Goal: Transaction & Acquisition: Purchase product/service

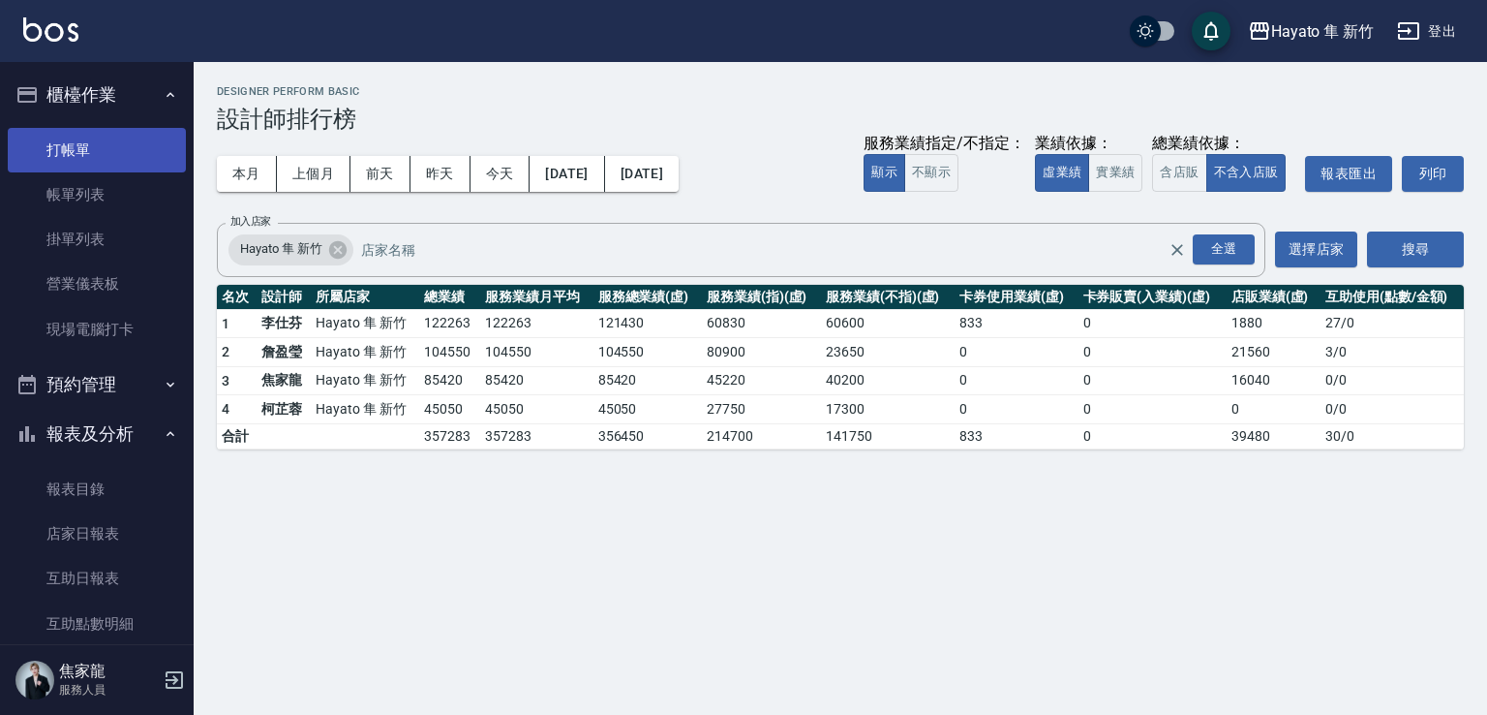
drag, startPoint x: 126, startPoint y: 144, endPoint x: 291, endPoint y: 125, distance: 165.8
click at [126, 144] on link "打帳單" at bounding box center [97, 150] width 178 height 45
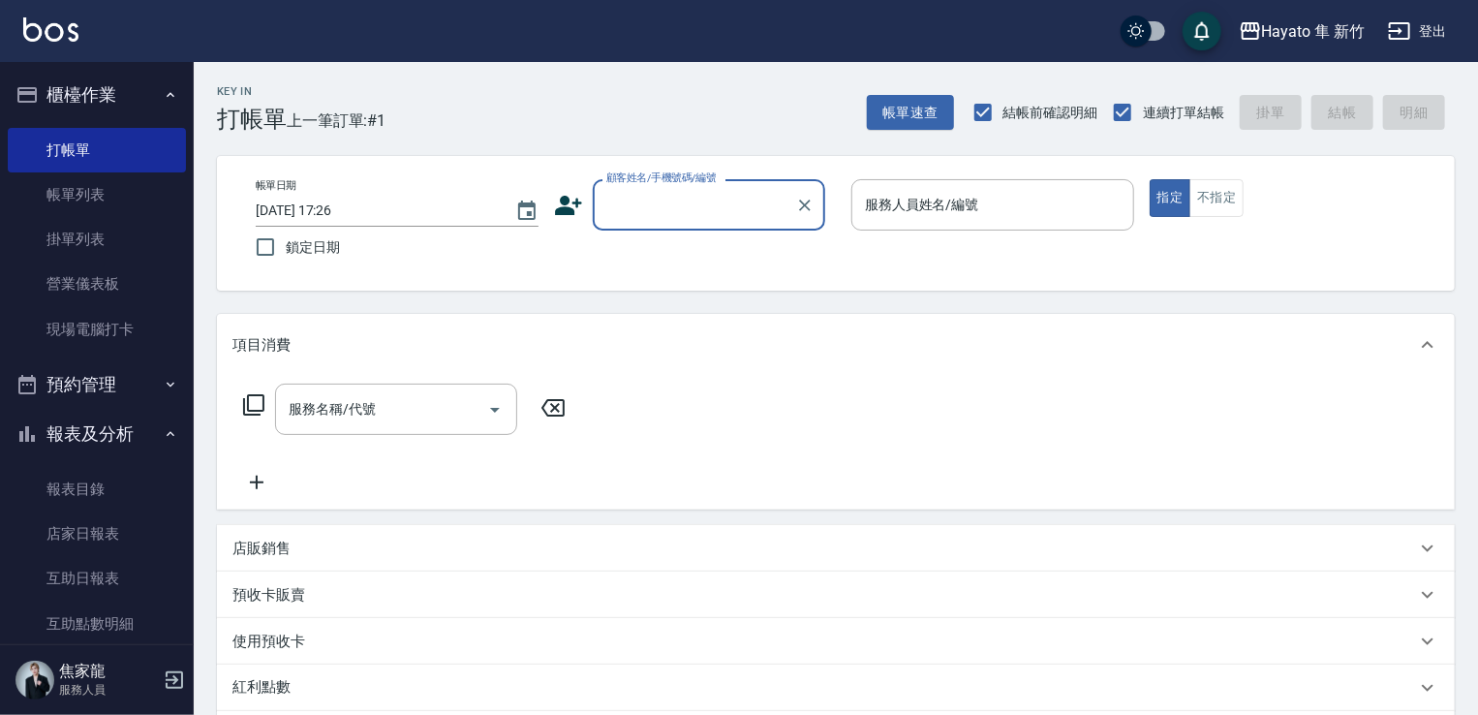
click at [699, 185] on div "顧客姓名/手機號碼/編號" at bounding box center [709, 204] width 232 height 51
click at [709, 239] on li "[PERSON_NAME]/0975871086/" at bounding box center [709, 254] width 232 height 32
type input "[PERSON_NAME]/0975871086/"
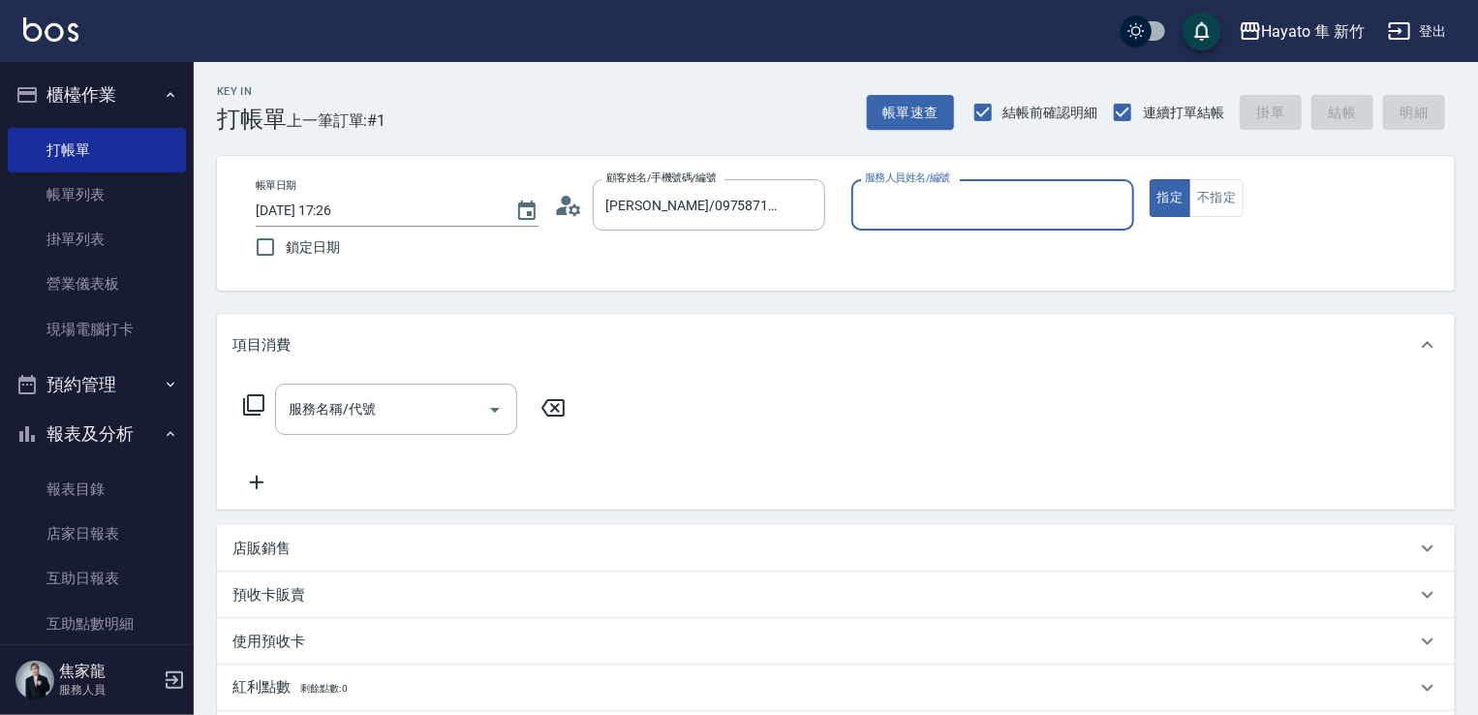
type input "[PERSON_NAME](無代號)"
click at [709, 243] on div "帳單日期 [DATE] 17:26 鎖定日期 顧客姓名/手機號碼/編號 [PERSON_NAME]/0975871086/ 顧客姓名/手機號碼/編號 服務人員…" at bounding box center [835, 223] width 1191 height 88
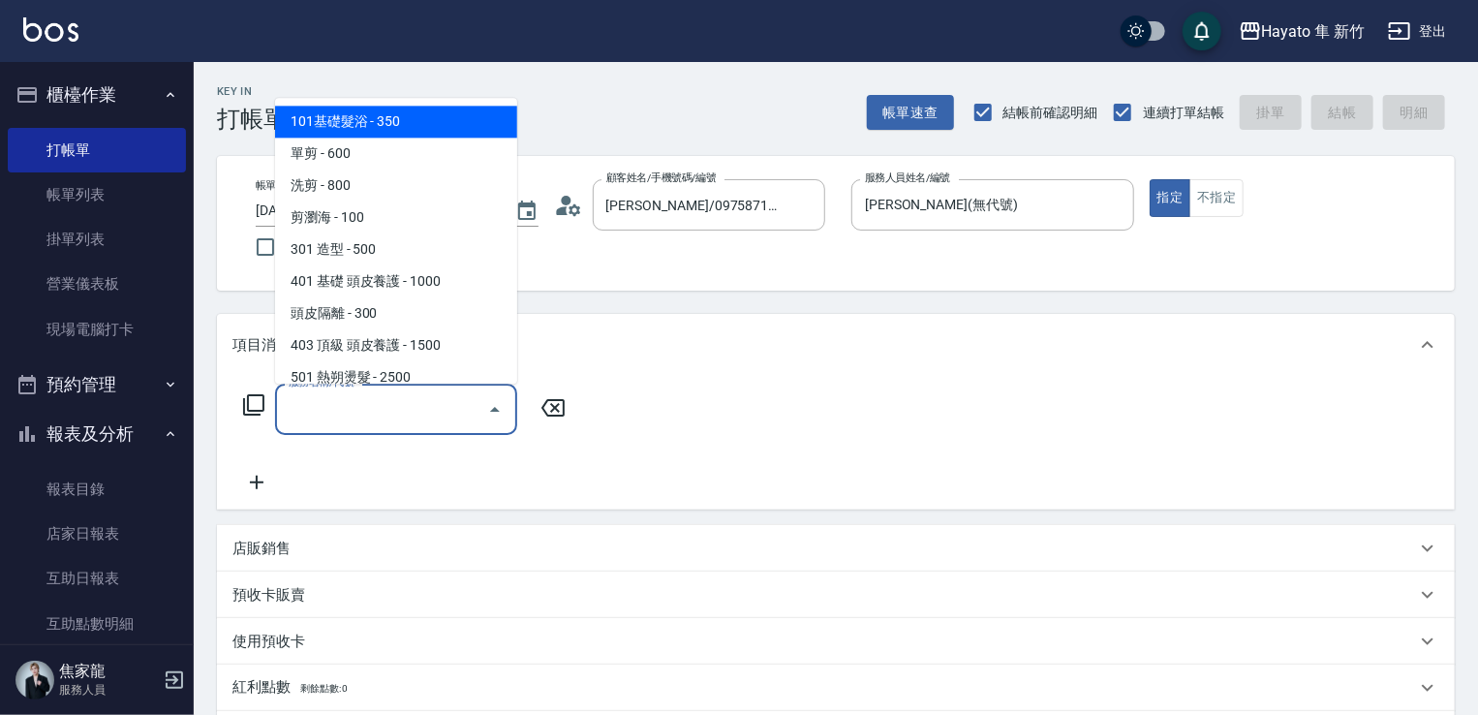
click at [336, 412] on input "服務名稱/代號" at bounding box center [382, 409] width 196 height 34
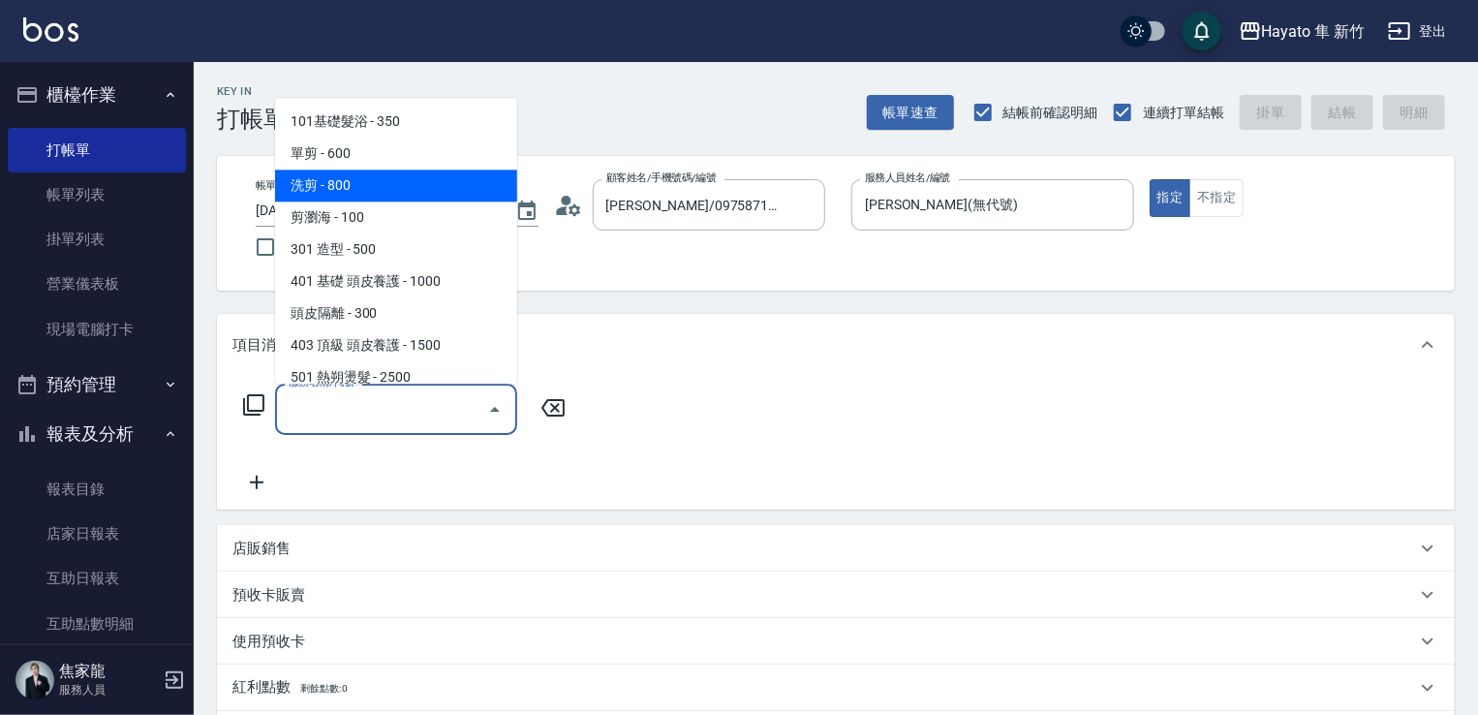
click at [351, 181] on span "洗剪 - 800" at bounding box center [396, 185] width 242 height 32
type input "洗剪(201)"
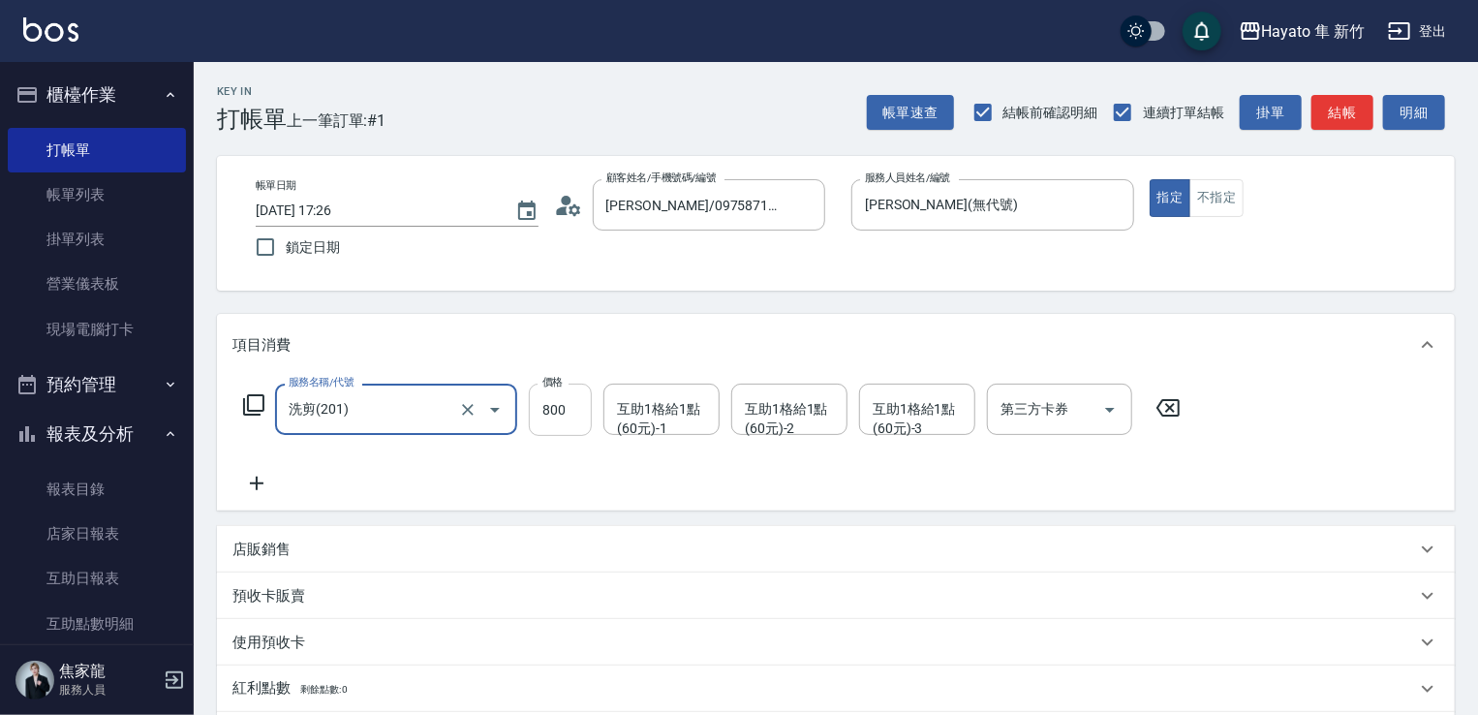
click at [545, 393] on input "800" at bounding box center [560, 409] width 63 height 52
type input "700"
click at [612, 471] on div "服務名稱/代號 洗剪(201) 服務名稱/代號 價格 700 價格 互助1格給1點(60元)-1 互助1格給1點(60元)-1 互助1格給1點(60元)-2 …" at bounding box center [712, 438] width 960 height 111
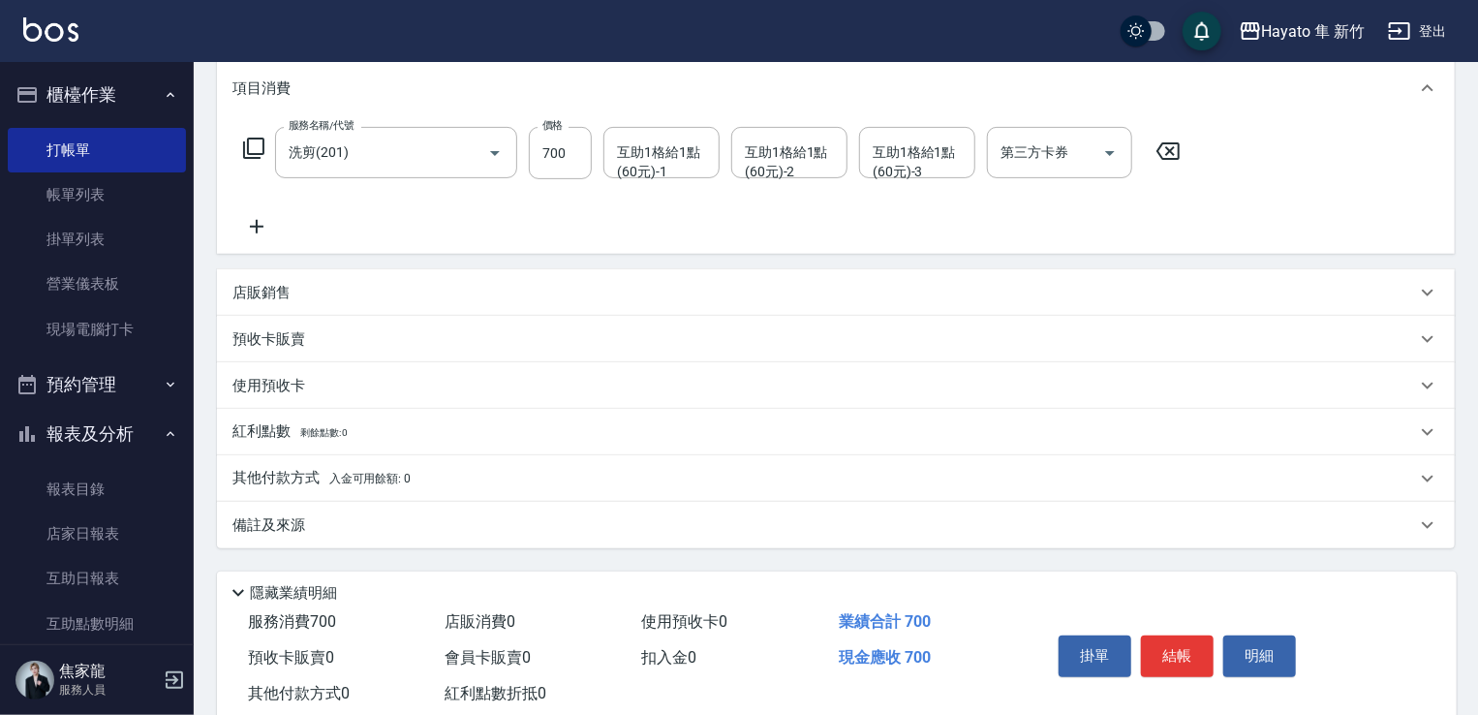
scroll to position [291, 0]
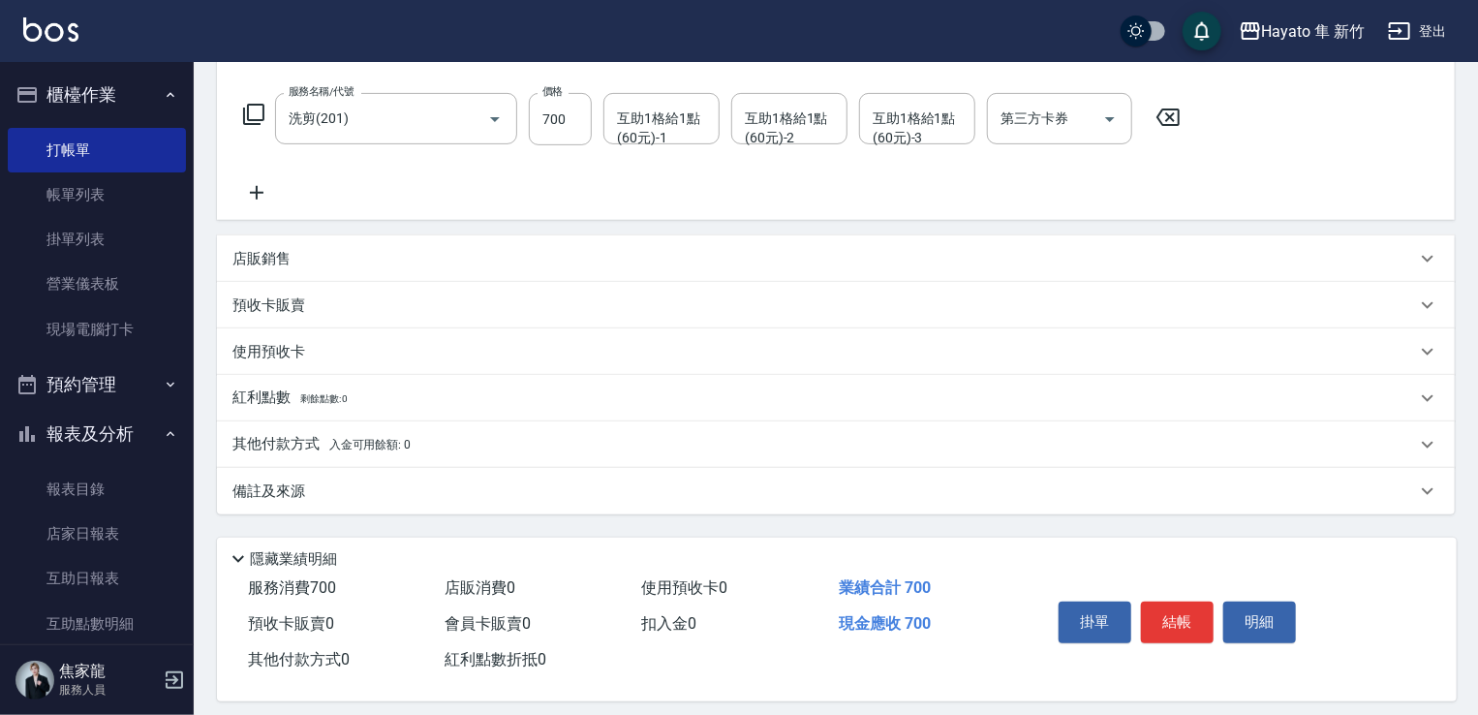
drag, startPoint x: 380, startPoint y: 474, endPoint x: 383, endPoint y: 493, distance: 19.8
click at [380, 480] on div "備註及來源" at bounding box center [836, 491] width 1238 height 46
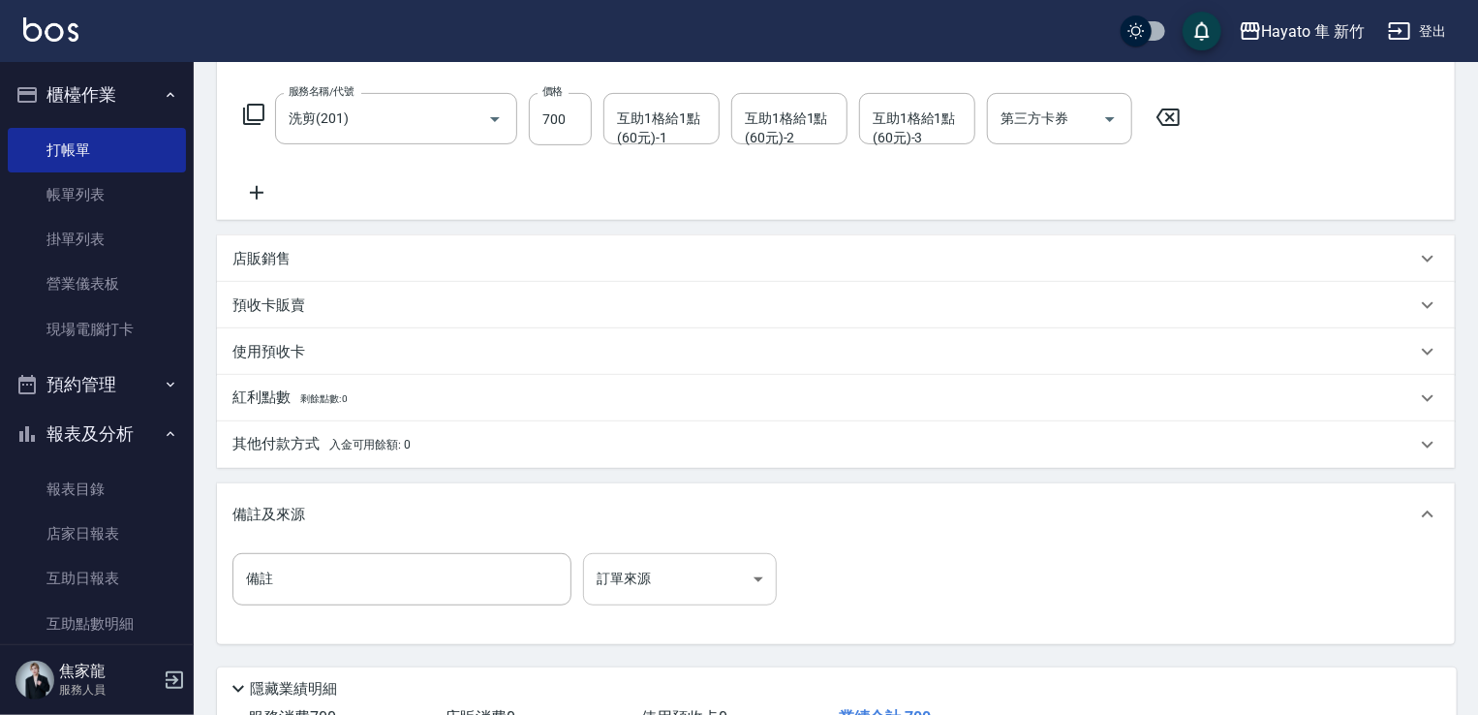
click at [635, 582] on body "Hayato 隼 新竹 登出 櫃檯作業 打帳單 帳單列表 掛單列表 營業儀表板 現場電腦打卡 預約管理 預約管理 報表及分析 報表目錄 店家日報表 互助日報表…" at bounding box center [739, 281] width 1478 height 1145
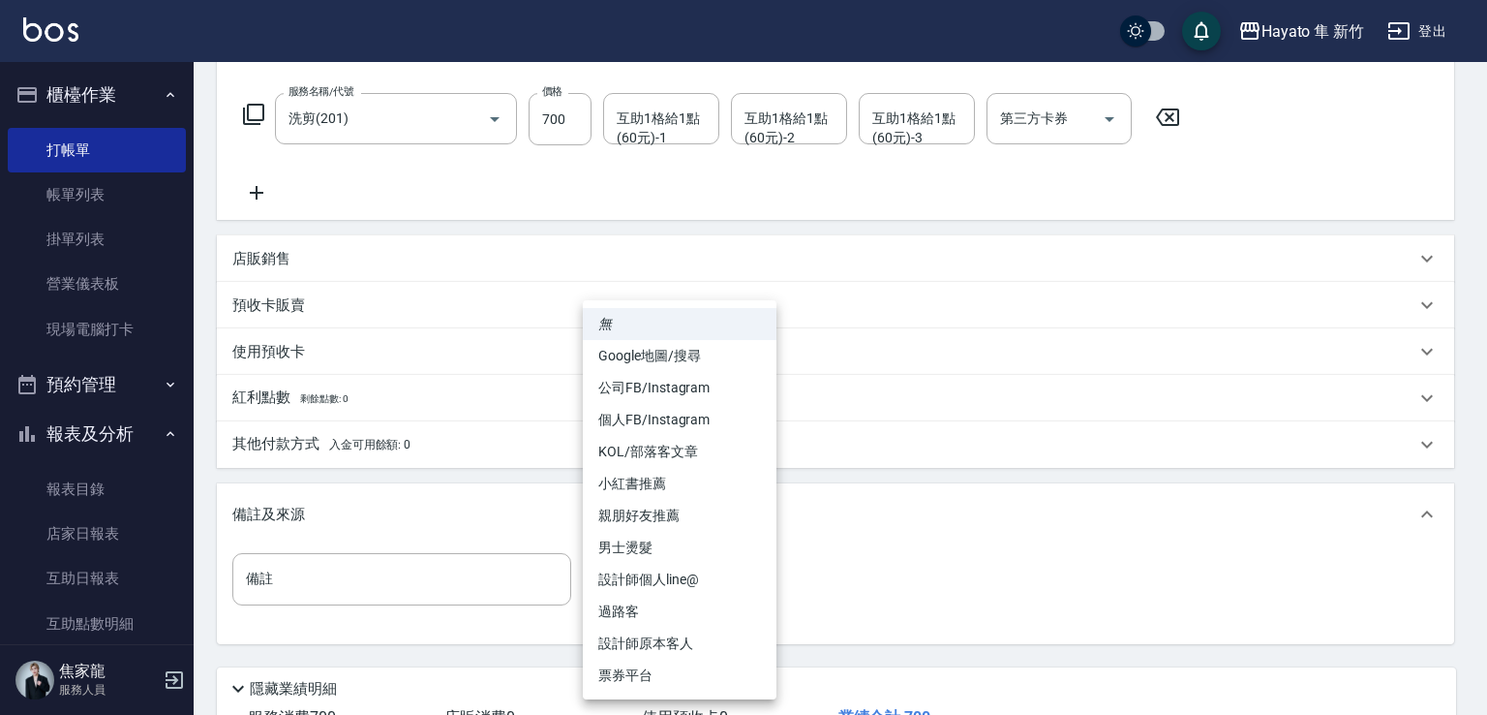
click at [674, 644] on li "設計師原本客人" at bounding box center [680, 644] width 194 height 32
type input "設計師原本客人"
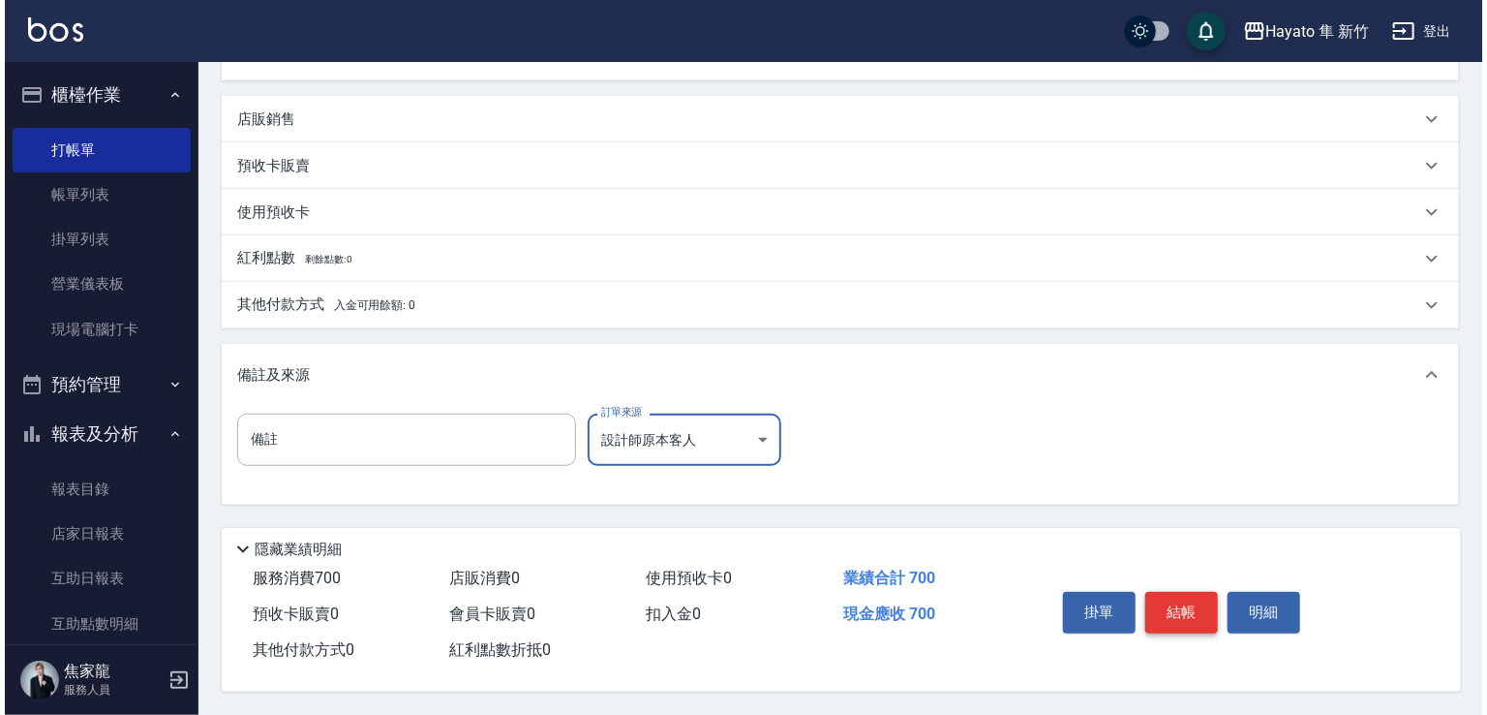
scroll to position [437, 0]
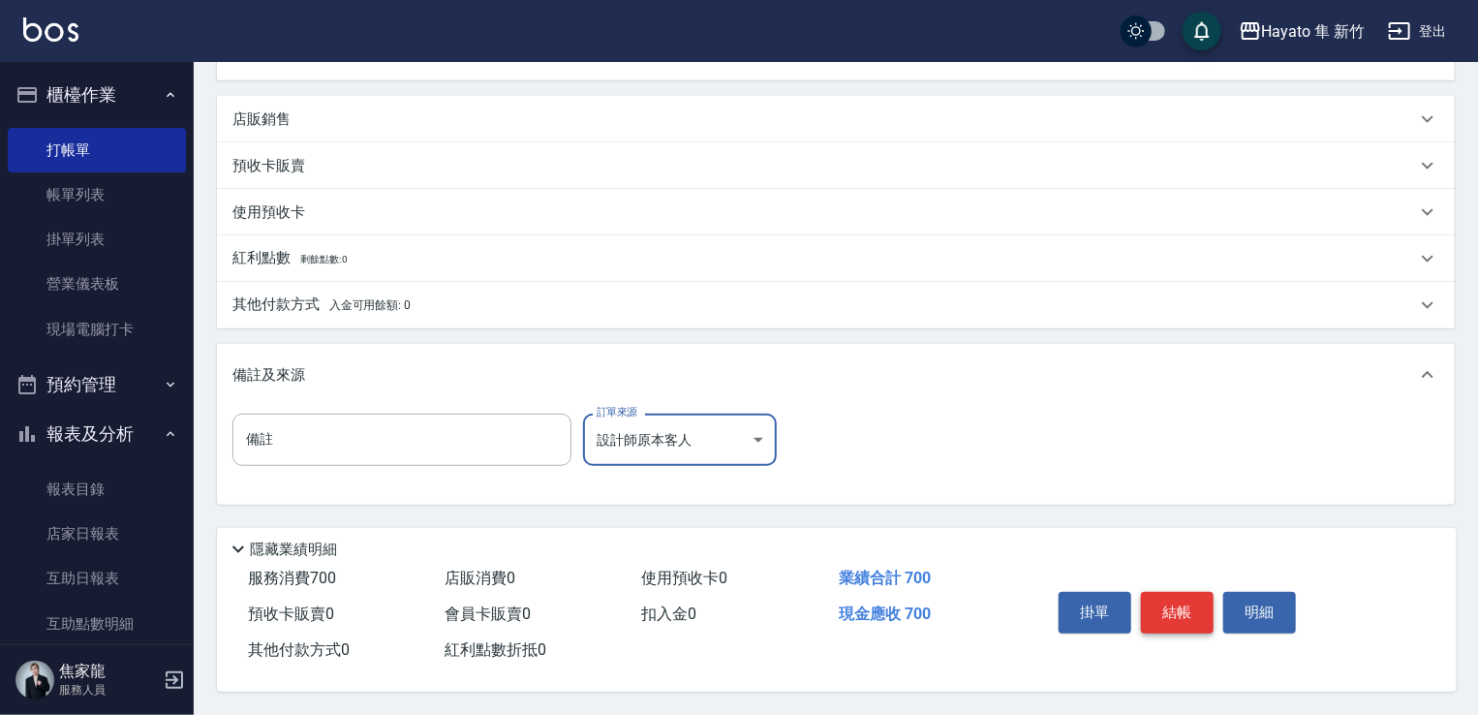
click at [1185, 598] on button "結帳" at bounding box center [1177, 612] width 73 height 41
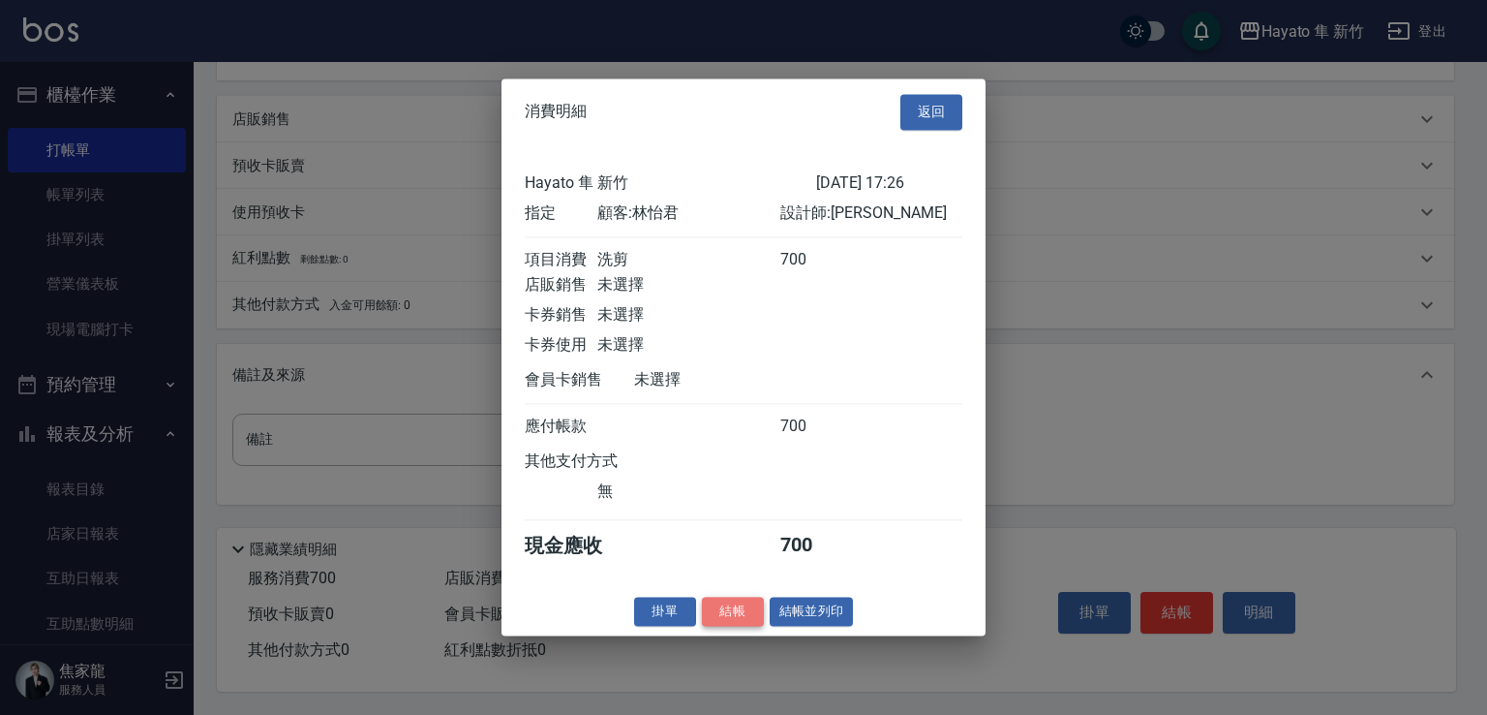
click at [740, 625] on button "結帳" at bounding box center [733, 612] width 62 height 30
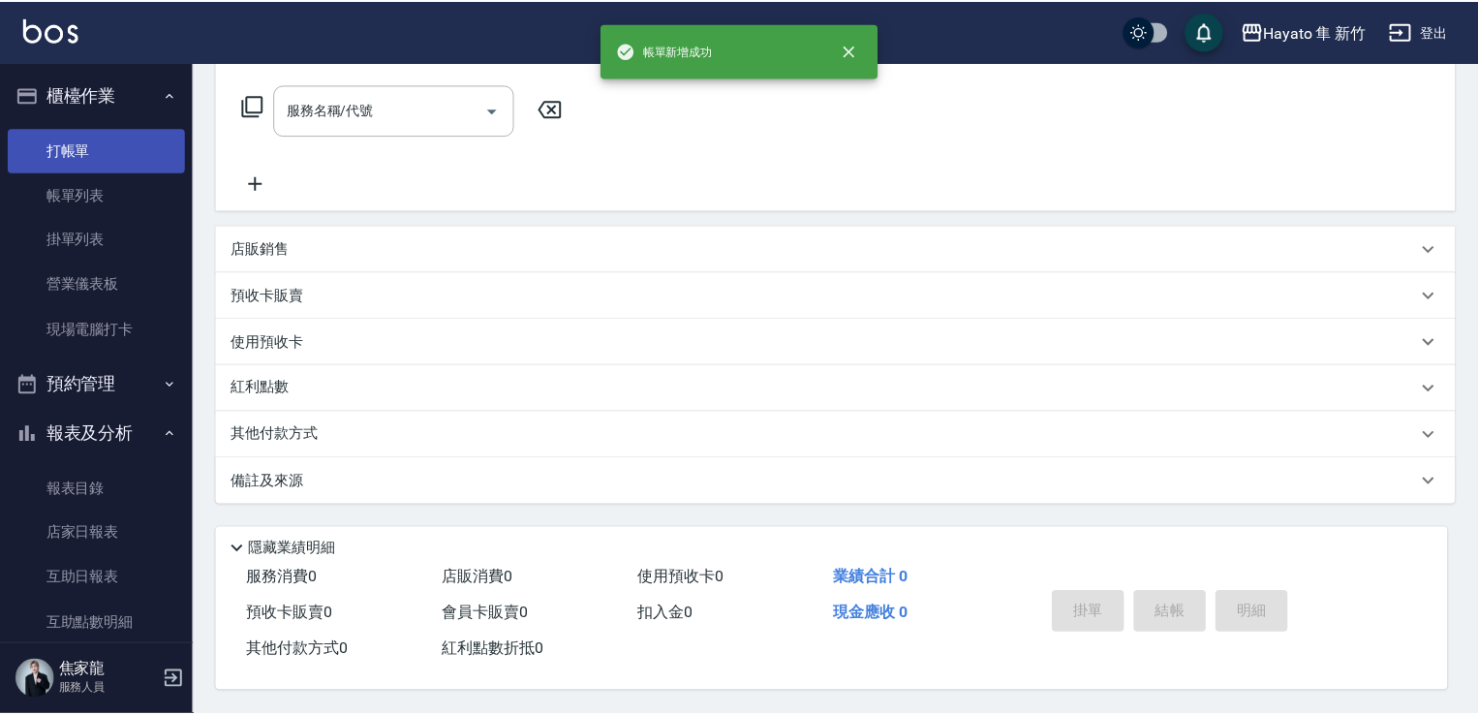
scroll to position [0, 0]
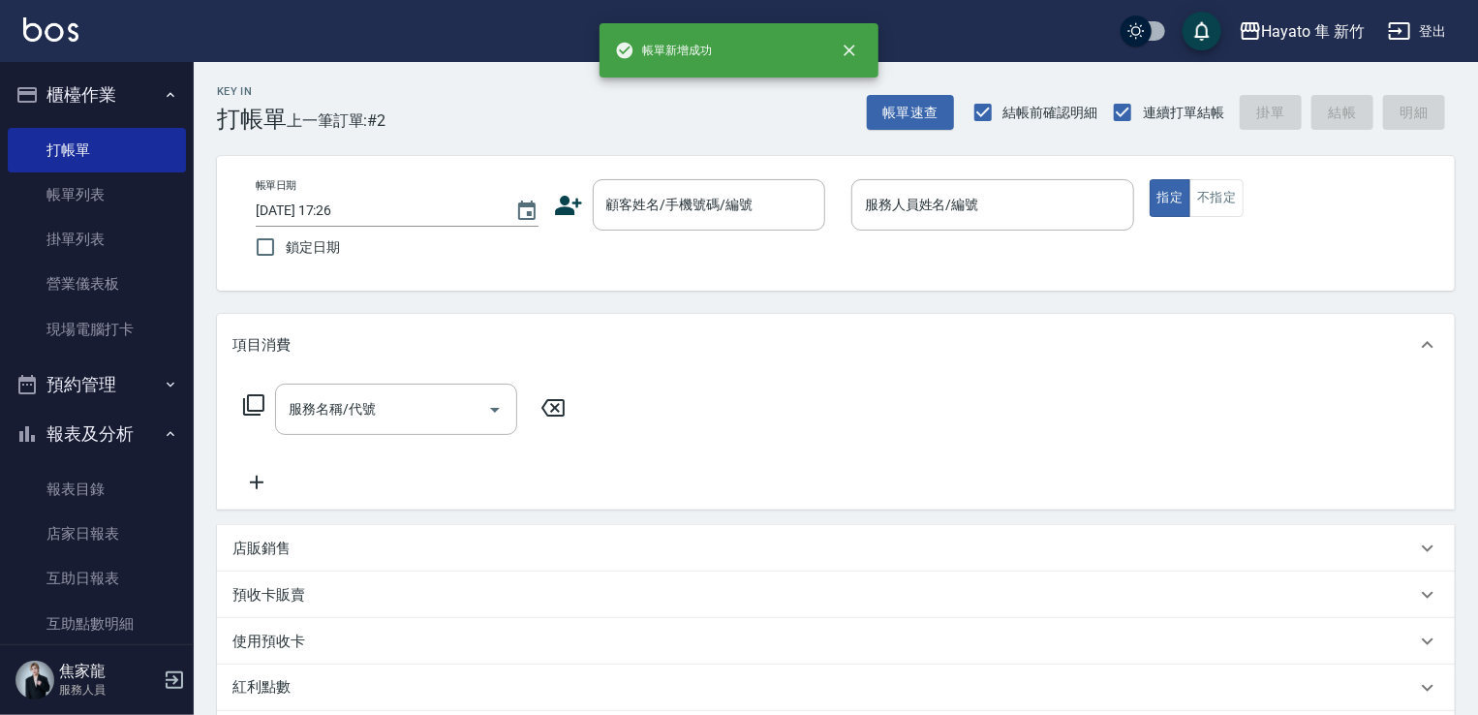
click at [568, 205] on icon at bounding box center [568, 205] width 29 height 29
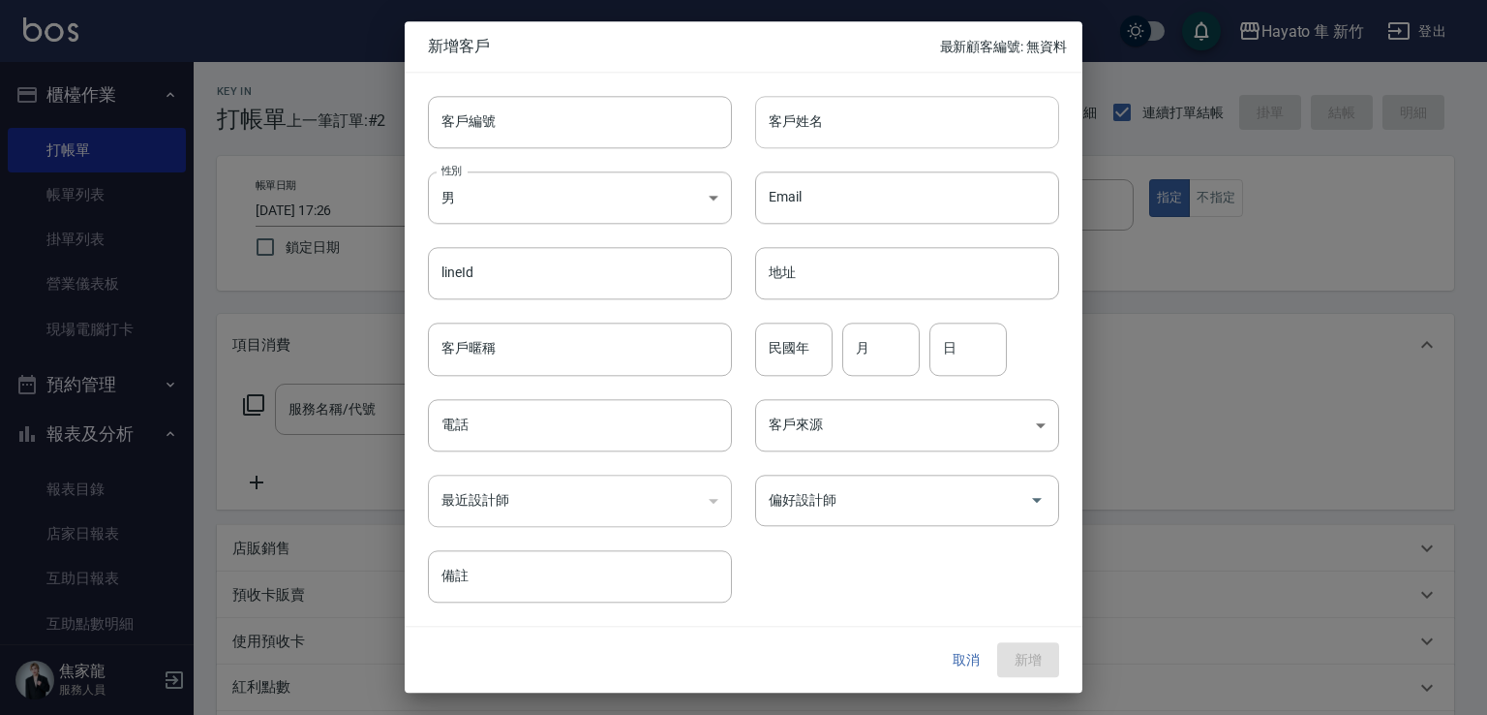
click at [822, 125] on input "客戶姓名" at bounding box center [907, 122] width 304 height 52
click at [838, 114] on input "[PERSON_NAME]" at bounding box center [907, 122] width 304 height 52
drag, startPoint x: 765, startPoint y: 121, endPoint x: 875, endPoint y: 121, distance: 110.4
click at [875, 121] on input "黃均代" at bounding box center [907, 122] width 304 height 52
type input "黃均代"
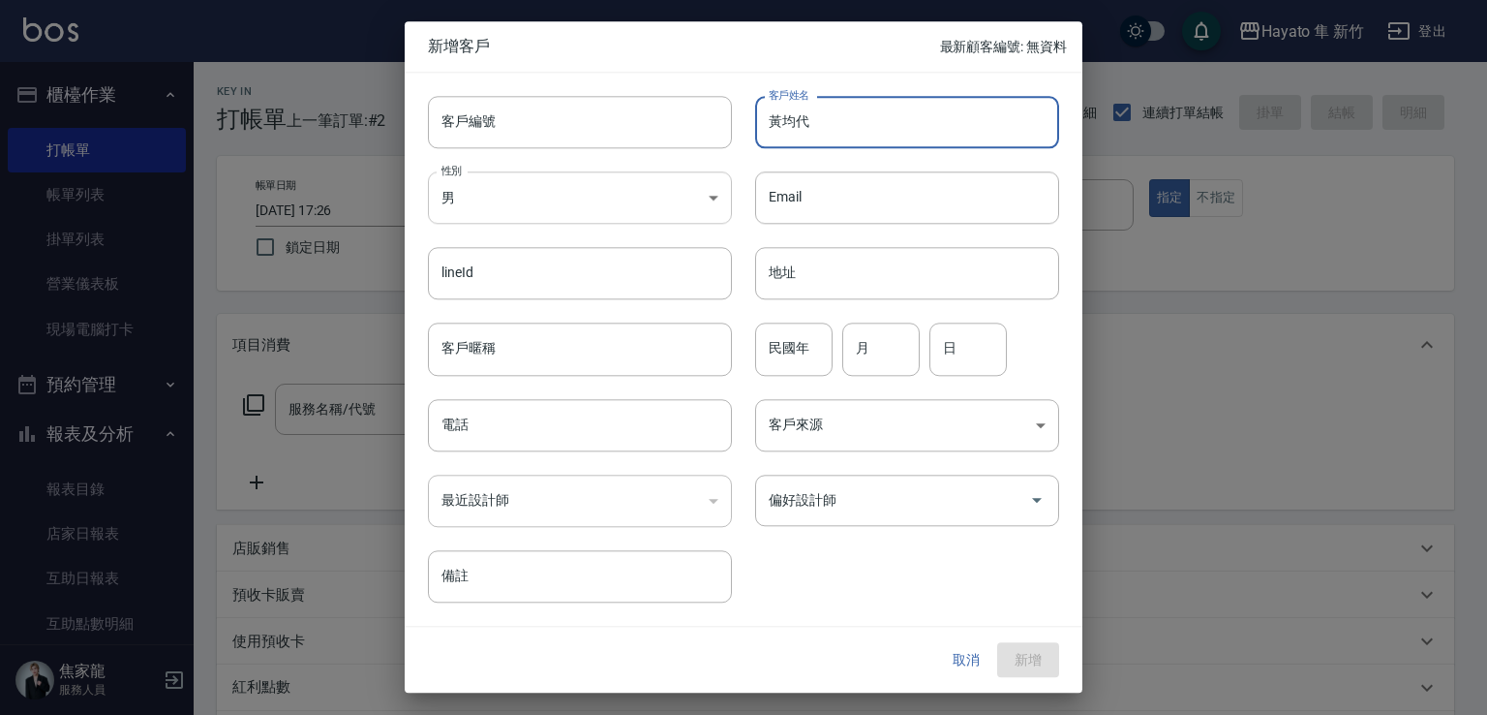
click at [609, 200] on body "Hayato 隼 新竹 登出 櫃檯作業 打帳單 帳單列表 掛單列表 營業儀表板 現場電腦打卡 預約管理 預約管理 報表及分析 報表目錄 店家日報表 互助日報表…" at bounding box center [743, 507] width 1487 height 1014
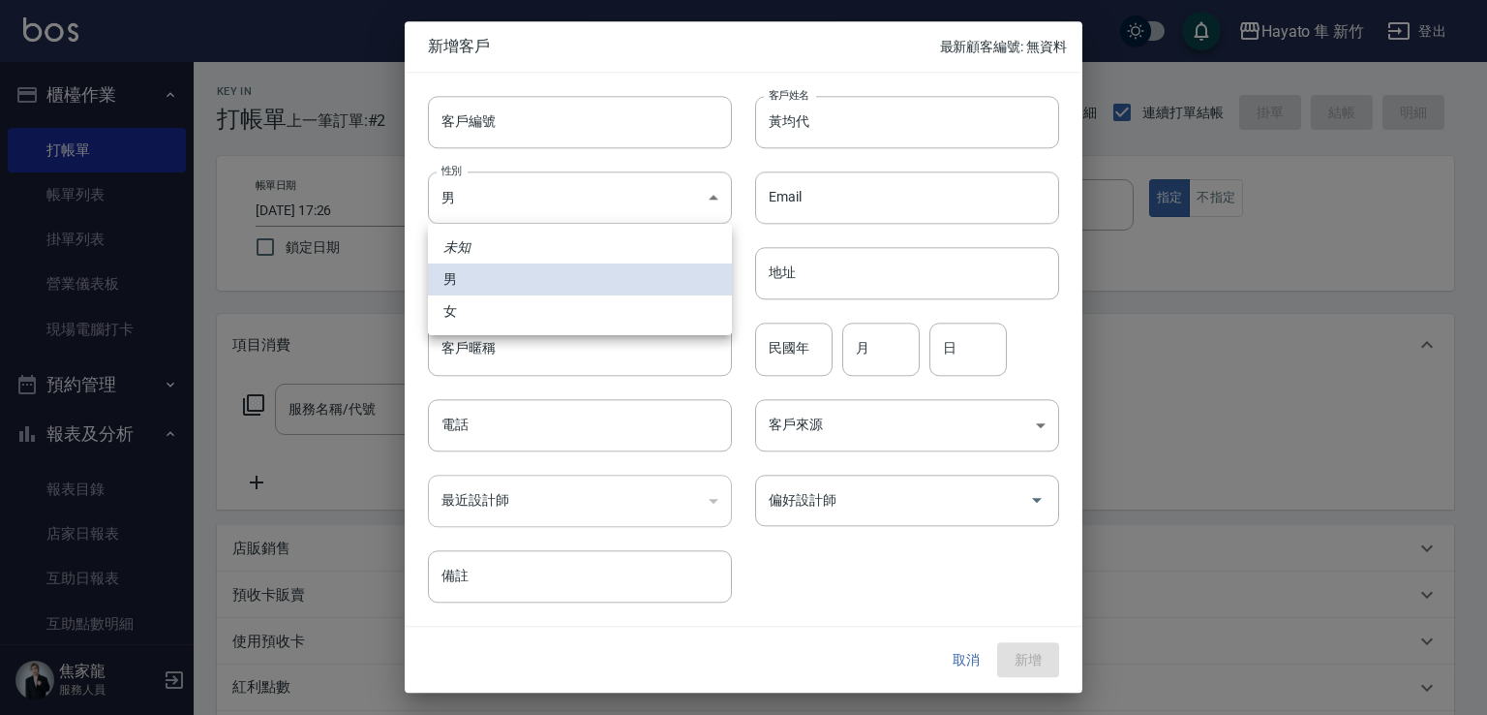
click at [631, 314] on li "女" at bounding box center [580, 311] width 304 height 32
type input "[DEMOGRAPHIC_DATA]"
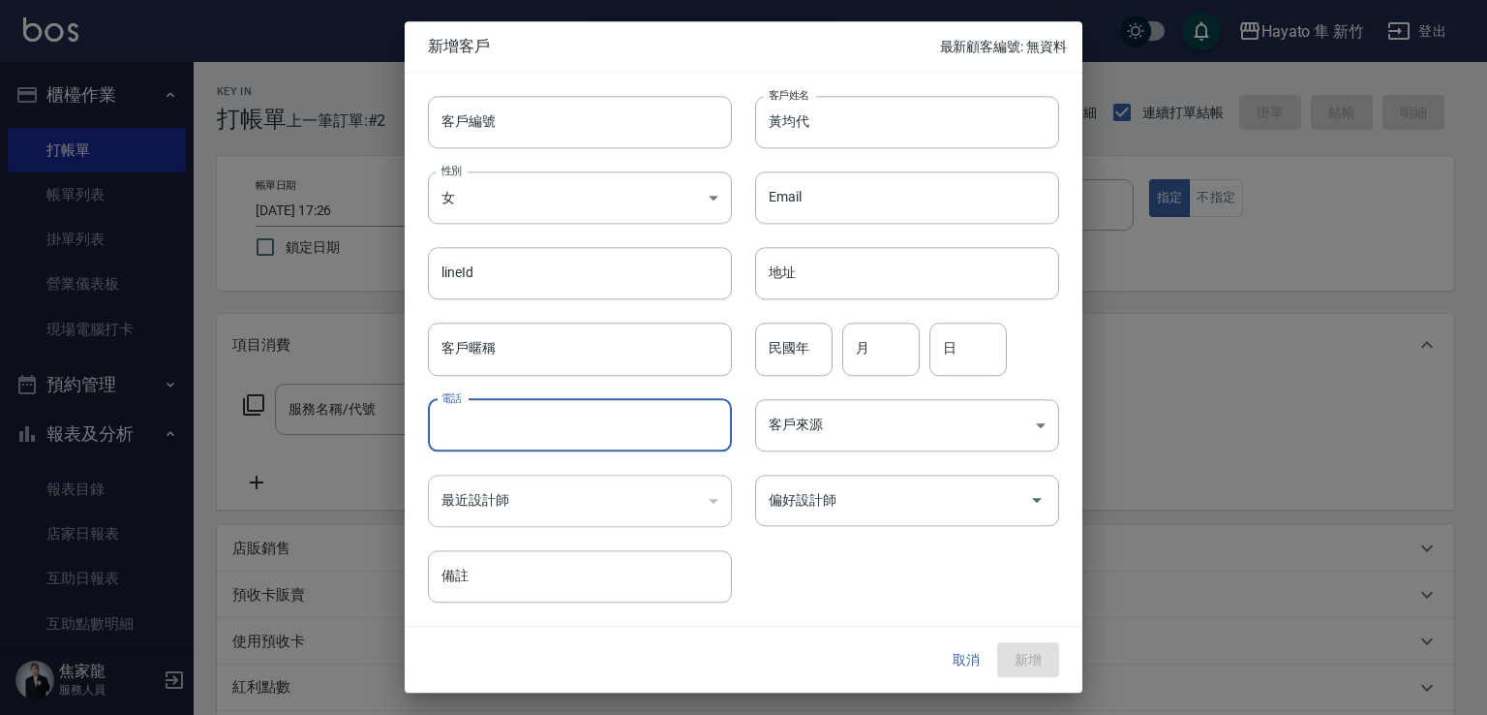
drag, startPoint x: 617, startPoint y: 425, endPoint x: 531, endPoint y: 408, distance: 87.9
click at [617, 425] on input "電話" at bounding box center [580, 425] width 304 height 52
type input "0965578759"
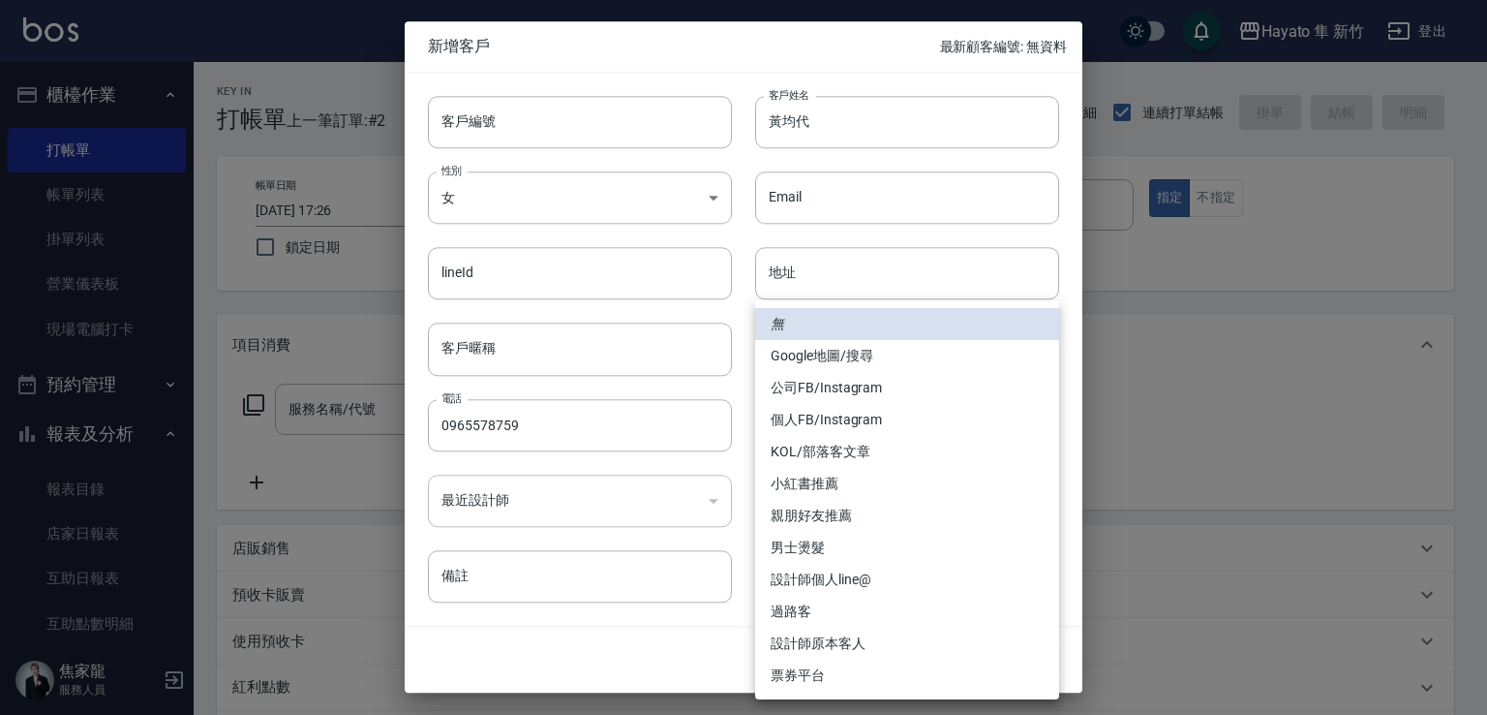
click at [859, 417] on body "Hayato 隼 新竹 登出 櫃檯作業 打帳單 帳單列表 掛單列表 營業儀表板 現場電腦打卡 預約管理 預約管理 報表及分析 報表目錄 店家日報表 互助日報表…" at bounding box center [743, 507] width 1487 height 1014
click at [783, 412] on li "個人FB/Instagram" at bounding box center [907, 420] width 304 height 32
type input "個人FB/Instagram"
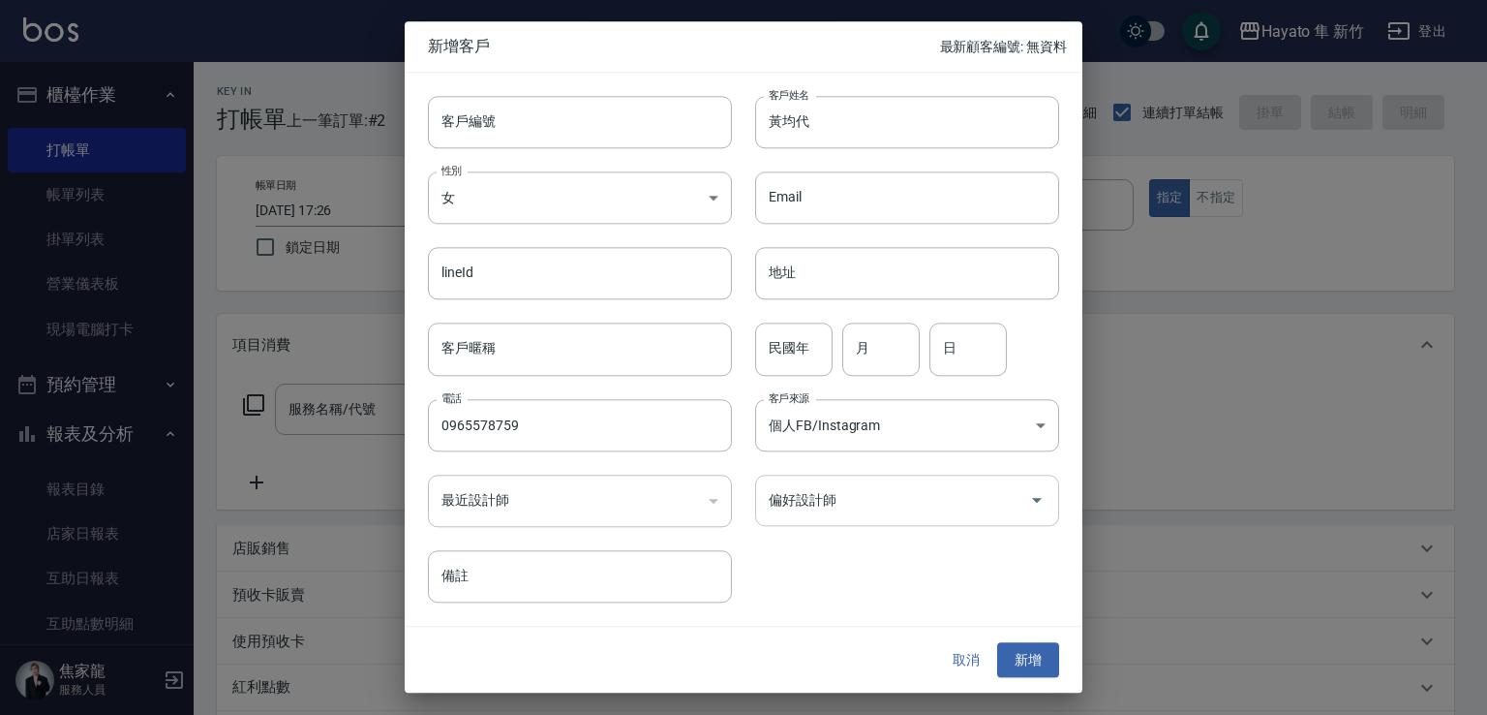
click at [813, 498] on input "偏好設計師" at bounding box center [893, 500] width 258 height 34
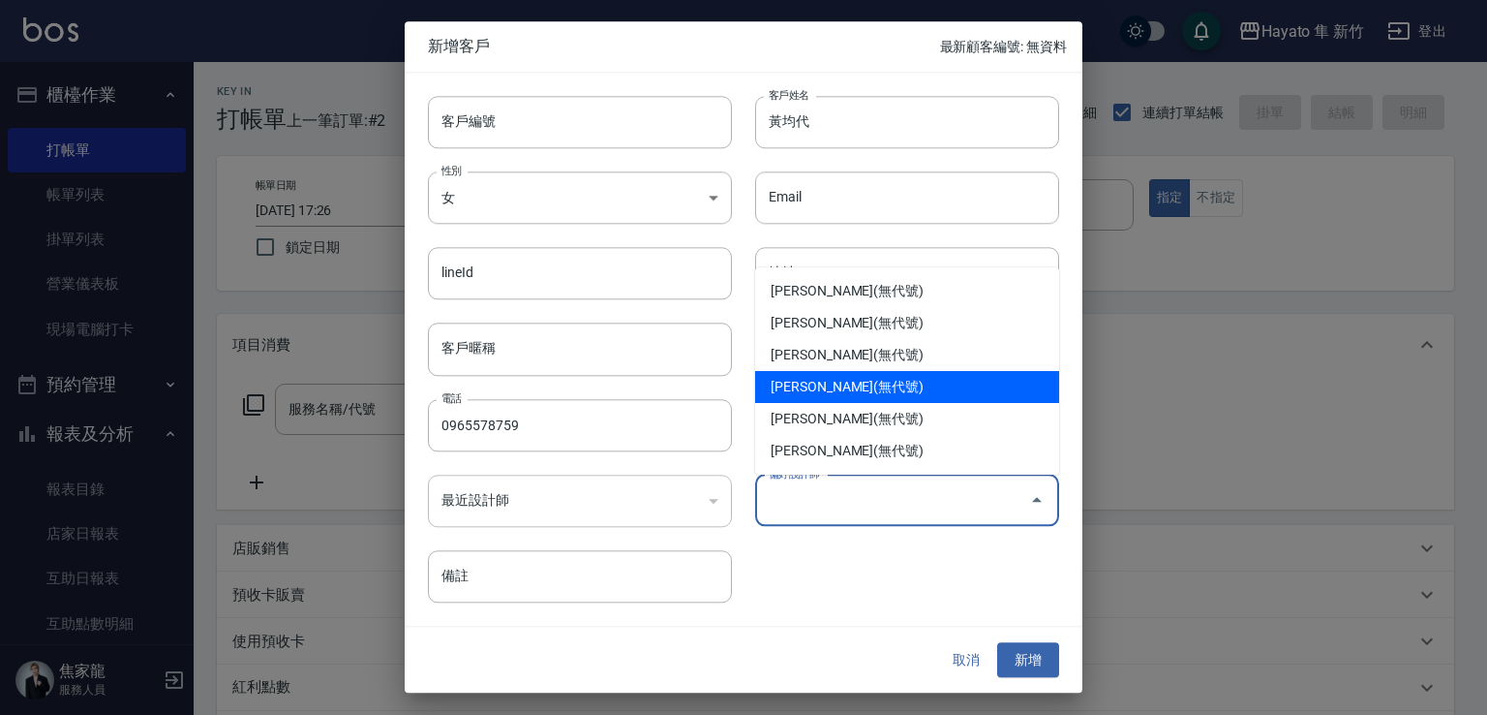
click at [829, 382] on li "[PERSON_NAME](無代號)" at bounding box center [907, 387] width 304 height 32
type input "李仕芬"
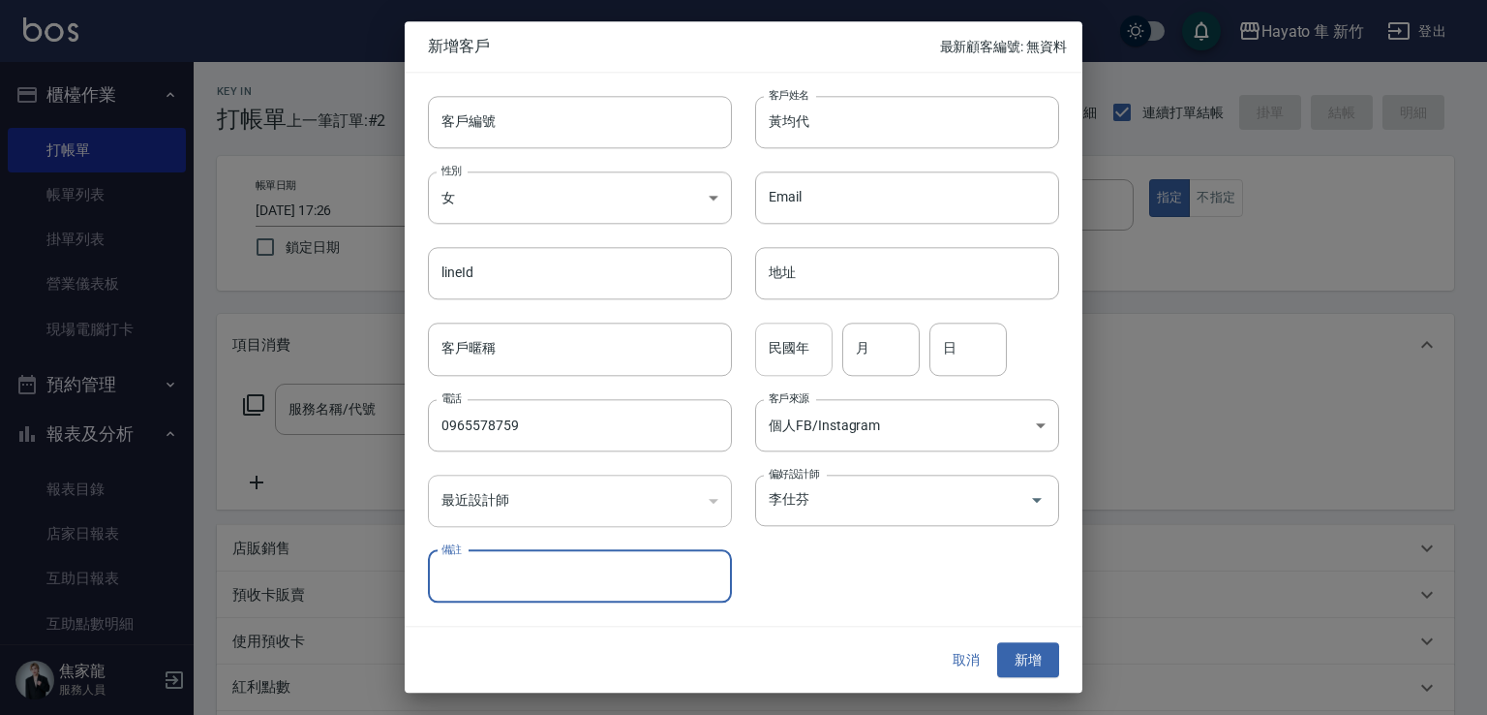
drag, startPoint x: 801, startPoint y: 357, endPoint x: 791, endPoint y: 346, distance: 15.1
click at [799, 355] on input "民國年" at bounding box center [793, 349] width 77 height 52
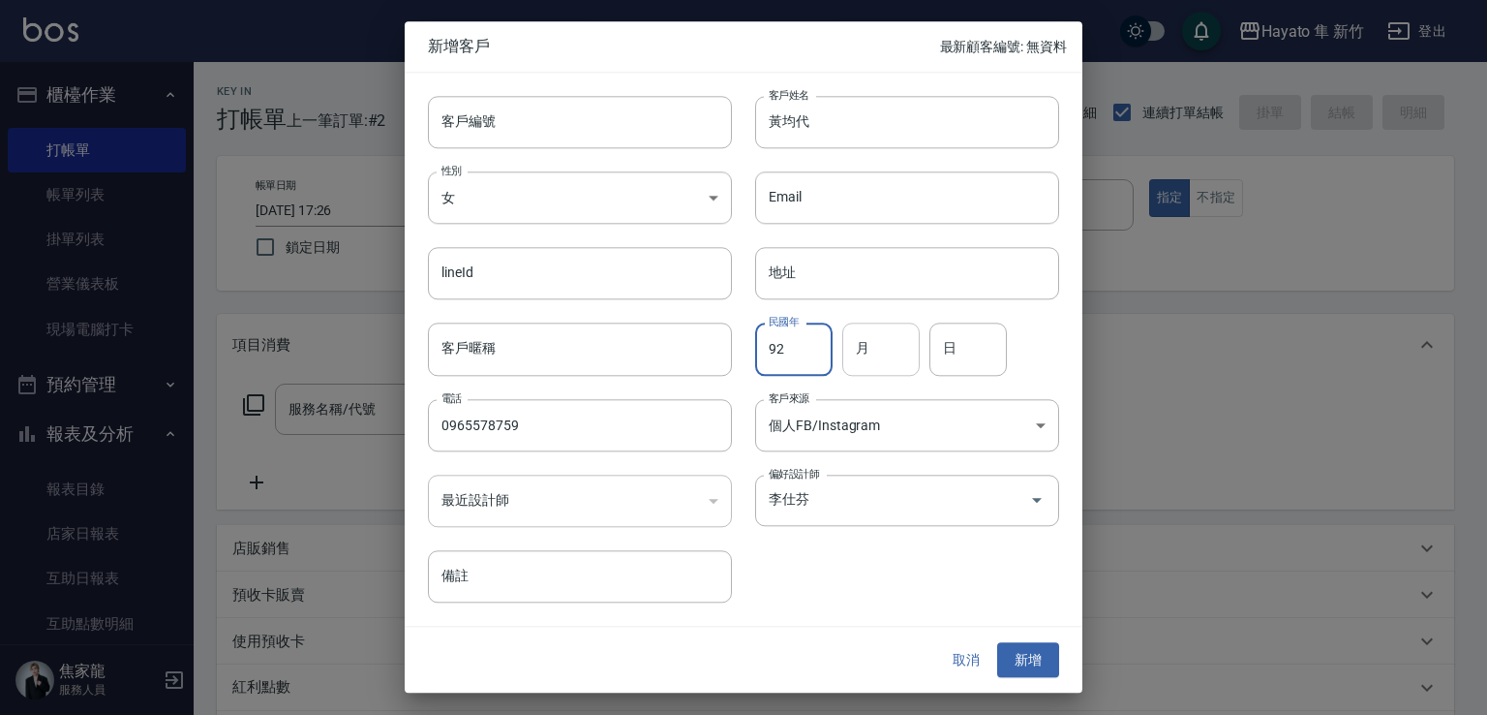
type input "92"
click at [861, 338] on input "月" at bounding box center [881, 349] width 77 height 52
type input "6"
click at [977, 334] on input "日" at bounding box center [968, 349] width 77 height 52
type input "23"
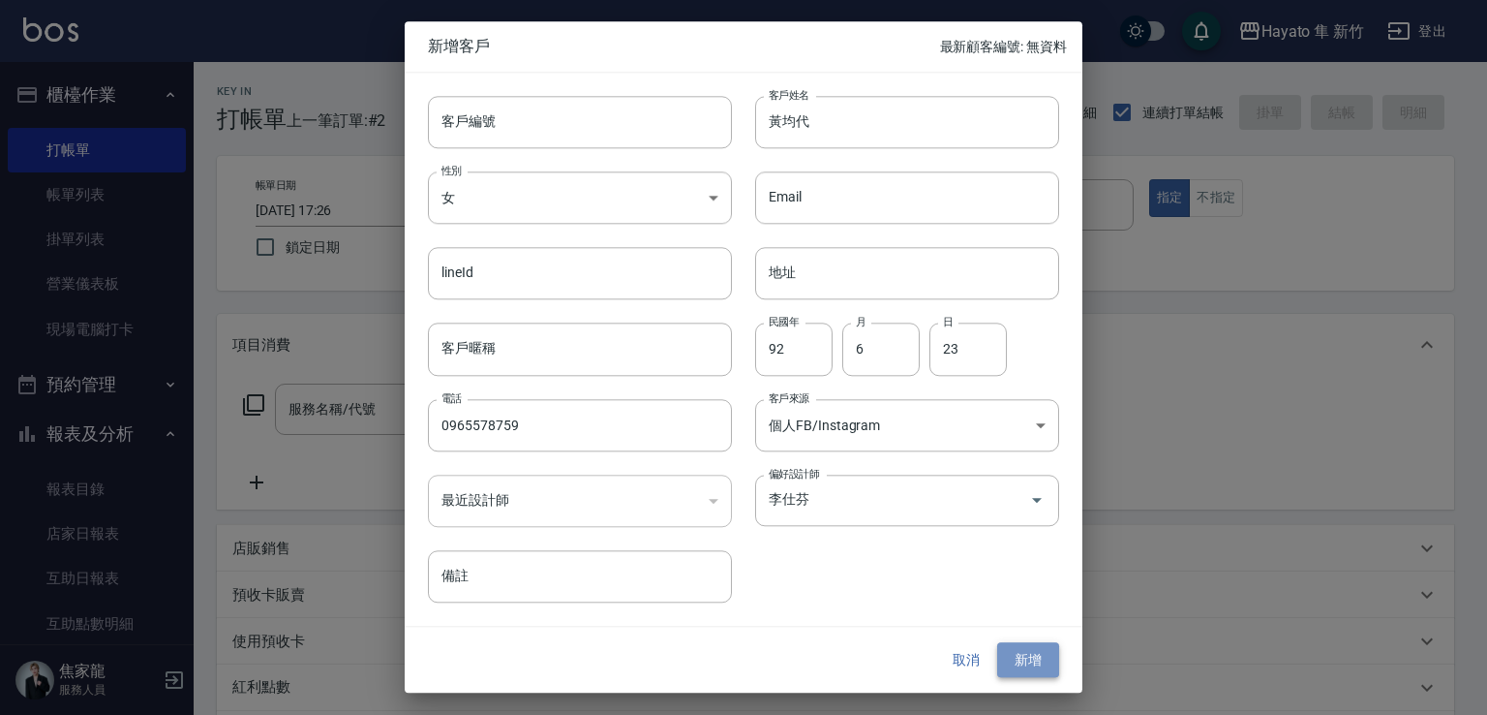
click at [1010, 656] on button "新增" at bounding box center [1028, 660] width 62 height 36
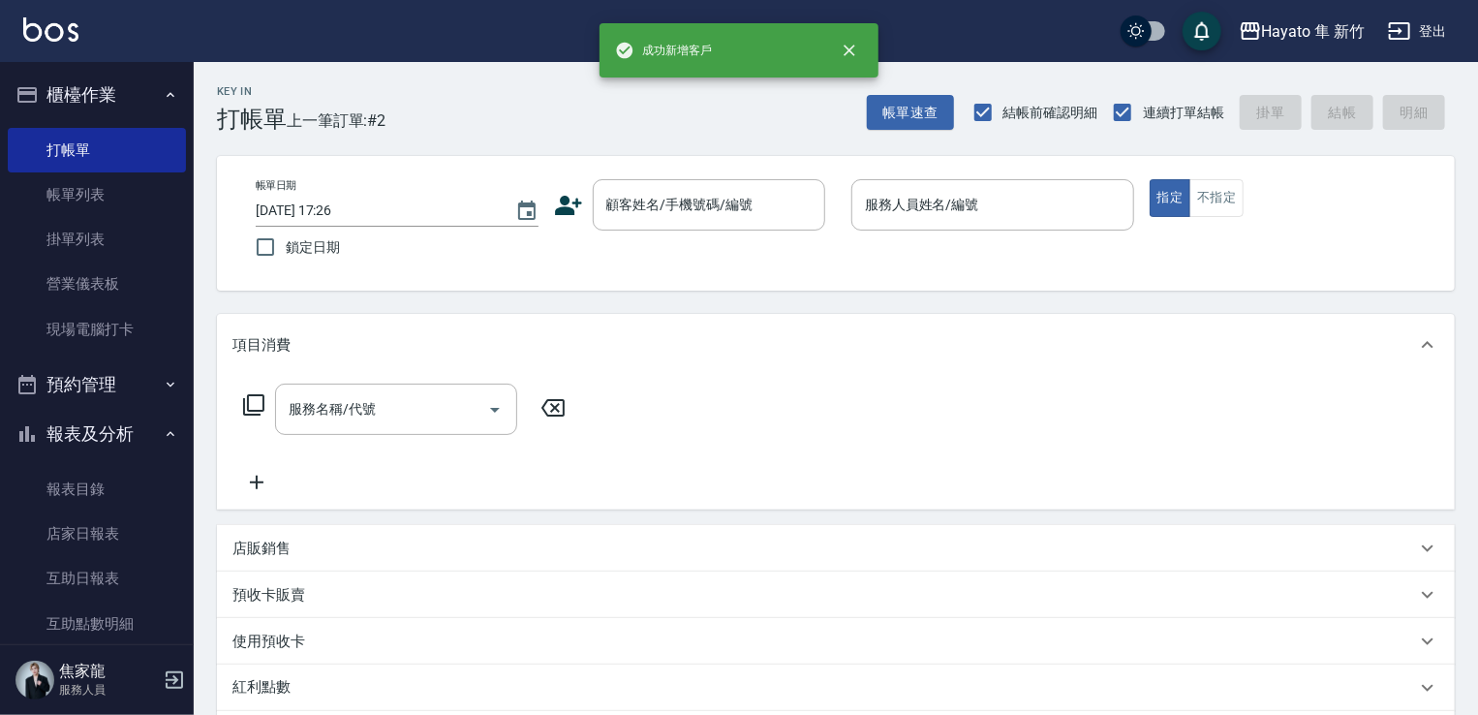
click at [552, 214] on div "帳單日期 [DATE] 17:26 鎖定日期 顧客姓名/手機號碼/編號 顧客姓名/手機號碼/編號 服務人員姓名/編號 服務人員姓名/編號 指定 不指定" at bounding box center [835, 223] width 1191 height 88
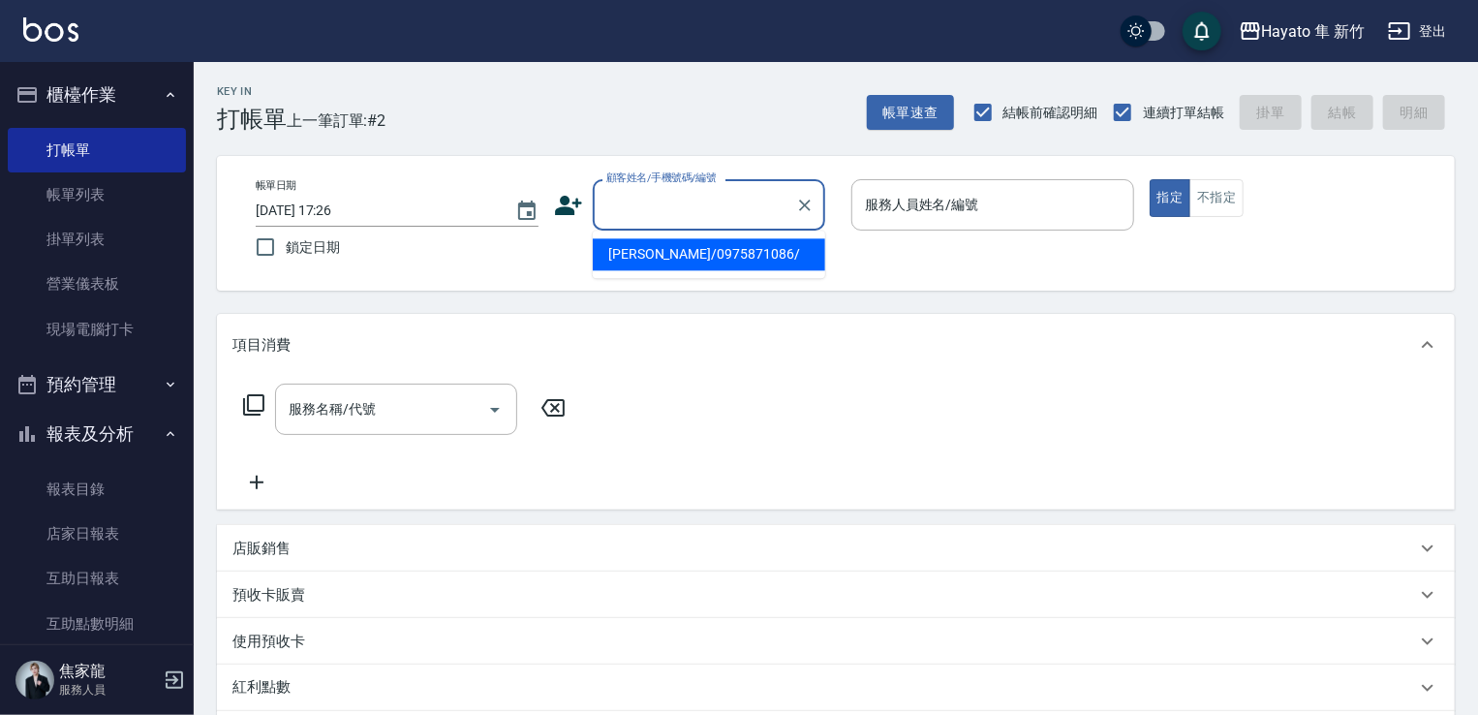
click at [627, 218] on input "顧客姓名/手機號碼/編號" at bounding box center [694, 205] width 186 height 34
paste input "黃均代"
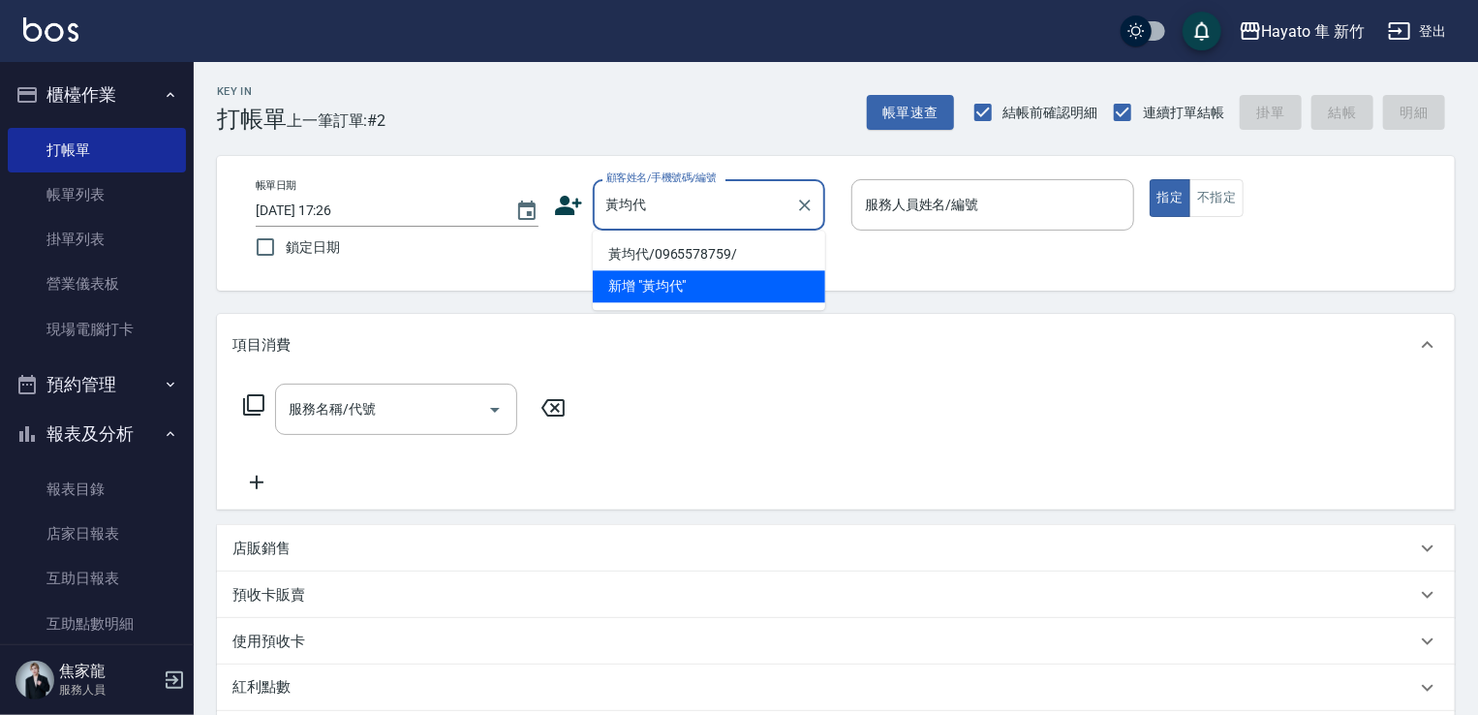
click at [667, 246] on li "黃均代/0965578759/" at bounding box center [709, 254] width 232 height 32
type input "黃均代/0965578759/"
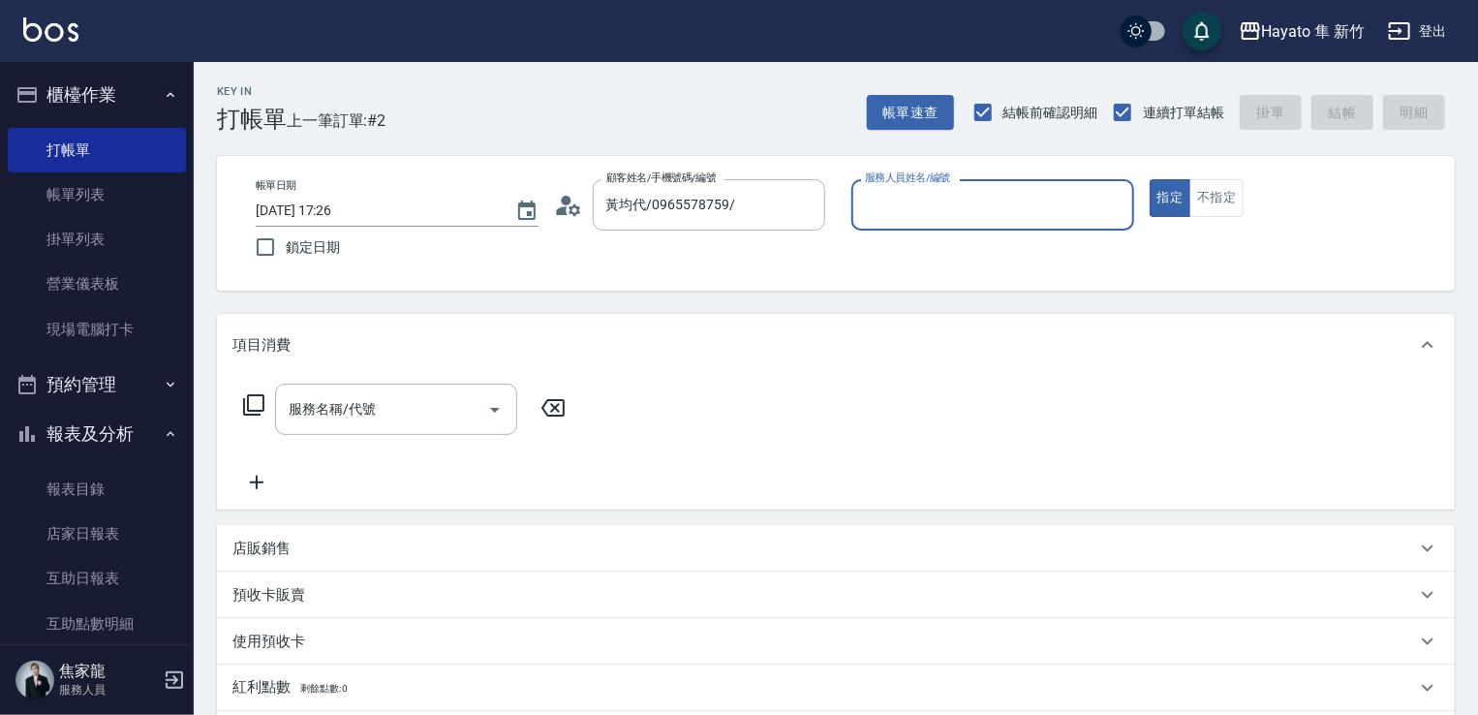
type input "[PERSON_NAME](無代號)"
click at [1208, 175] on div "帳單日期 [DATE] 17:26 鎖定日期 顧客姓名/手機號碼/編號 黃均代/0965578759/ 顧客姓名/手機號碼/編號 服務人員姓名/編號 [PER…" at bounding box center [836, 223] width 1238 height 135
click at [1196, 198] on button "不指定" at bounding box center [1216, 198] width 54 height 38
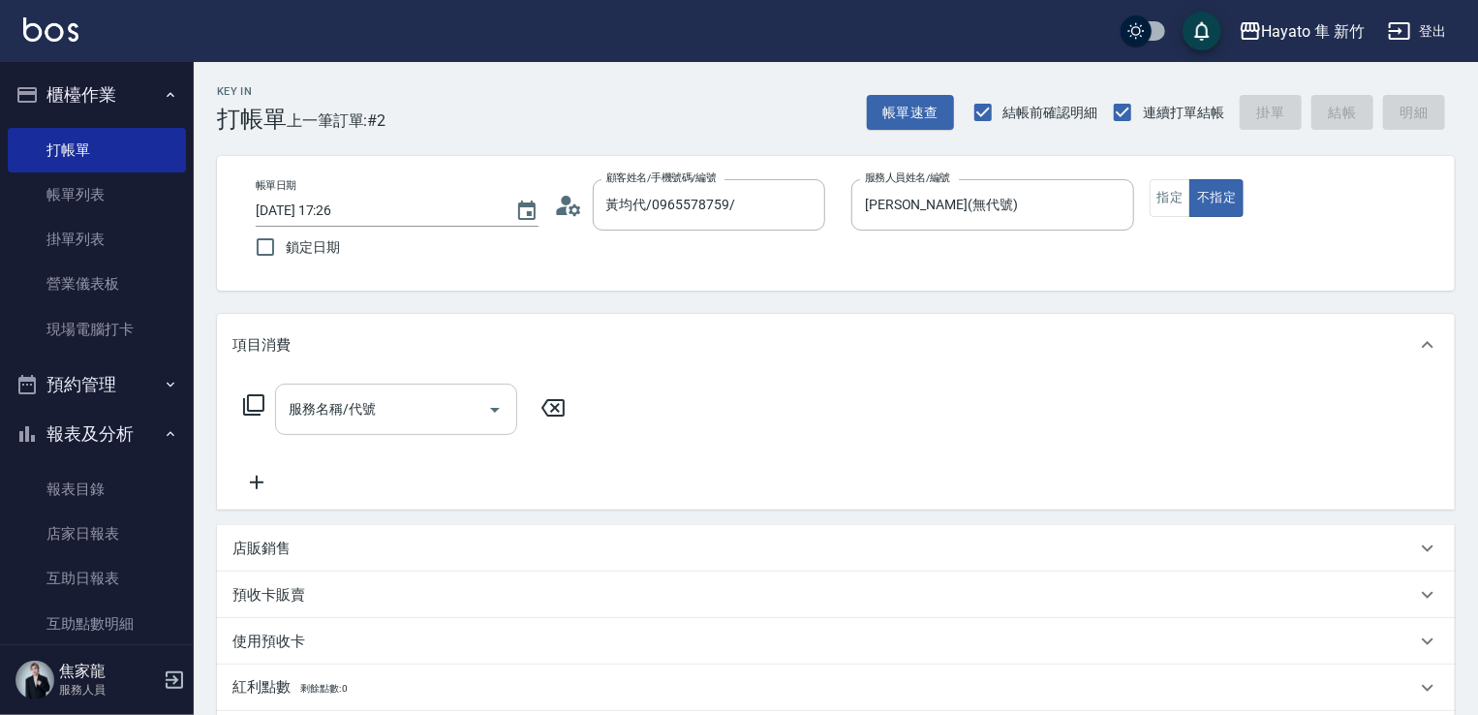
click at [453, 398] on input "服務名稱/代號" at bounding box center [382, 409] width 196 height 34
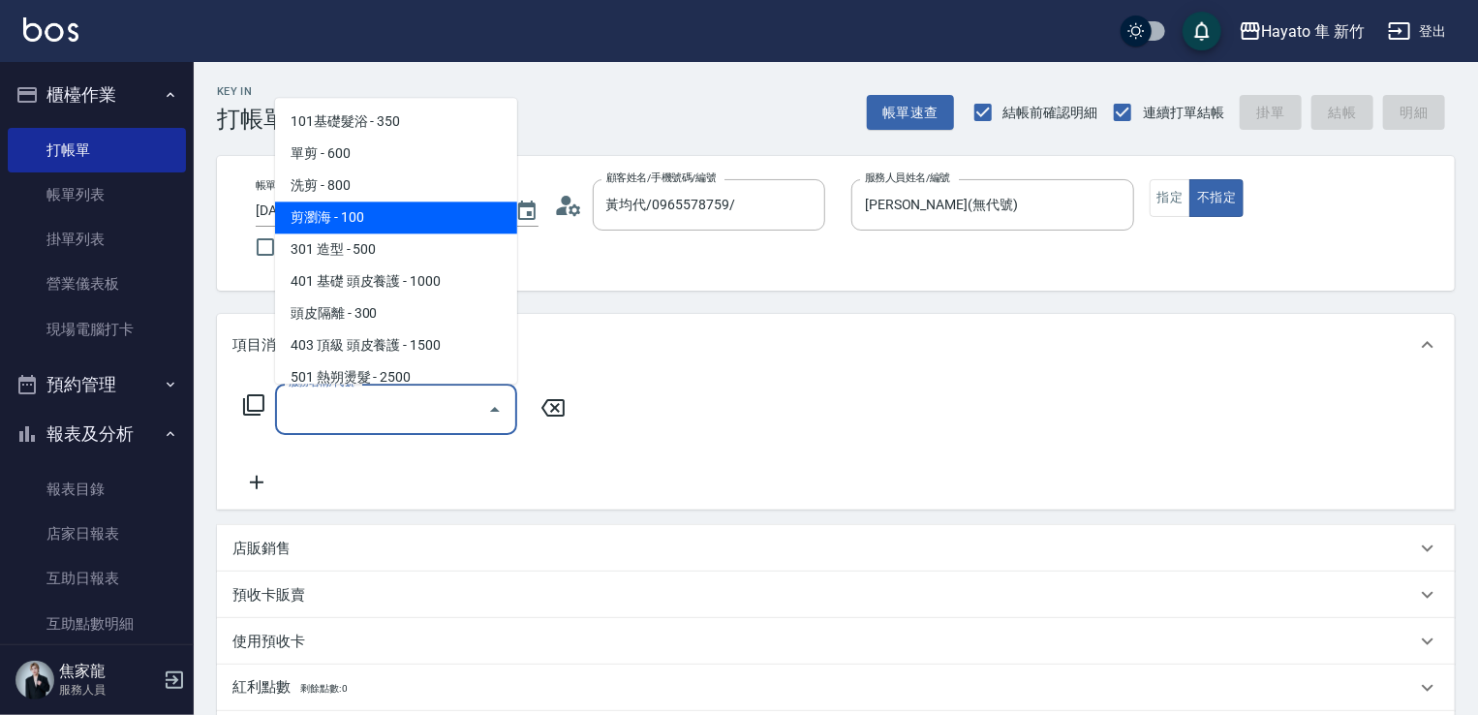
scroll to position [97, 0]
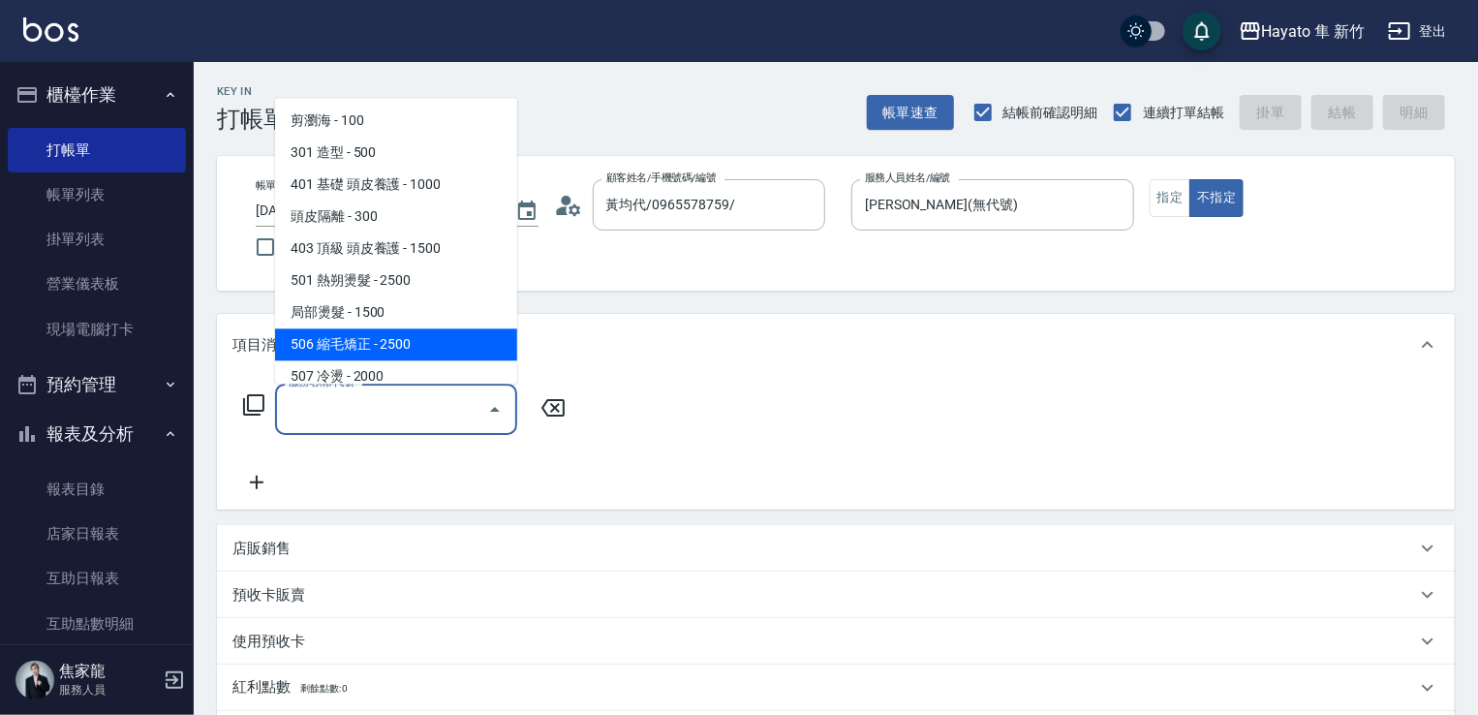
click at [372, 330] on span "506 縮毛矯正 - 2500" at bounding box center [396, 344] width 242 height 32
type input "506 縮毛矯正 (506)"
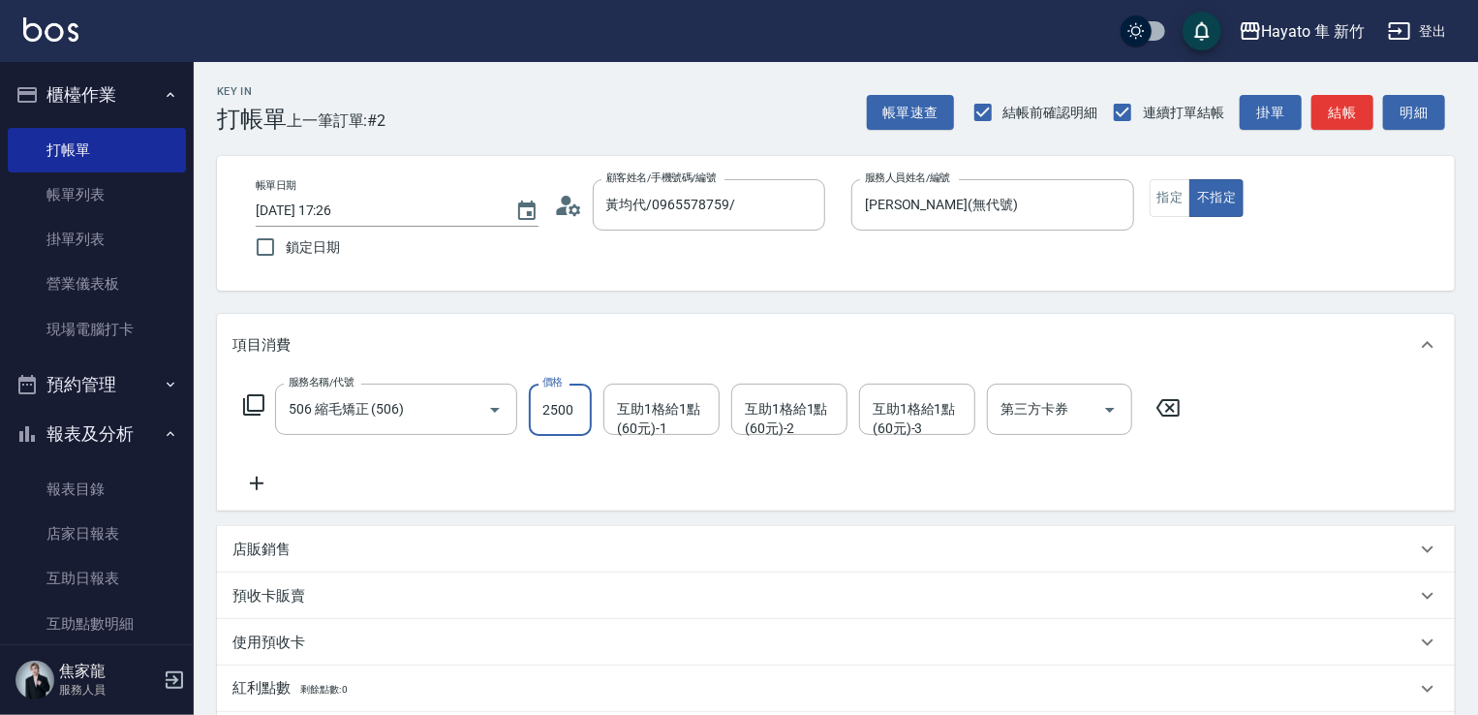
click at [556, 399] on input "2500" at bounding box center [560, 409] width 63 height 52
type input "1980"
drag, startPoint x: 481, startPoint y: 485, endPoint x: 453, endPoint y: 485, distance: 28.1
click at [465, 485] on div "服務名稱/代號 506 縮毛矯正 (506) 服務名稱/代號 價格 1980 價格 互助1格給1點(60元)-1 互助1格給1點(60元)-1 互助1格給1點…" at bounding box center [712, 438] width 960 height 111
click at [255, 480] on icon at bounding box center [256, 483] width 48 height 23
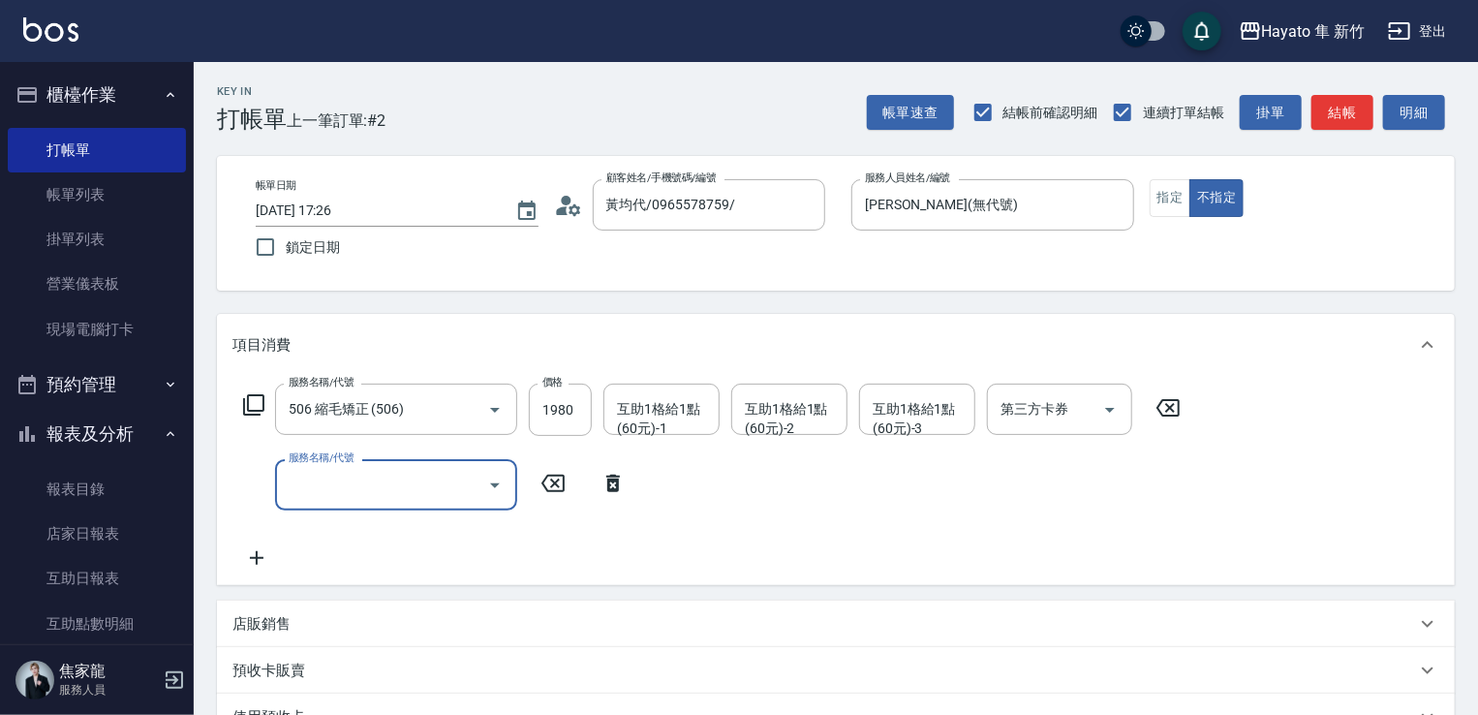
click at [333, 495] on input "服務名稱/代號" at bounding box center [382, 485] width 196 height 34
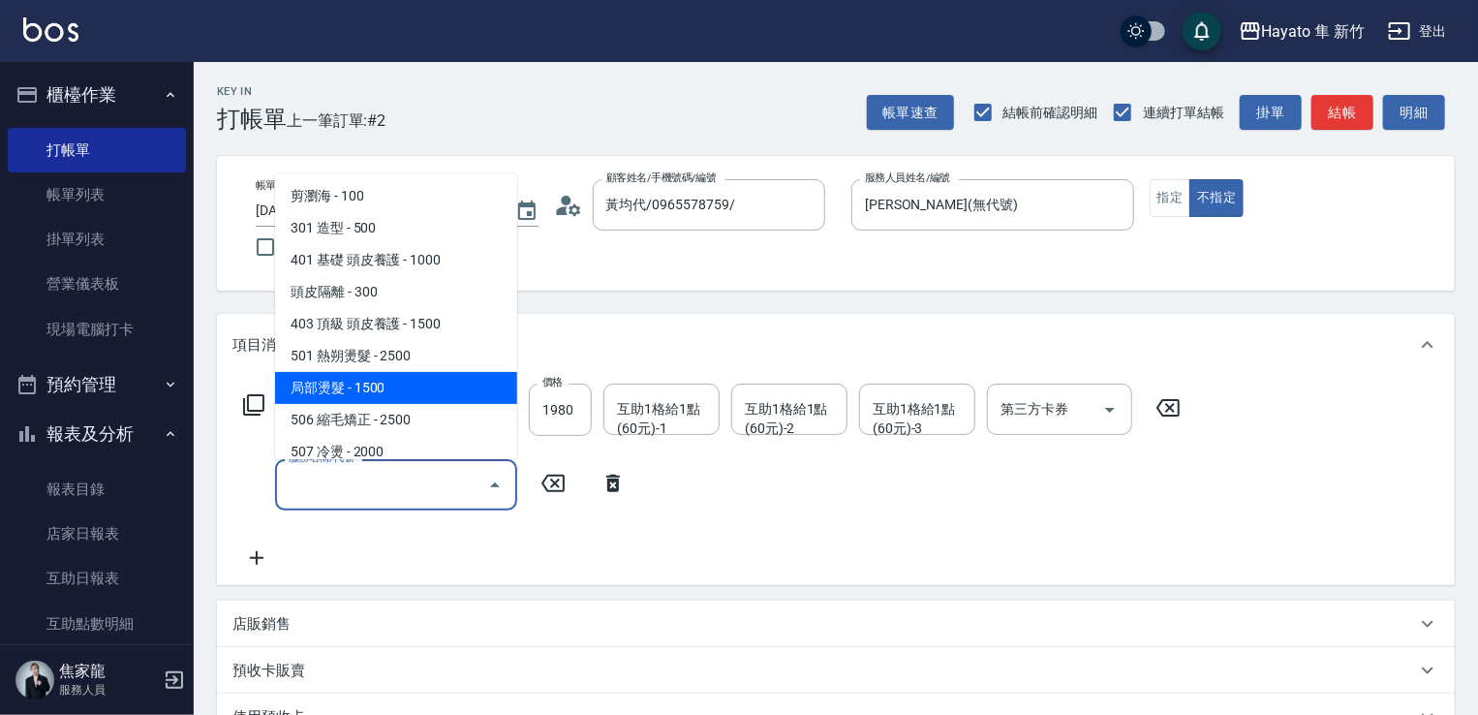
scroll to position [194, 0]
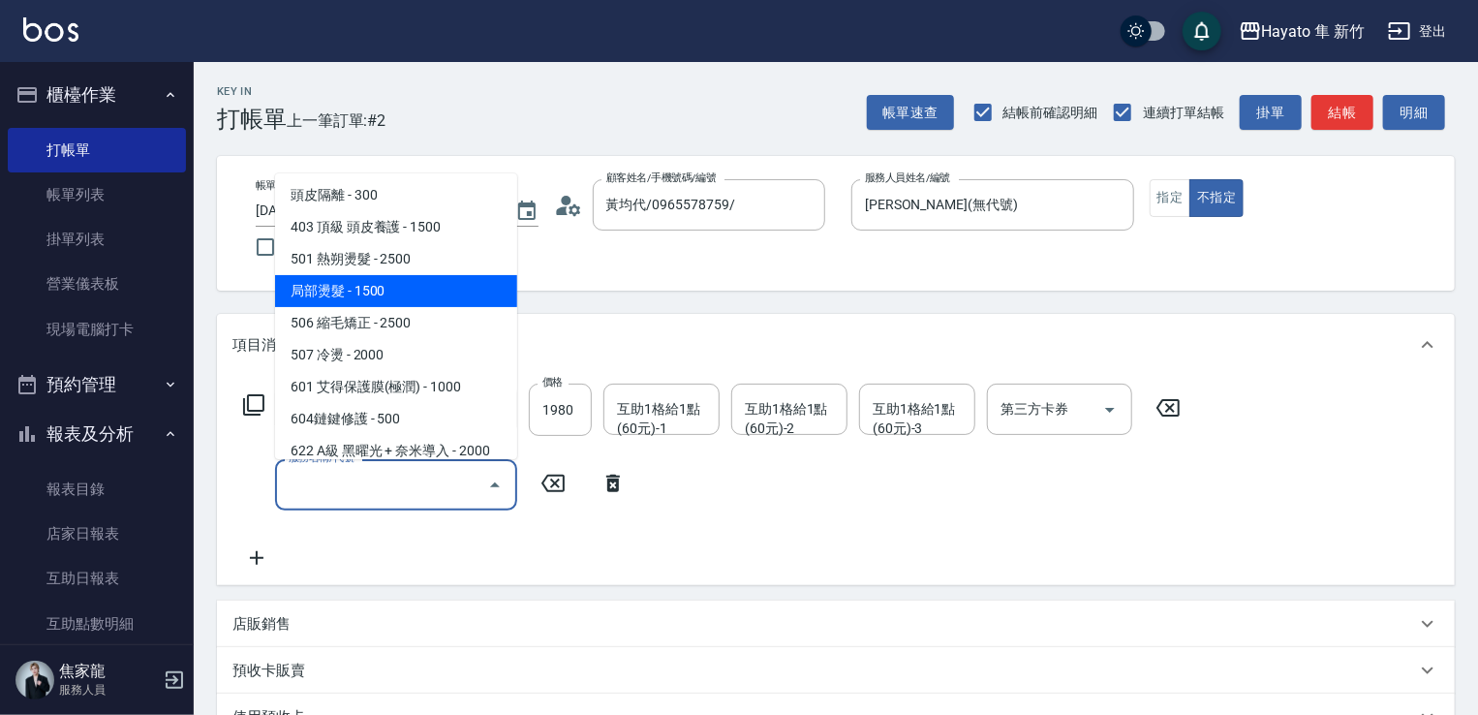
click at [360, 299] on span "局部燙髮 - 1500" at bounding box center [396, 291] width 242 height 32
type input "局部燙髮(502)"
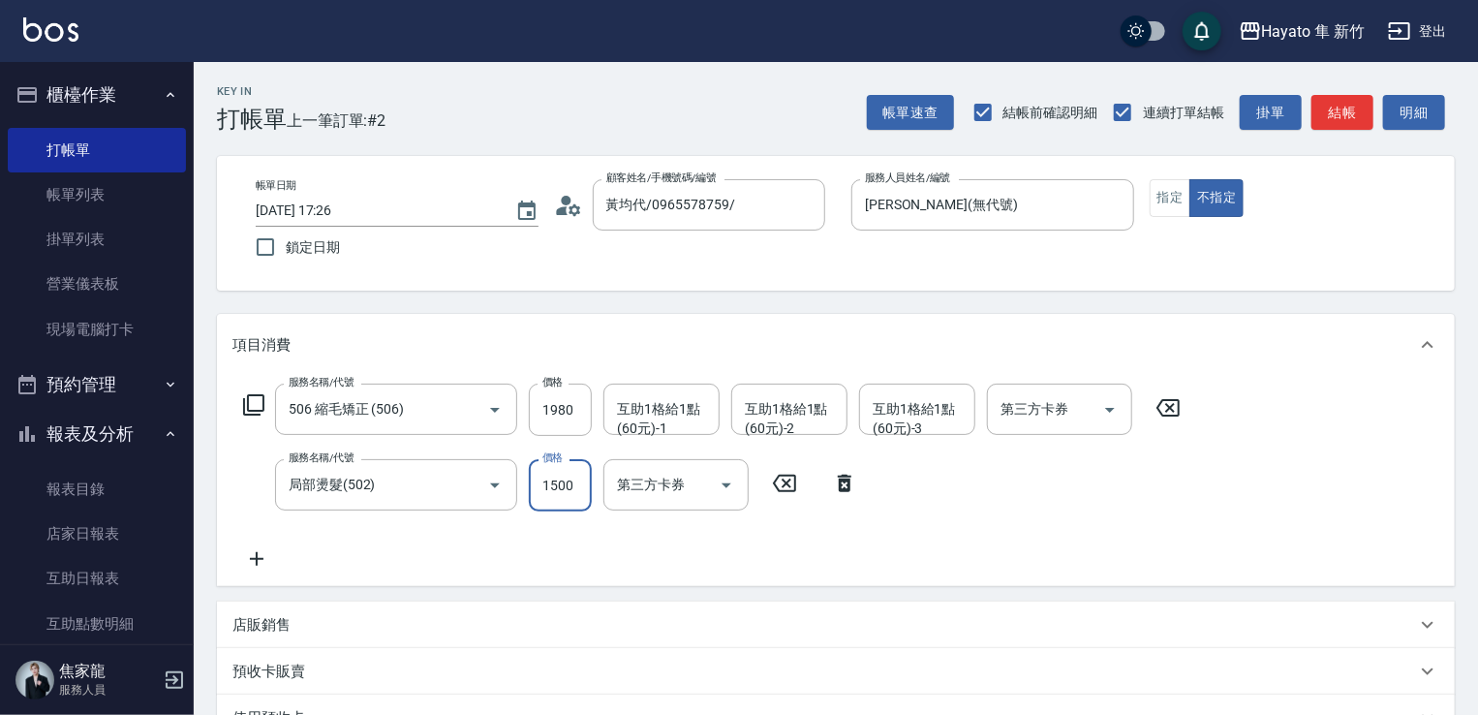
click at [542, 489] on input "1500" at bounding box center [560, 485] width 63 height 52
type input "600"
drag, startPoint x: 423, startPoint y: 530, endPoint x: 318, endPoint y: 592, distance: 122.4
click at [407, 536] on div "服務名稱/代號 506 縮毛矯正 (506) 服務名稱/代號 價格 1980 價格 互助1格給1點(60元)-1 互助1格給1點(60元)-1 互助1格給1點…" at bounding box center [712, 476] width 960 height 187
click at [261, 563] on icon at bounding box center [256, 558] width 48 height 23
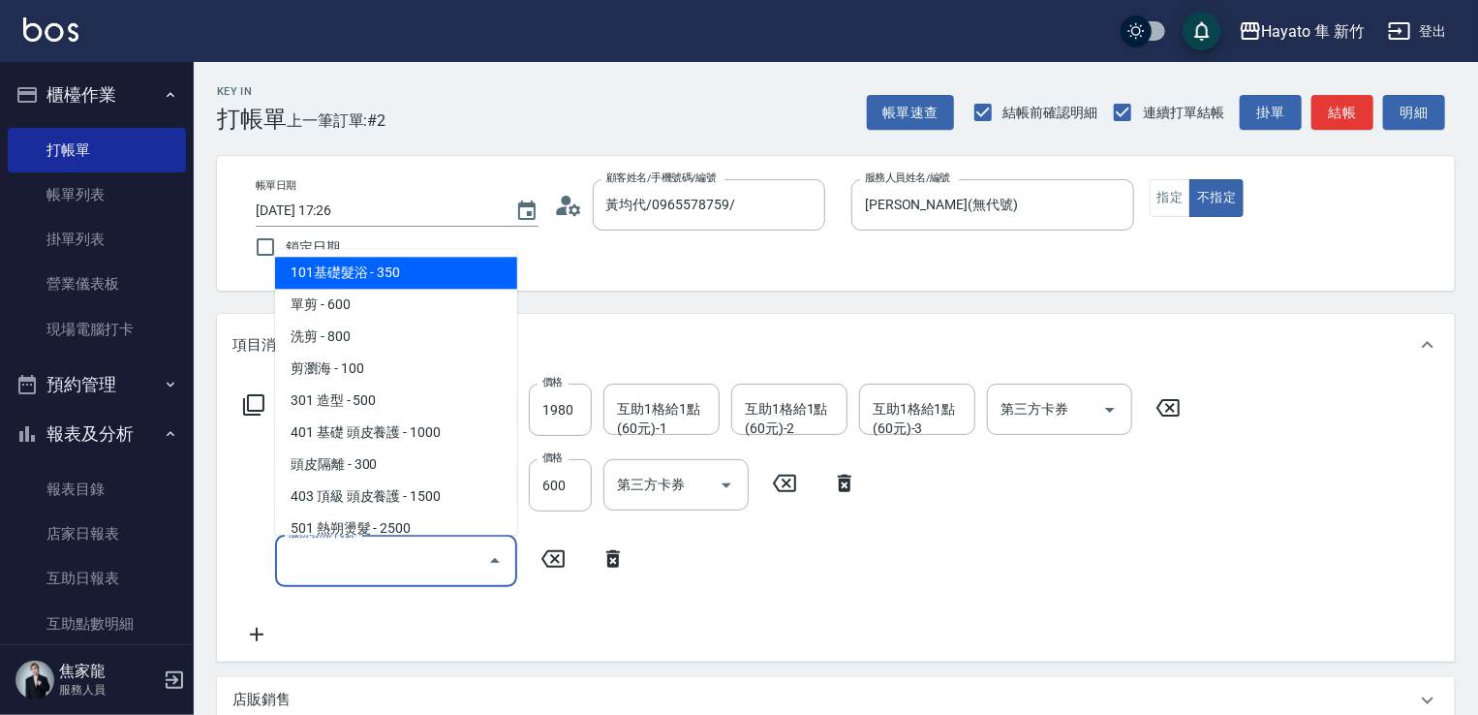
click at [403, 574] on input "服務名稱/代號" at bounding box center [382, 560] width 196 height 34
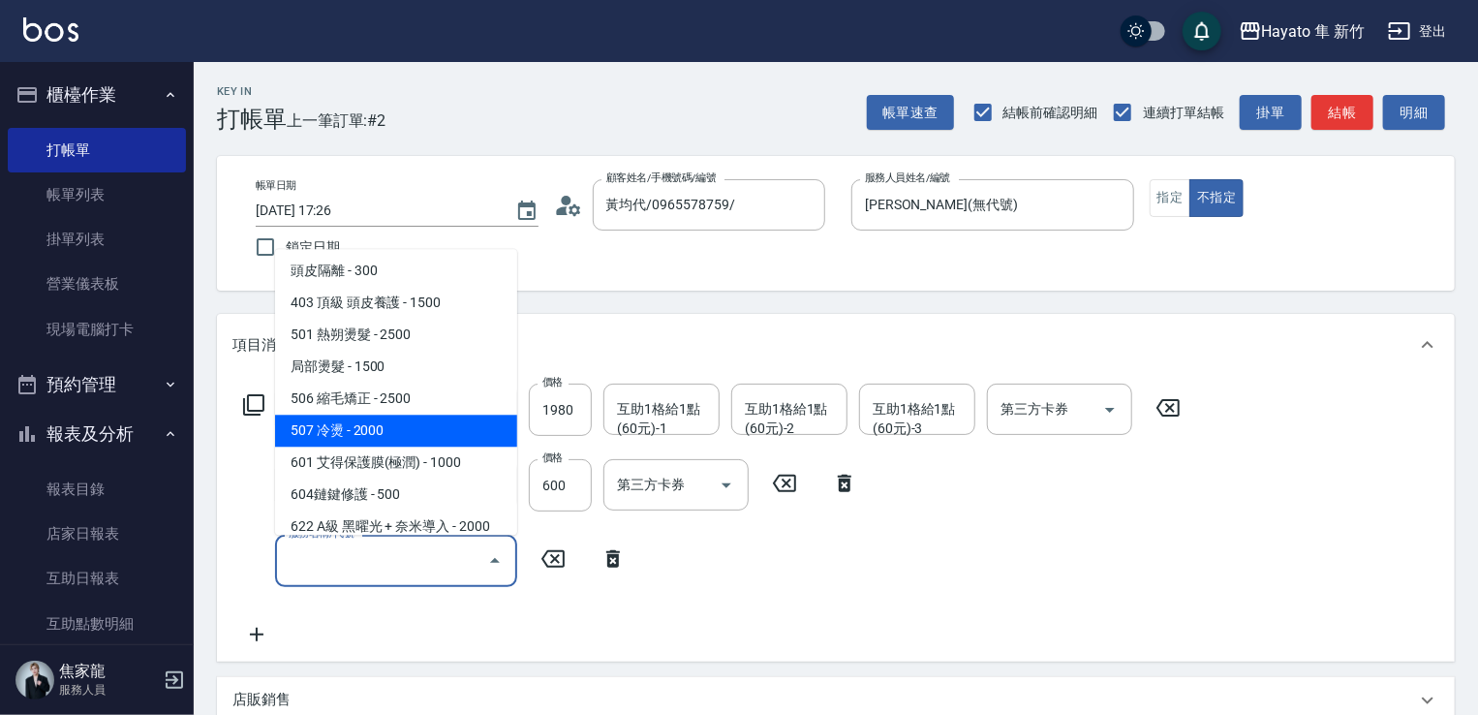
scroll to position [291, 0]
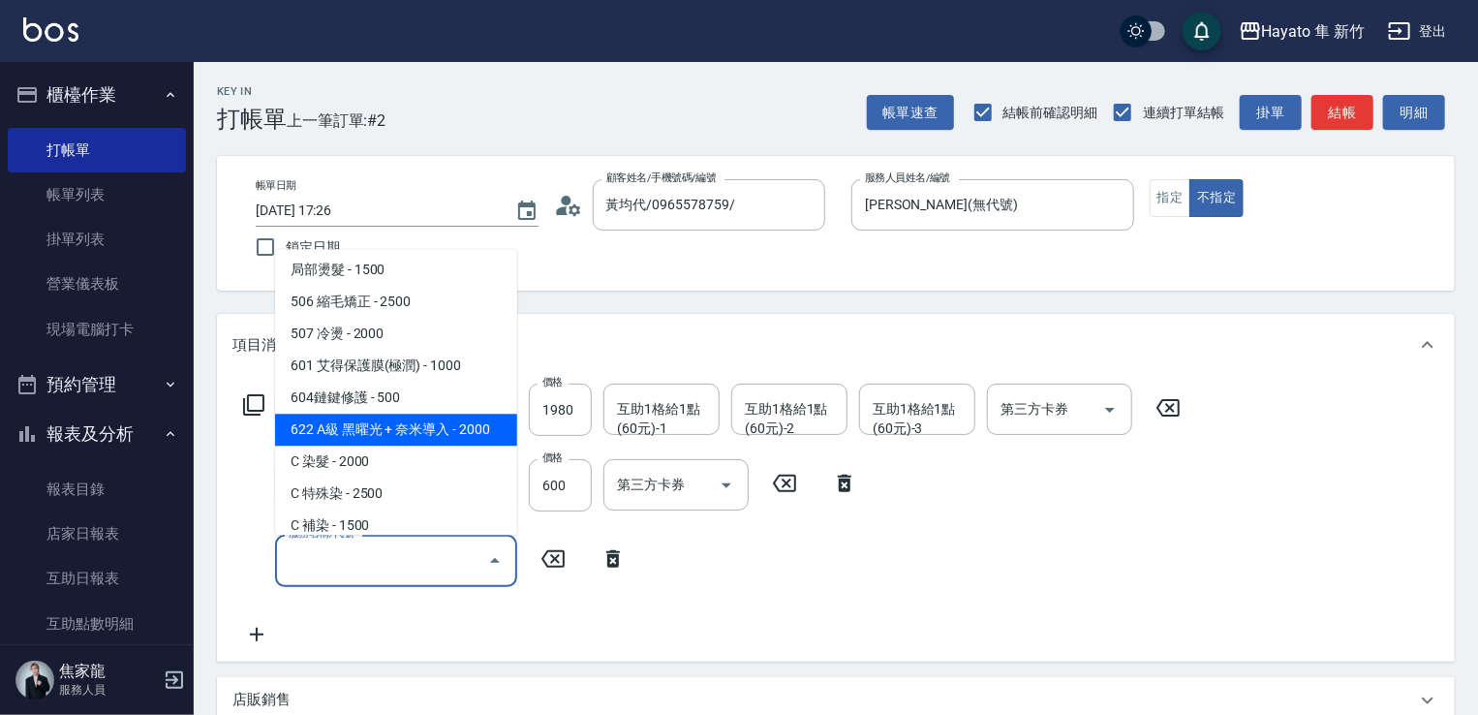
click at [392, 424] on span "622 A級 黑曜光 + 奈米導入 - 2000" at bounding box center [396, 430] width 242 height 32
type input "622 A級 黑曜光 + 奈米導入(622)"
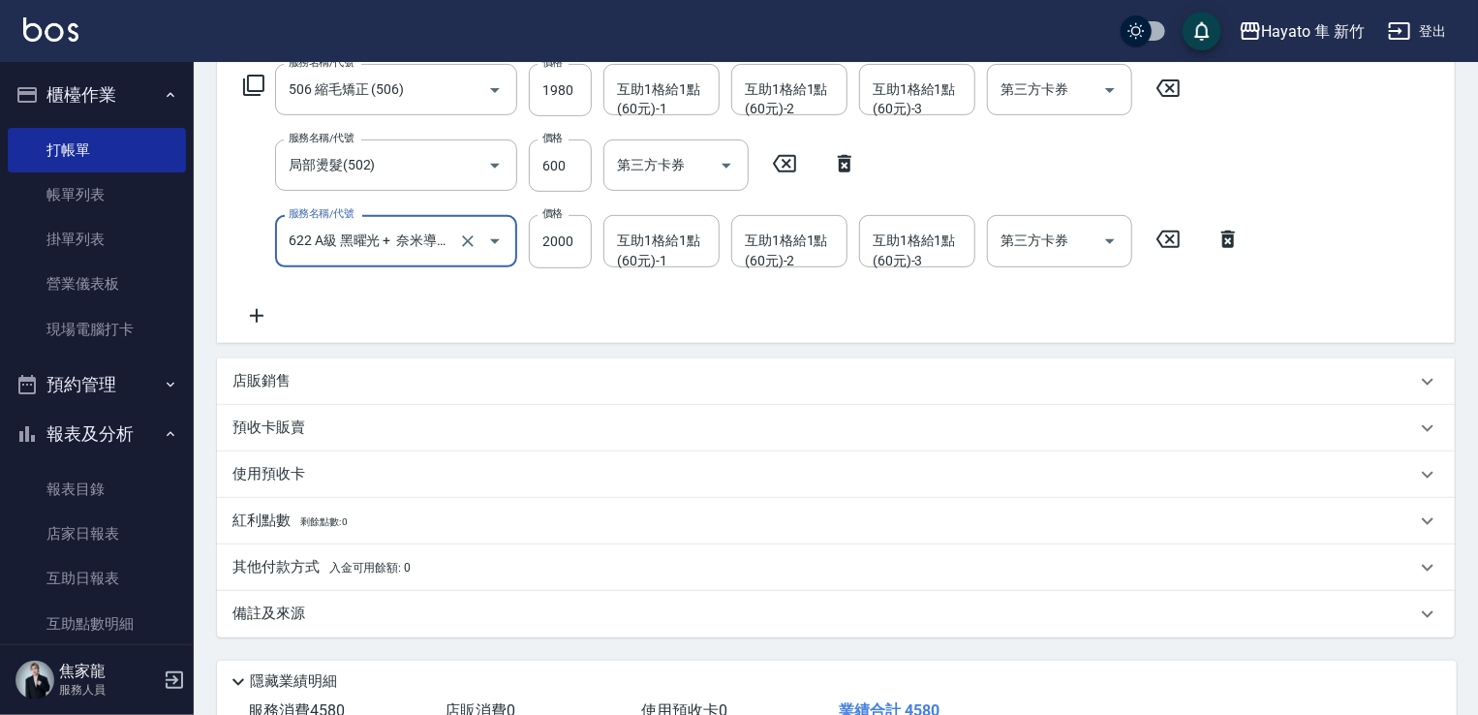
scroll to position [387, 0]
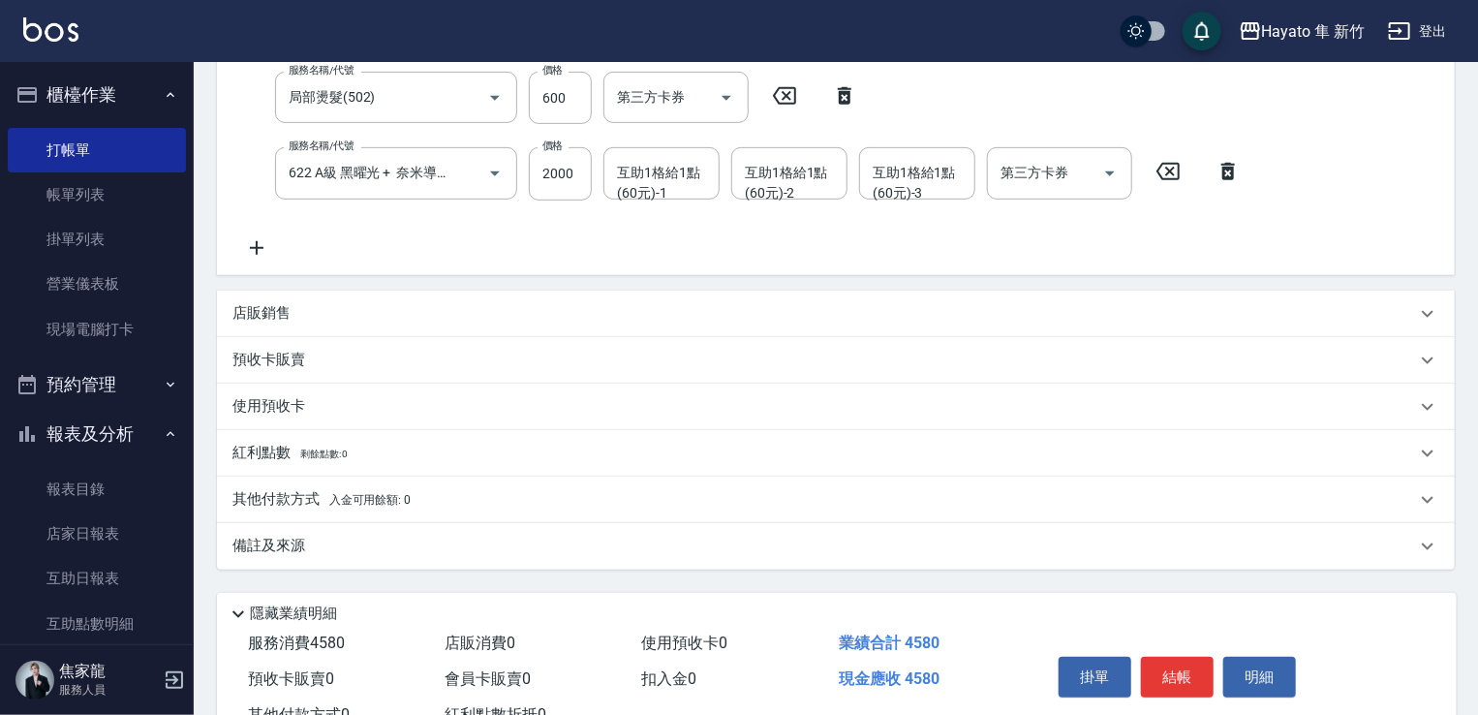
click at [263, 249] on icon at bounding box center [256, 247] width 48 height 23
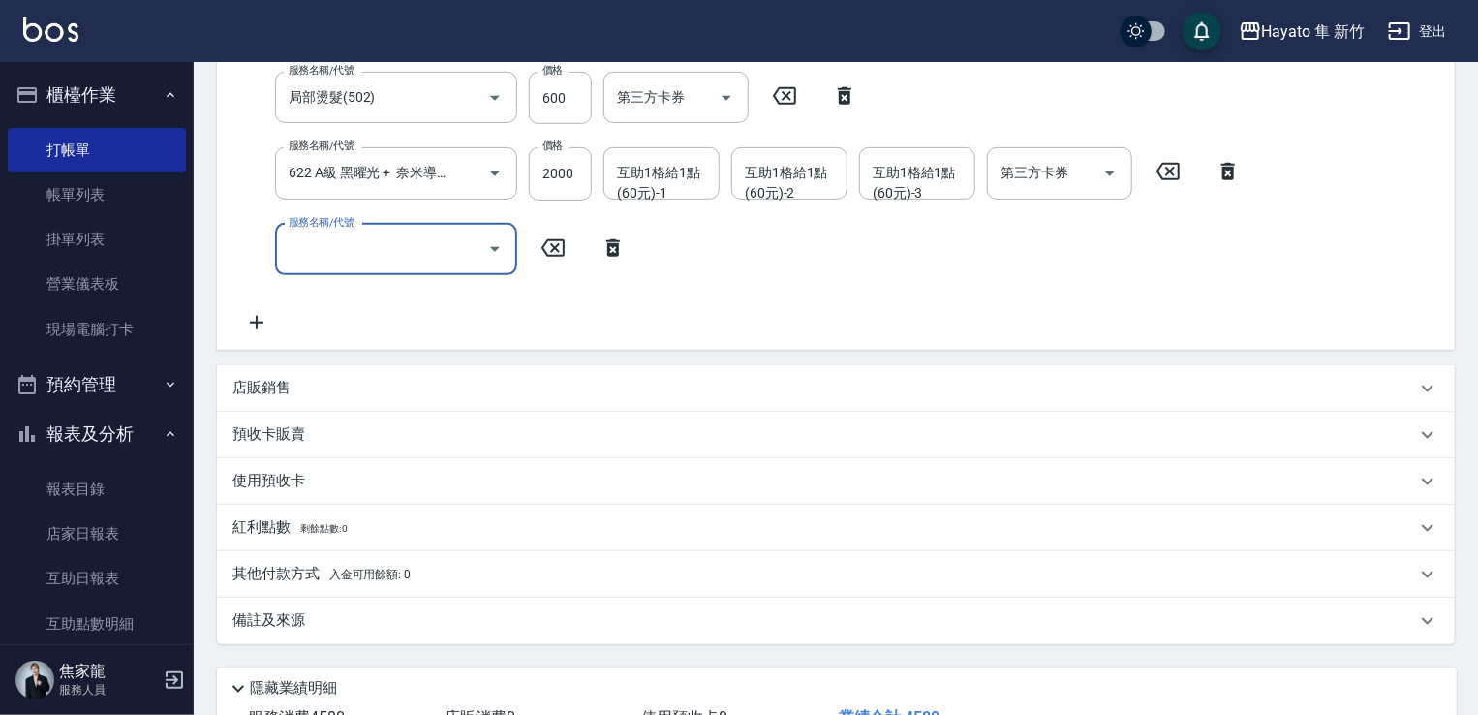
click at [410, 249] on input "服務名稱/代號" at bounding box center [382, 249] width 196 height 34
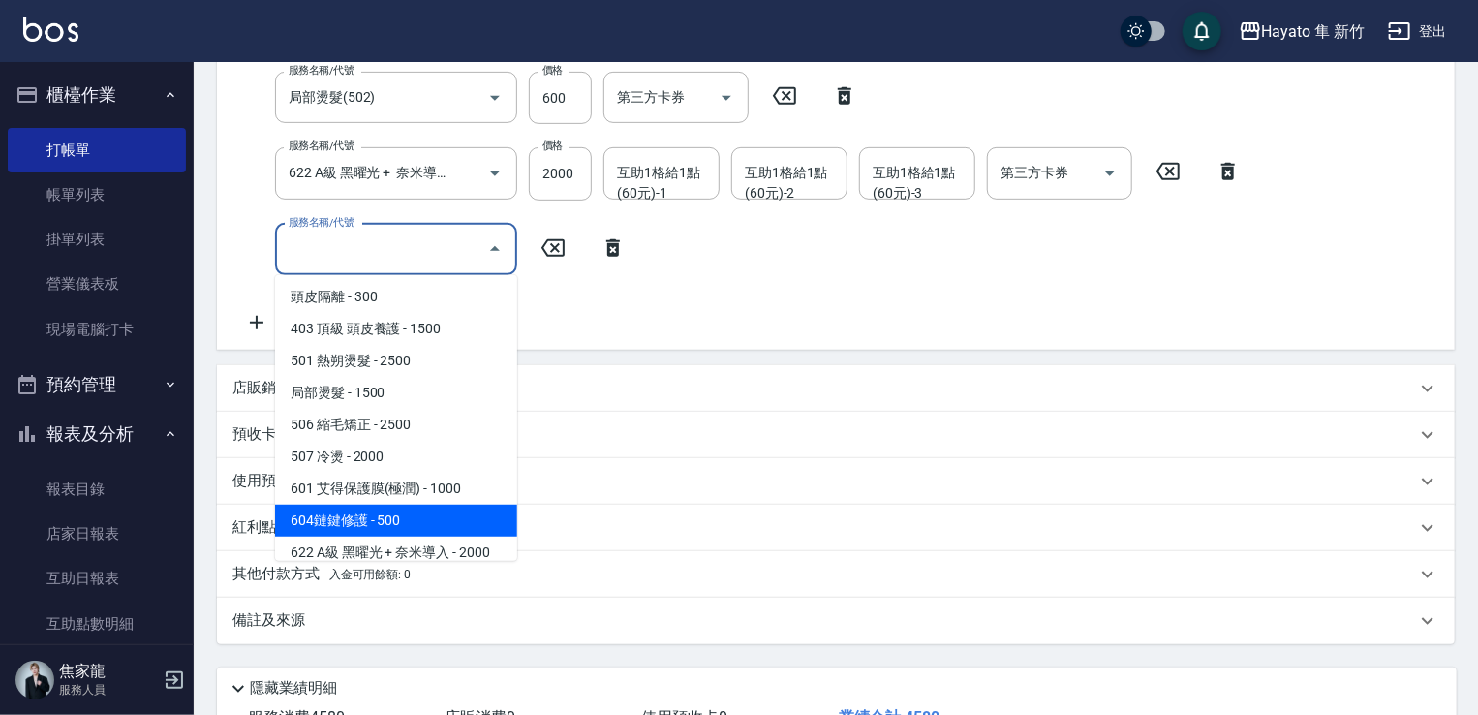
scroll to position [337, 0]
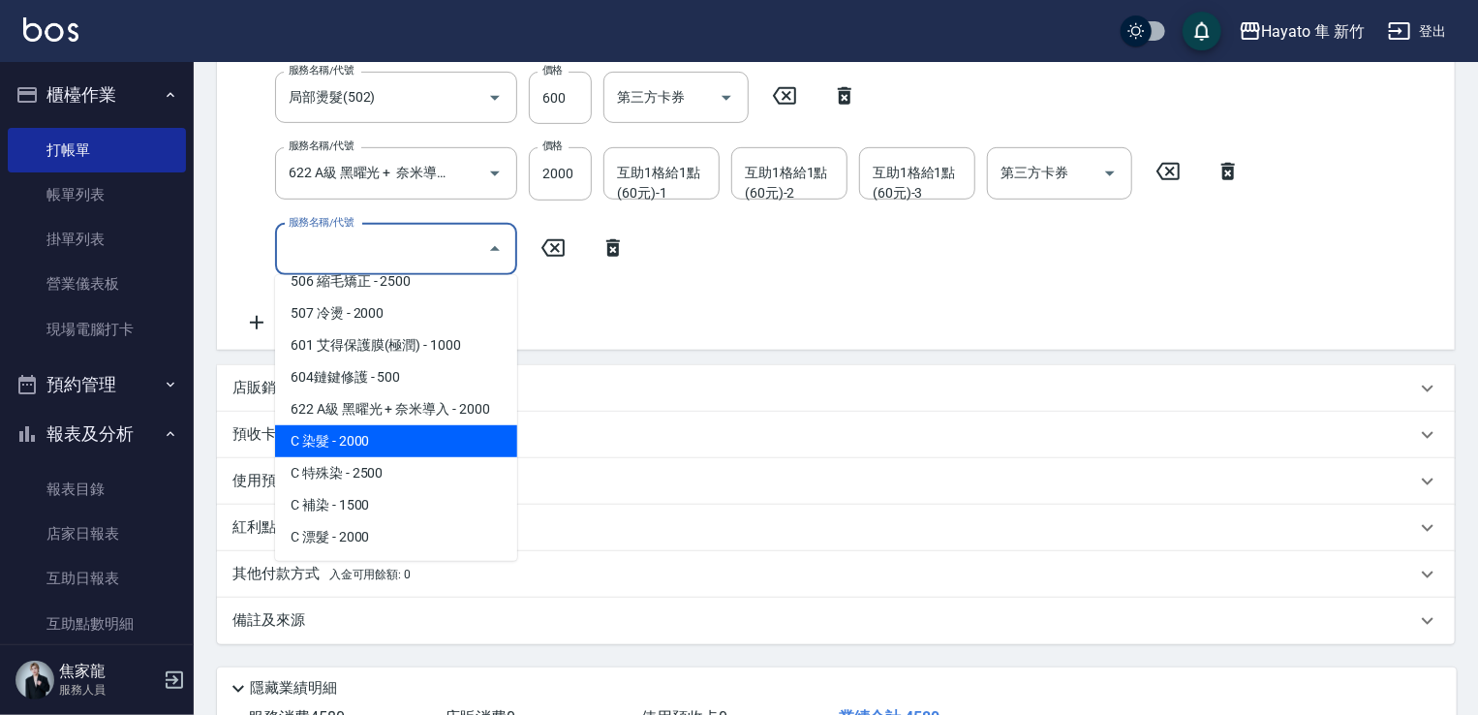
click at [368, 433] on span "C 染髮 - 2000" at bounding box center [396, 441] width 242 height 32
type input "C 染髮(701)"
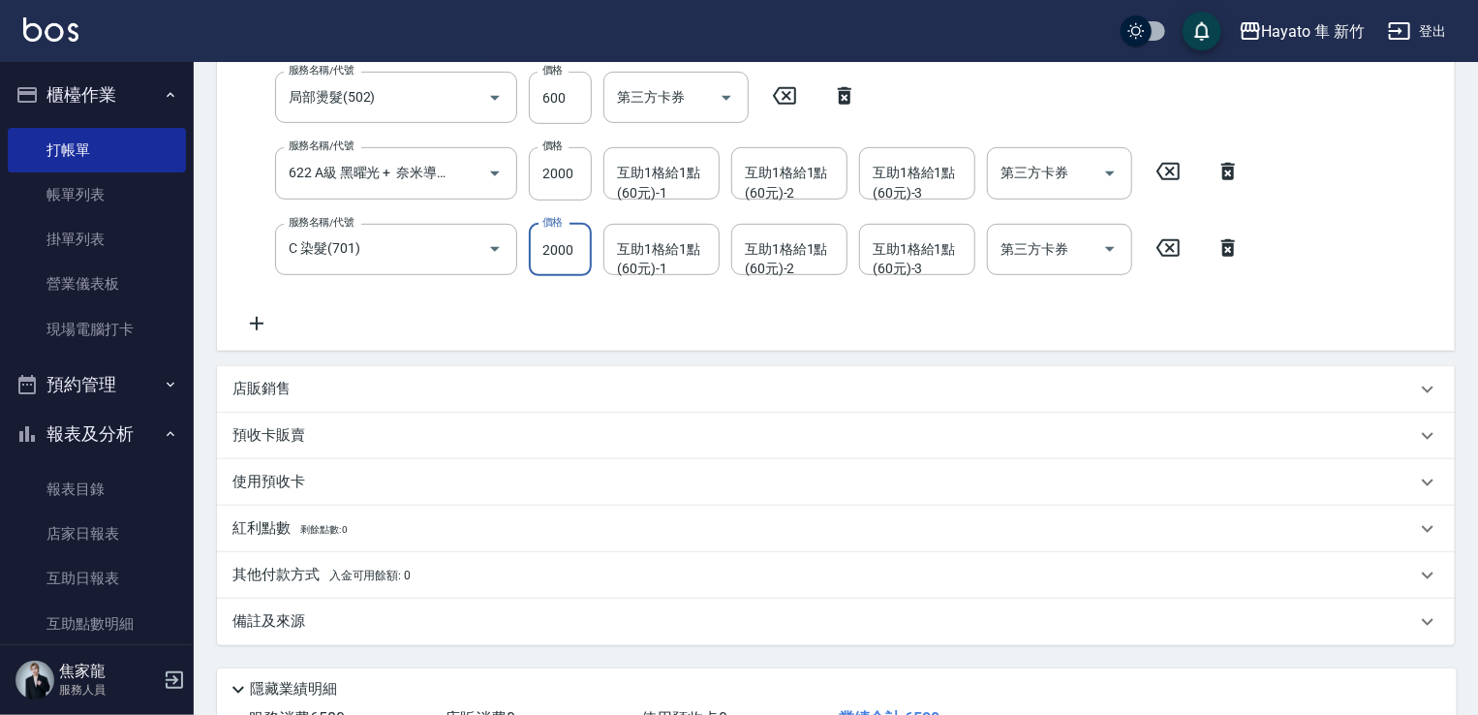
scroll to position [383, 0]
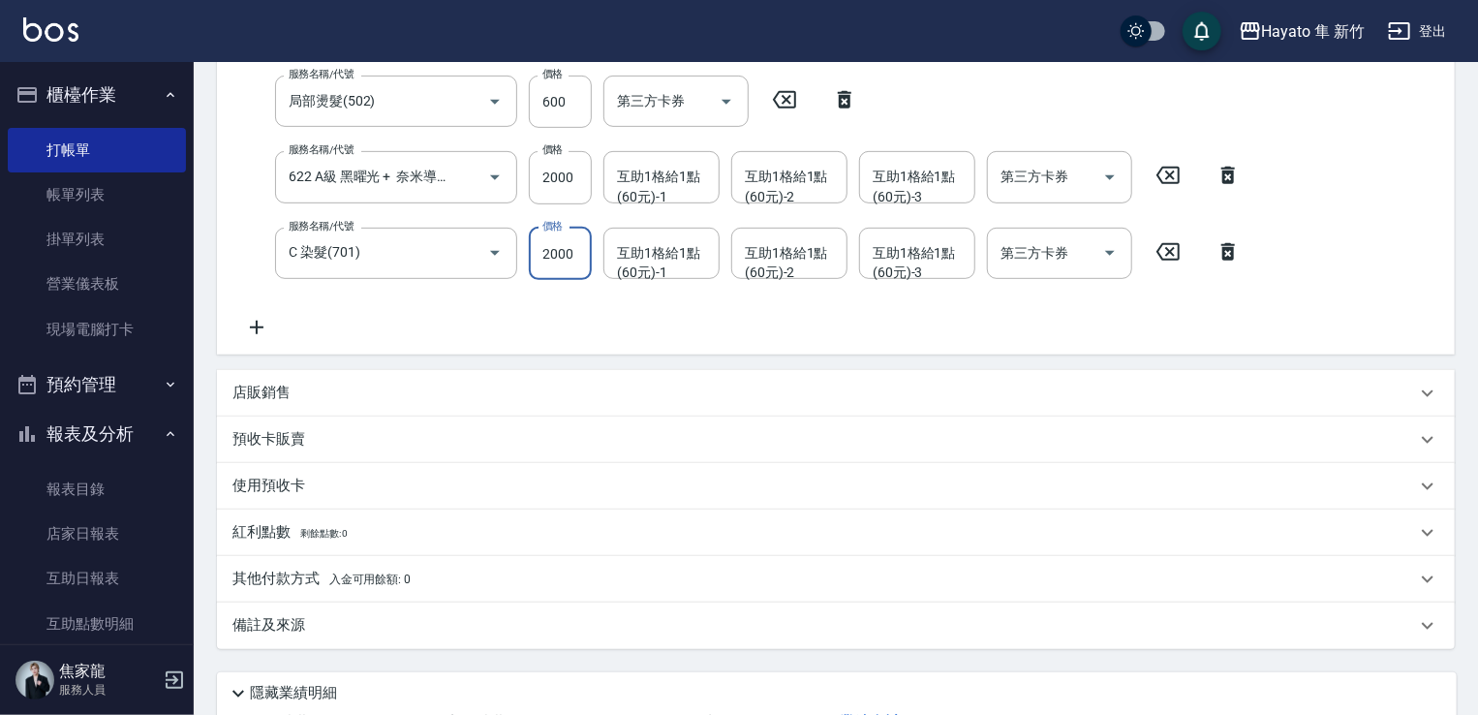
click at [554, 249] on input "2000" at bounding box center [560, 254] width 63 height 52
type input "2300"
drag, startPoint x: 414, startPoint y: 304, endPoint x: 353, endPoint y: 400, distance: 113.6
click at [407, 316] on div "服務名稱/代號 506 縮毛矯正 (506) 服務名稱/代號 價格 1980 價格 互助1格給1點(60元)-1 互助1格給1點(60元)-1 互助1格給1點…" at bounding box center [742, 169] width 1020 height 339
click at [326, 396] on div "店販銷售" at bounding box center [823, 393] width 1183 height 20
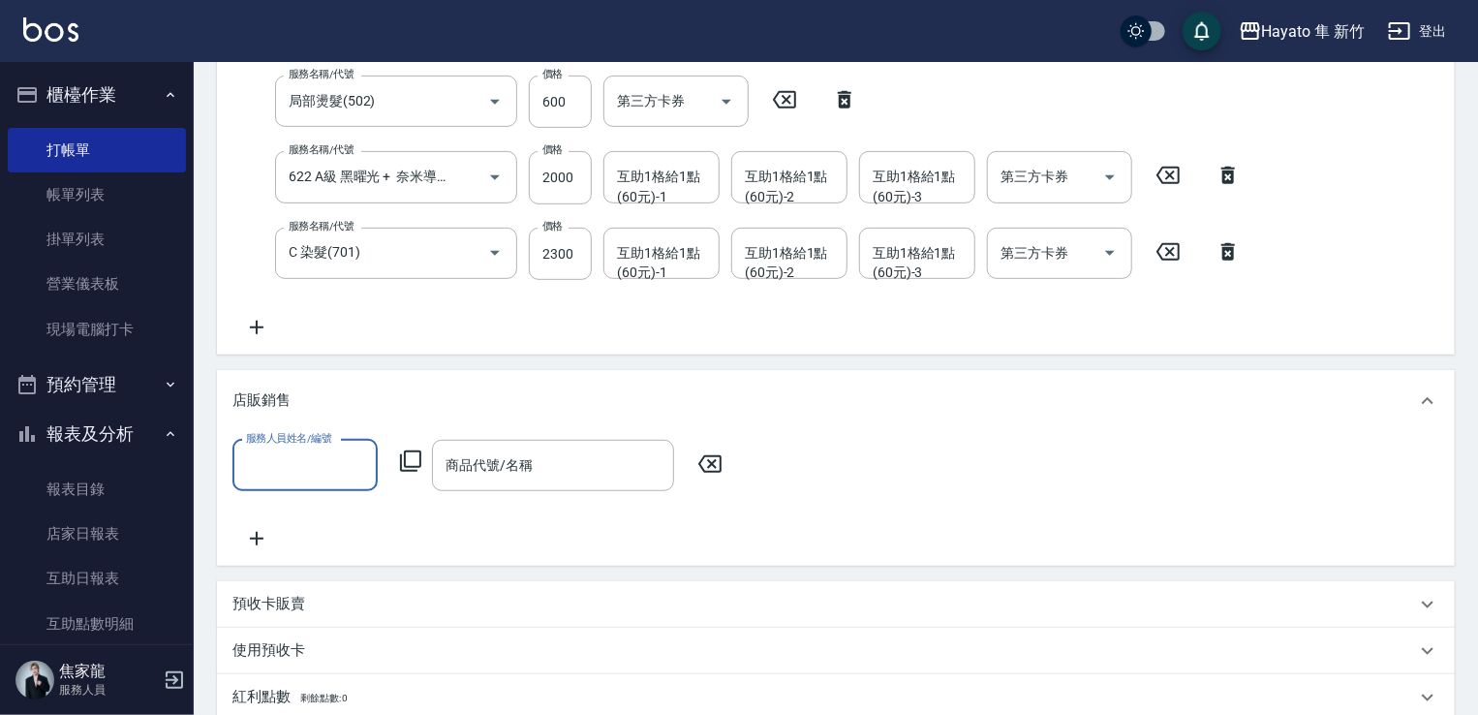
scroll to position [0, 0]
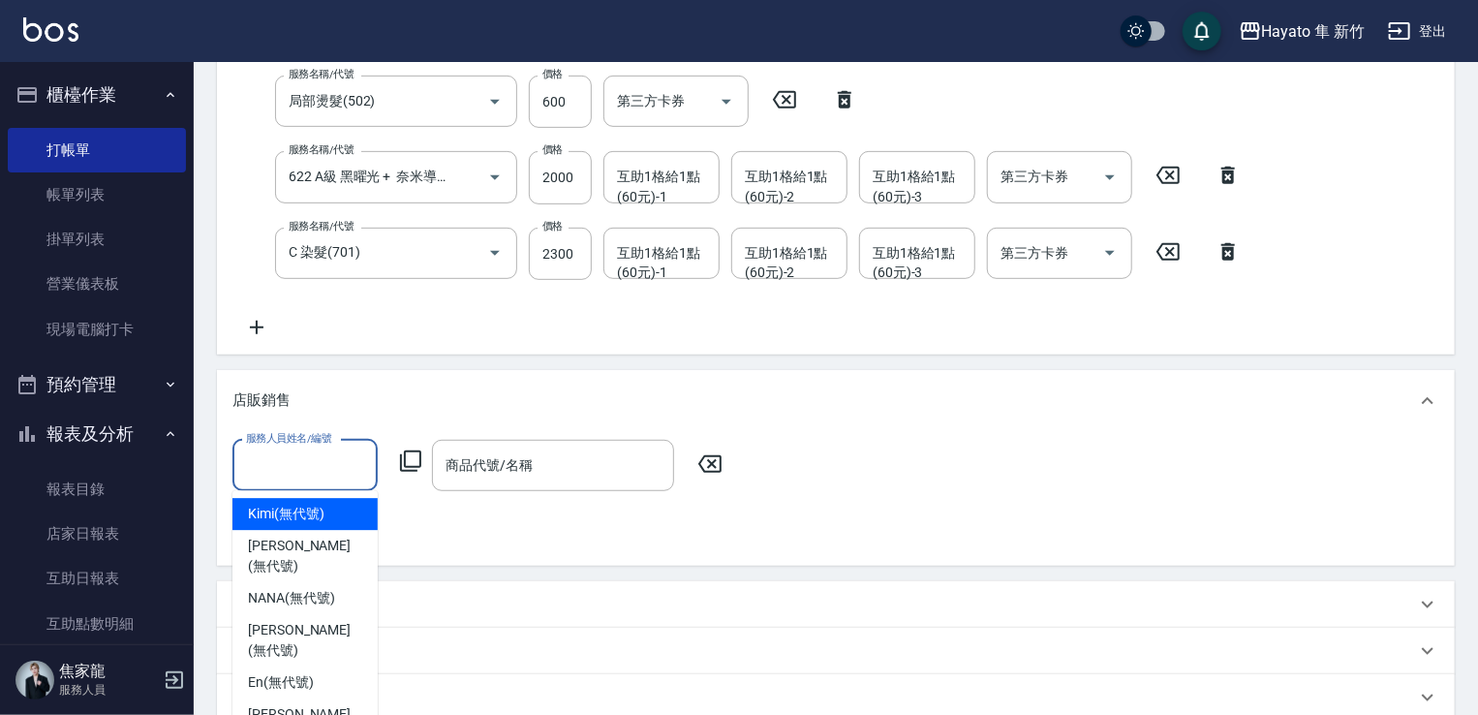
click at [310, 461] on input "服務人員姓名/編號" at bounding box center [305, 465] width 128 height 34
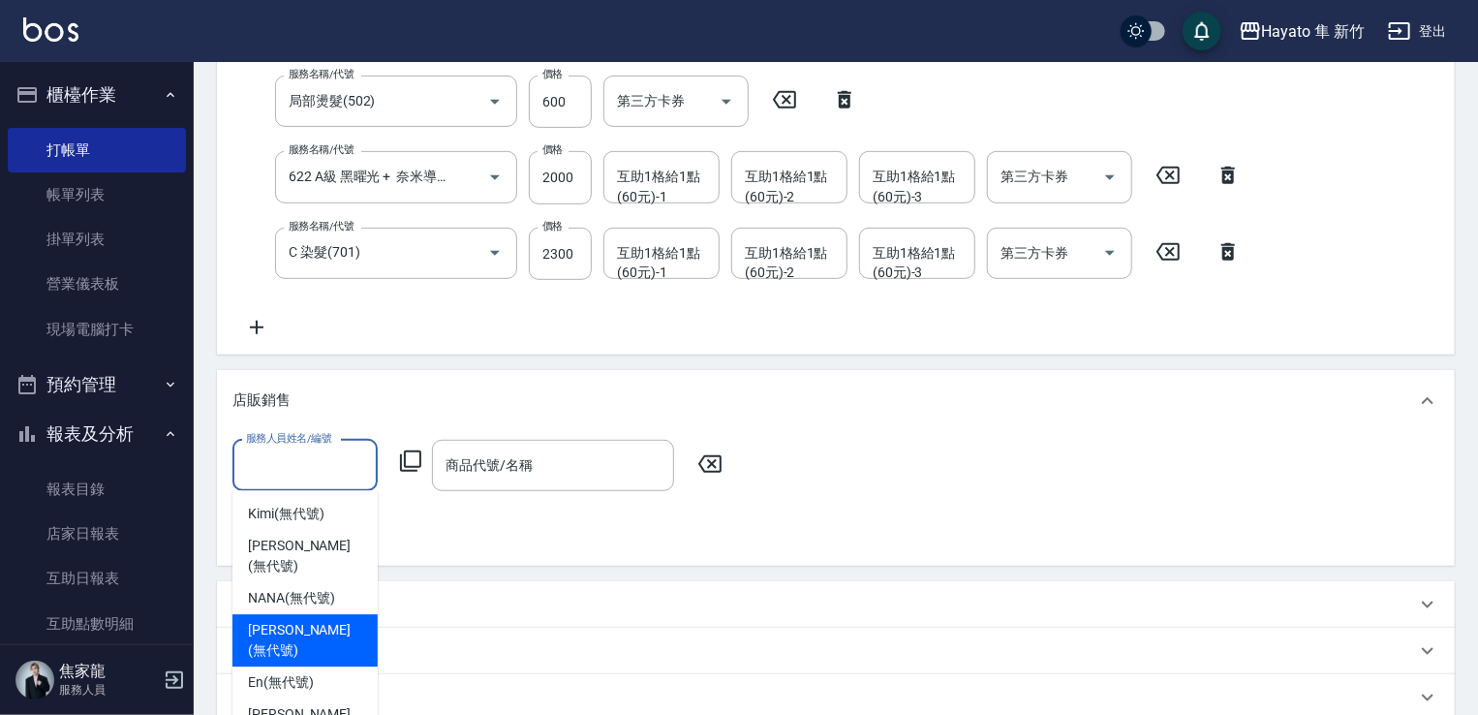
drag, startPoint x: 302, startPoint y: 612, endPoint x: 449, endPoint y: 532, distance: 167.7
click at [302, 620] on span "[PERSON_NAME] (無代號)" at bounding box center [305, 640] width 114 height 41
type input "[PERSON_NAME](無代號)"
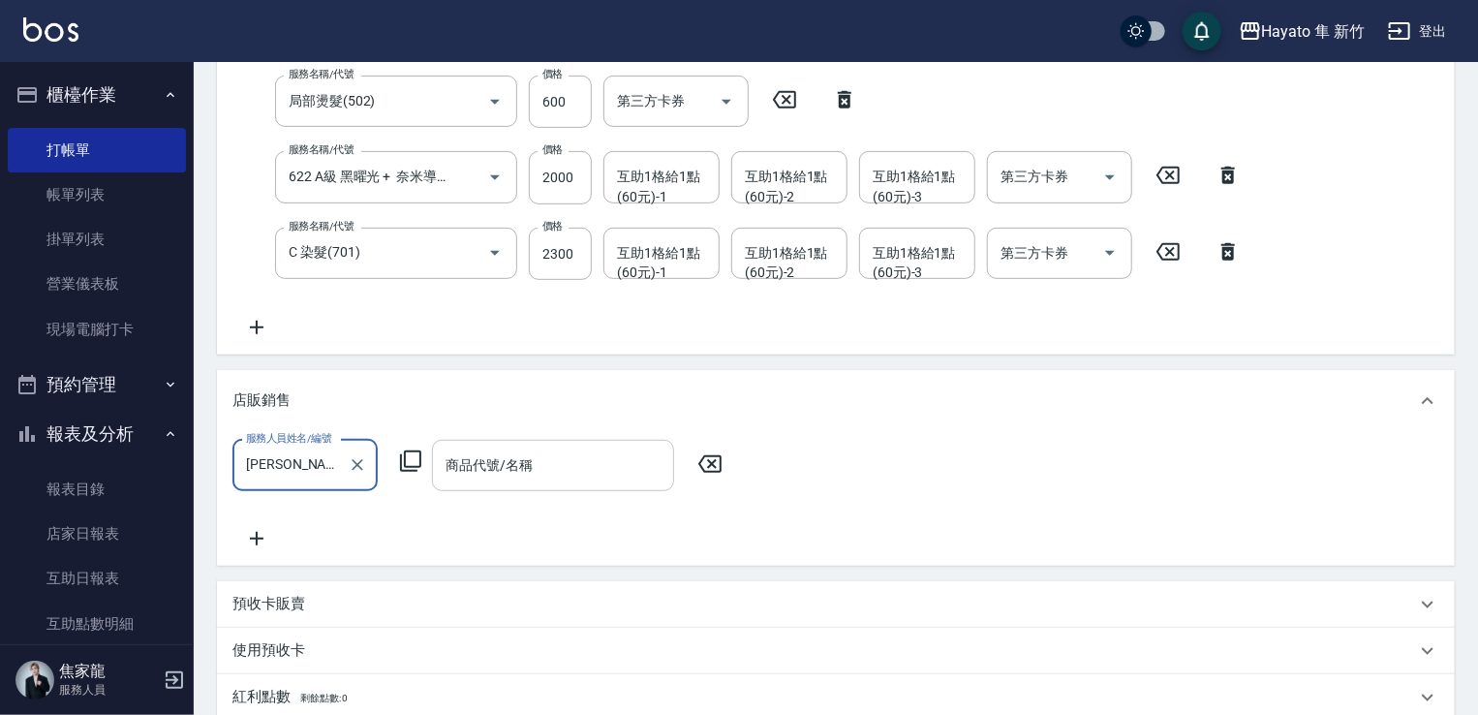
click at [517, 466] on input "商品代號/名稱" at bounding box center [553, 465] width 225 height 34
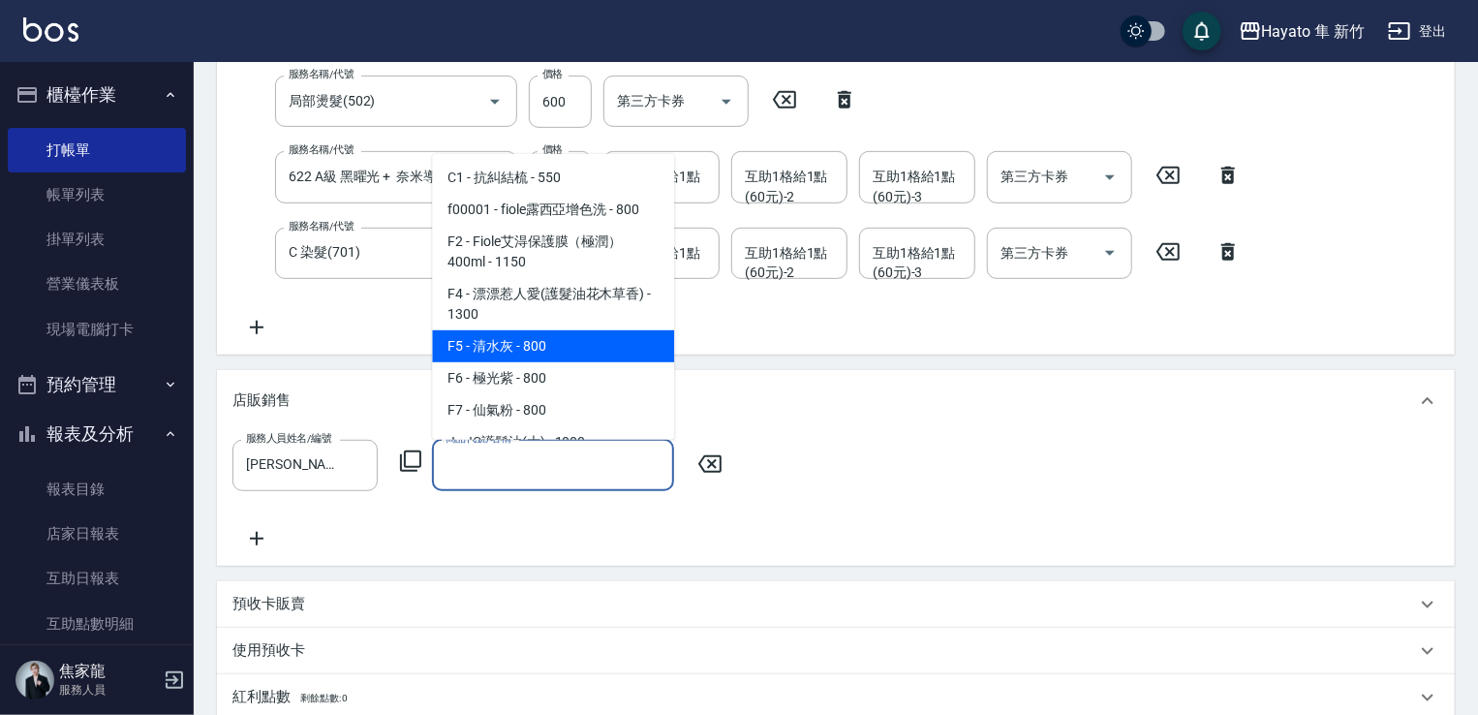
scroll to position [194, 0]
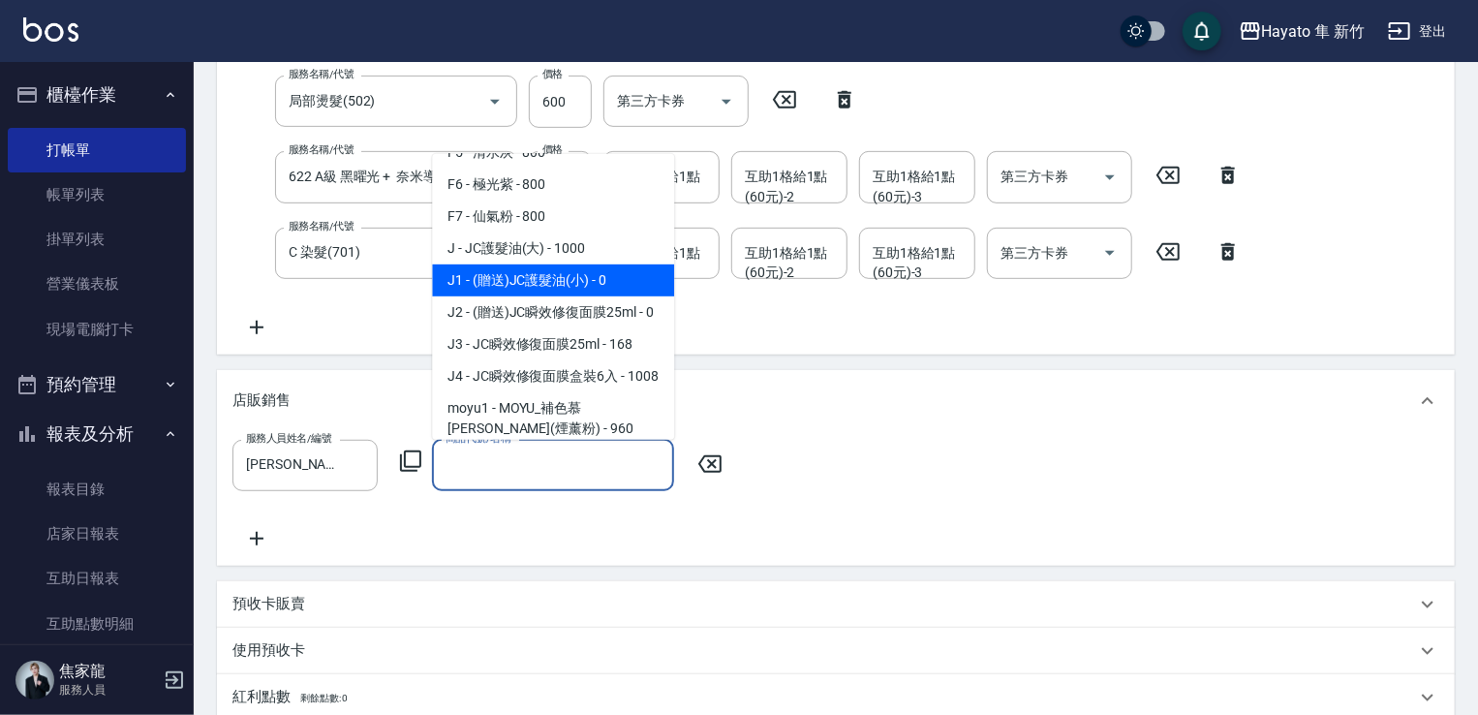
click at [535, 280] on span "J1 - (贈送)JC護髮油(小) - 0" at bounding box center [553, 280] width 242 height 32
type input "(贈送)JC護髮油(小)"
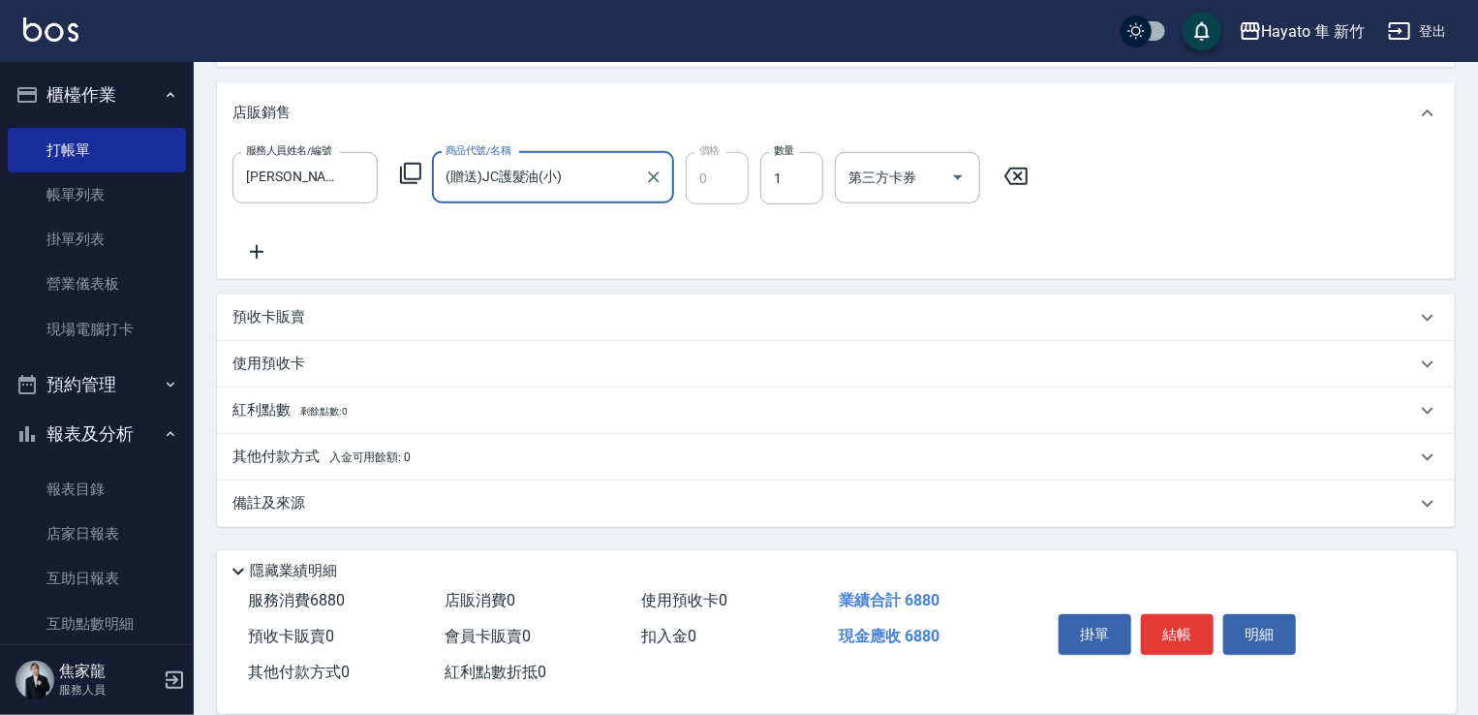
scroll to position [699, 0]
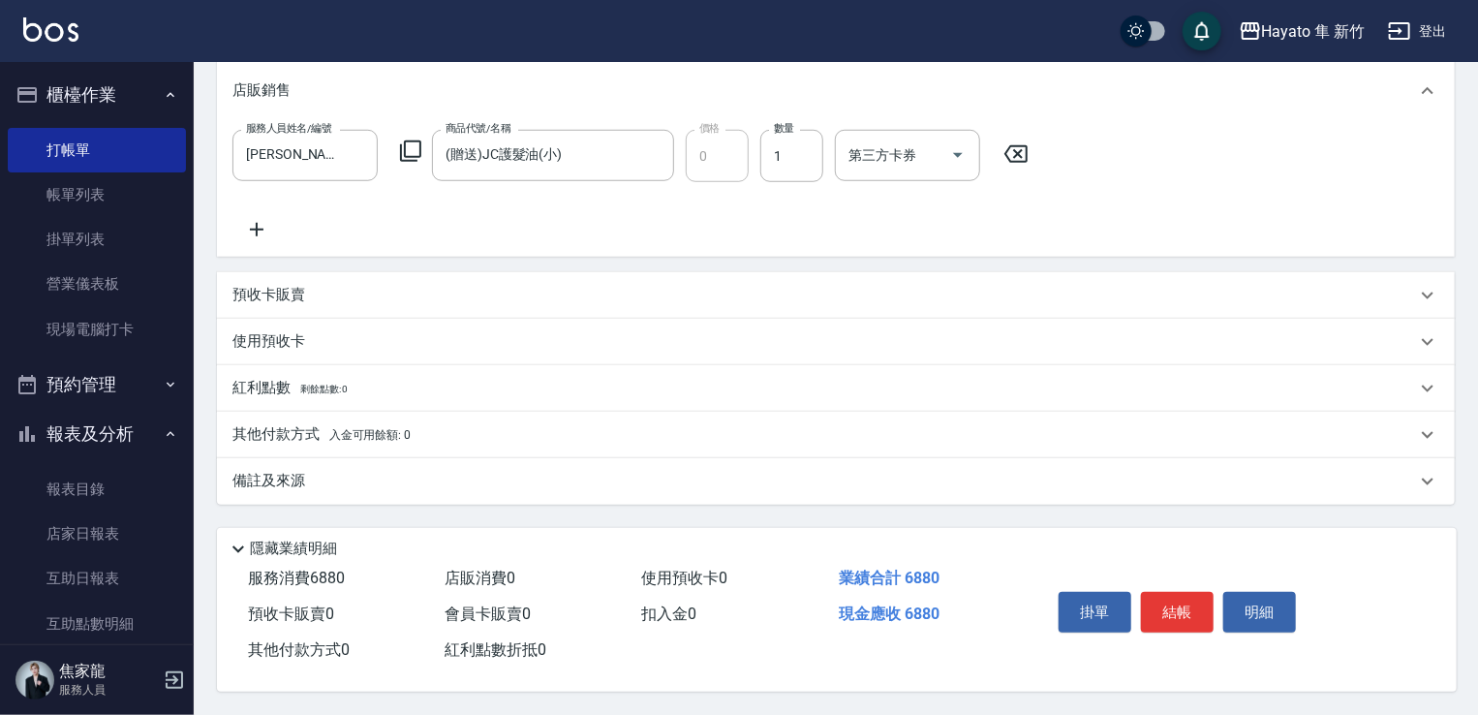
drag, startPoint x: 402, startPoint y: 459, endPoint x: 597, endPoint y: 514, distance: 202.3
click at [407, 458] on div "備註及來源" at bounding box center [836, 481] width 1238 height 46
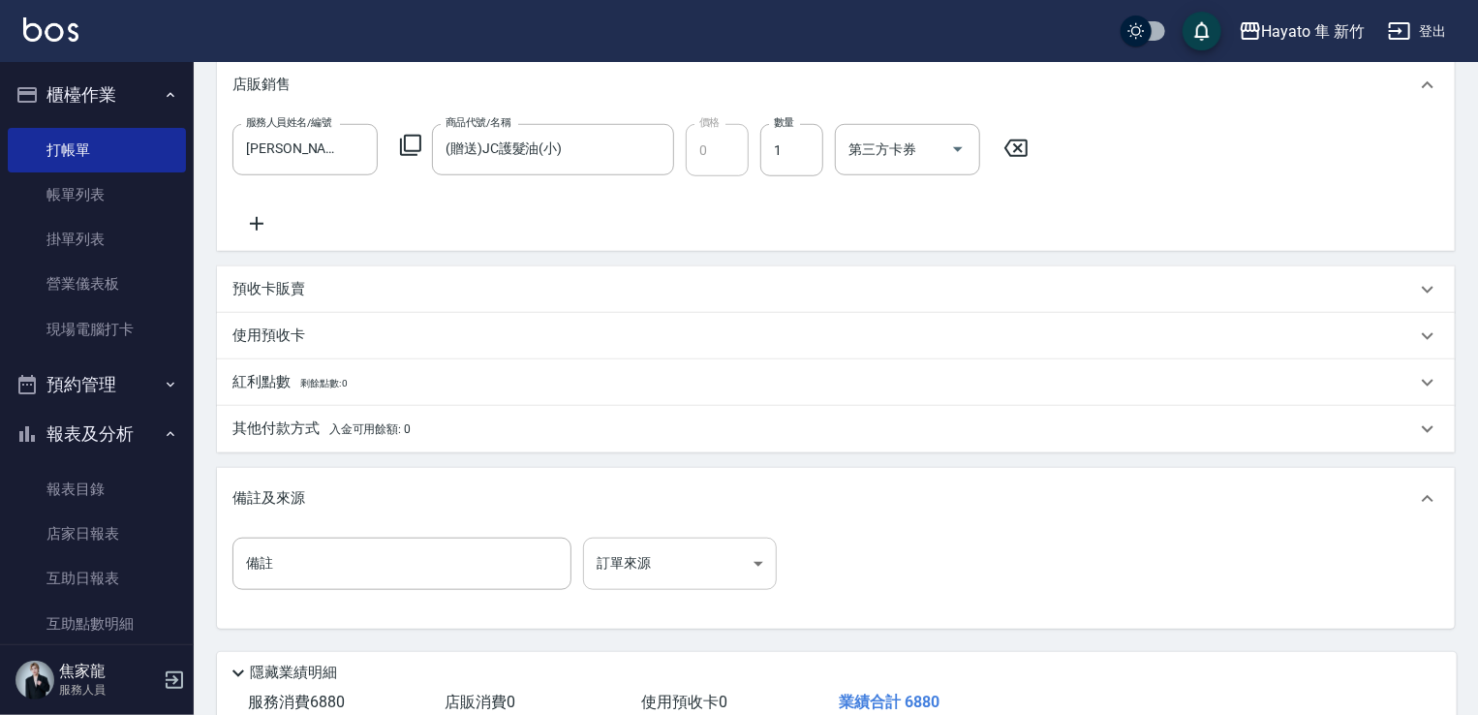
click at [682, 548] on body "Hayato 隼 新竹 登出 櫃檯作業 打帳單 帳單列表 掛單列表 營業儀表板 現場電腦打卡 預約管理 預約管理 報表及分析 報表目錄 店家日報表 互助日報表…" at bounding box center [739, 70] width 1478 height 1538
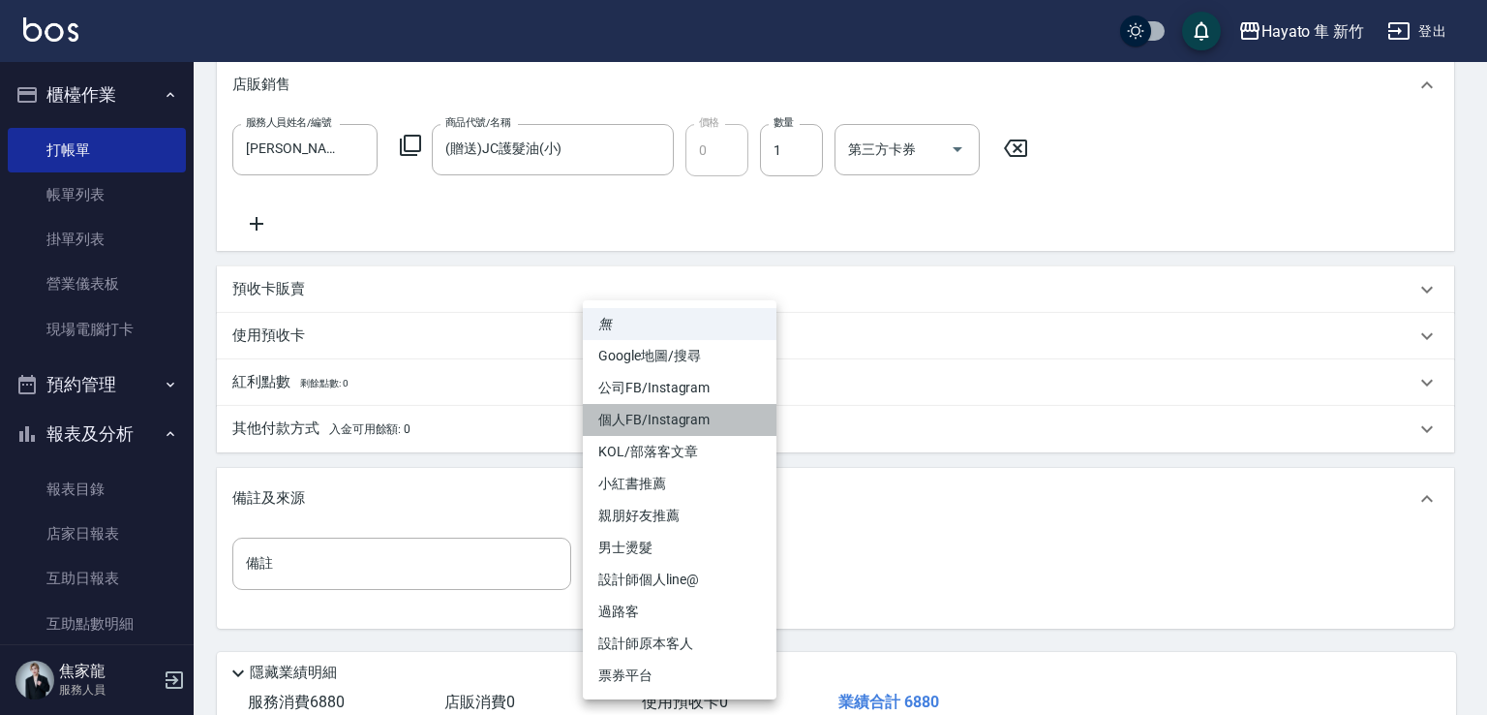
click at [659, 411] on li "個人FB/Instagram" at bounding box center [680, 420] width 194 height 32
type input "個人FB/Instagram"
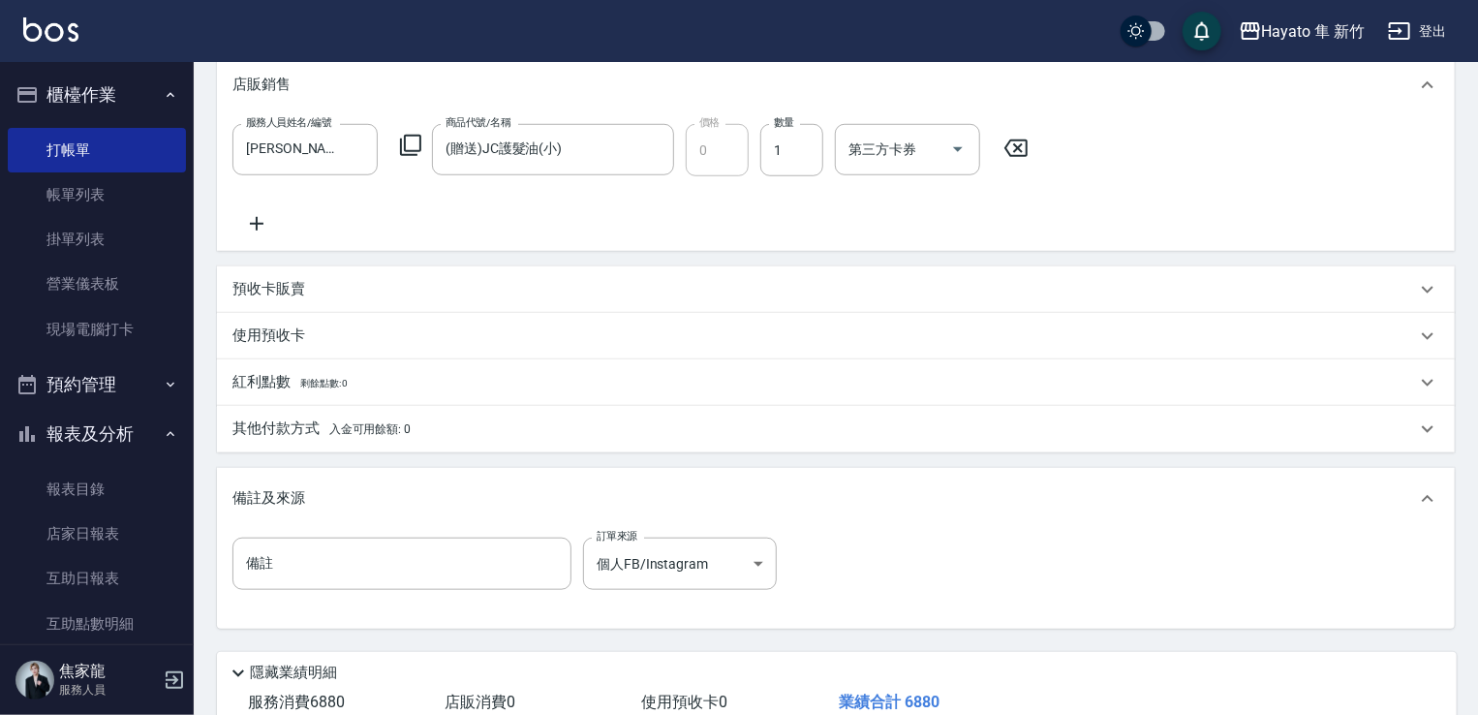
click at [322, 482] on div "備註及來源" at bounding box center [836, 499] width 1238 height 62
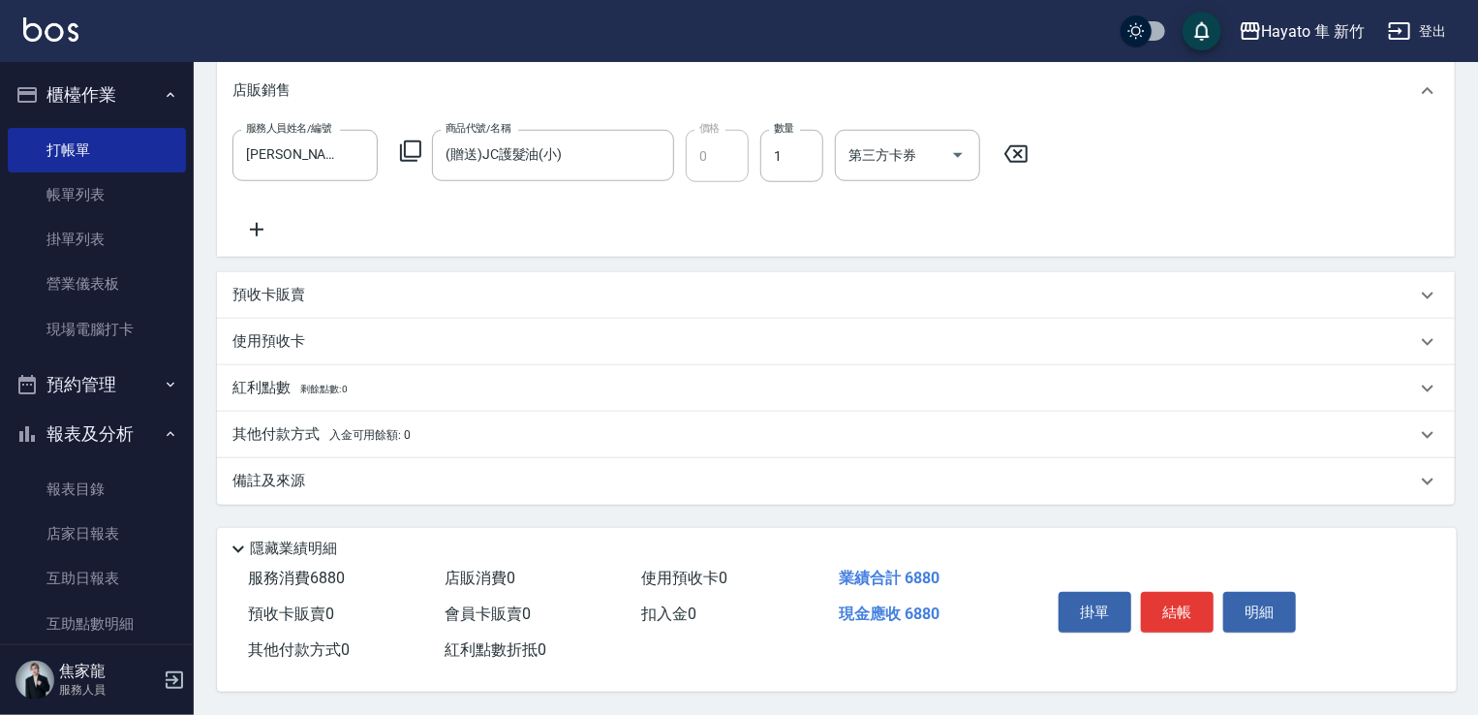
click at [299, 412] on div "其他付款方式 入金可用餘額: 0" at bounding box center [836, 435] width 1238 height 46
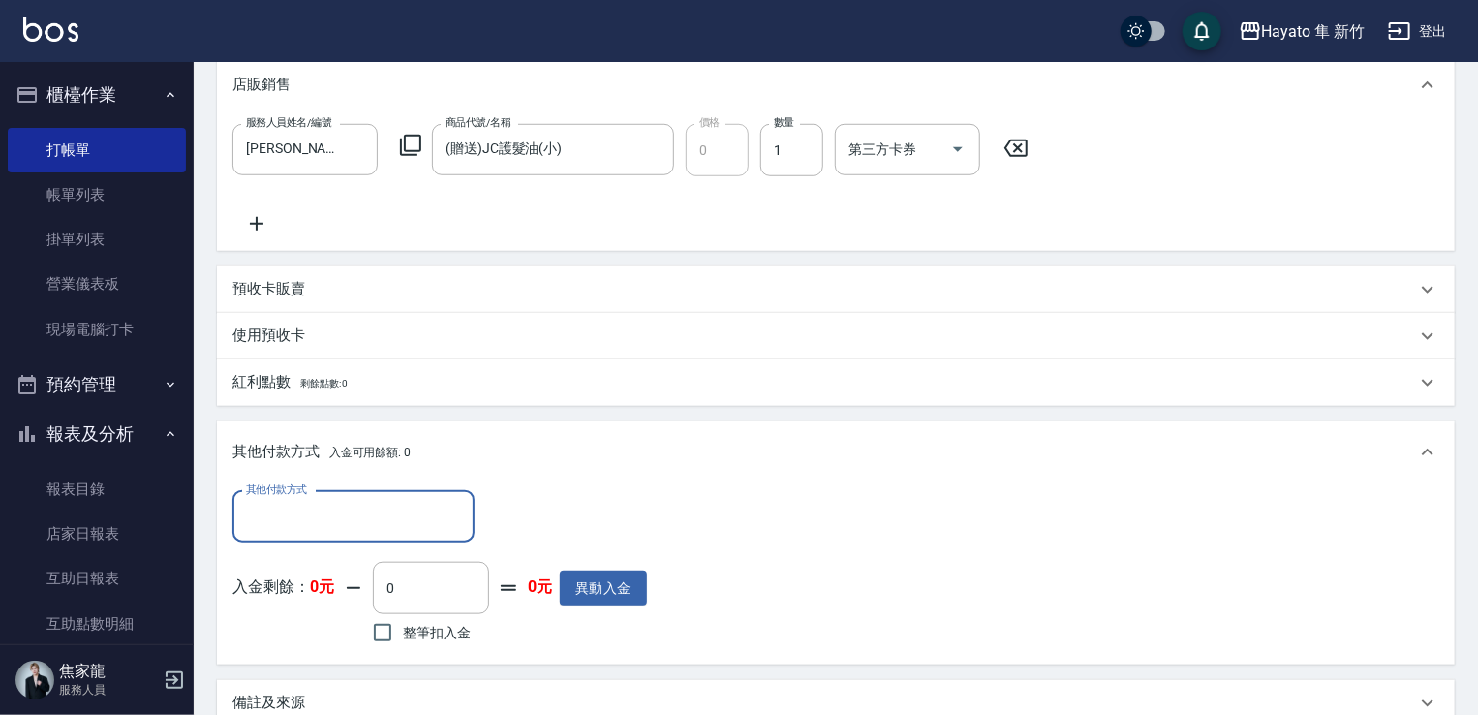
scroll to position [0, 0]
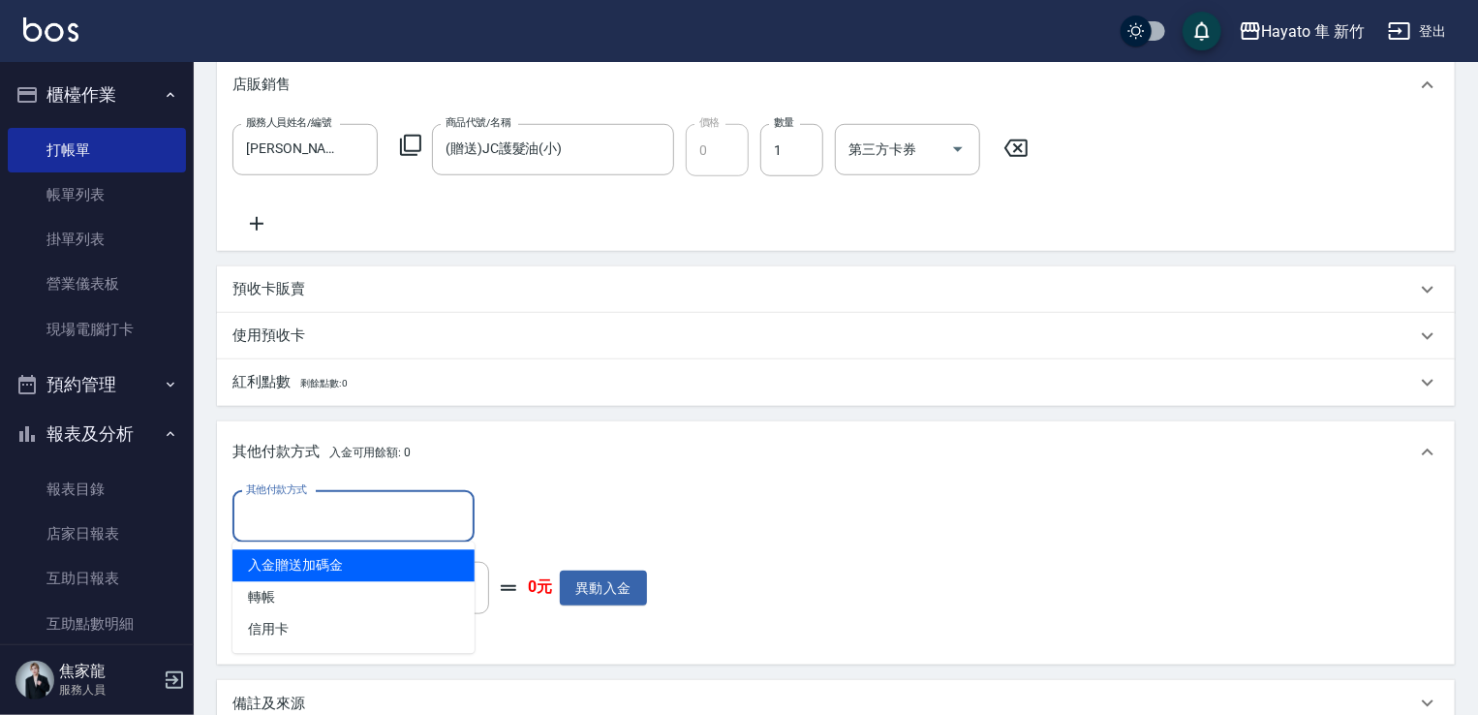
click at [304, 512] on input "其他付款方式" at bounding box center [353, 517] width 225 height 34
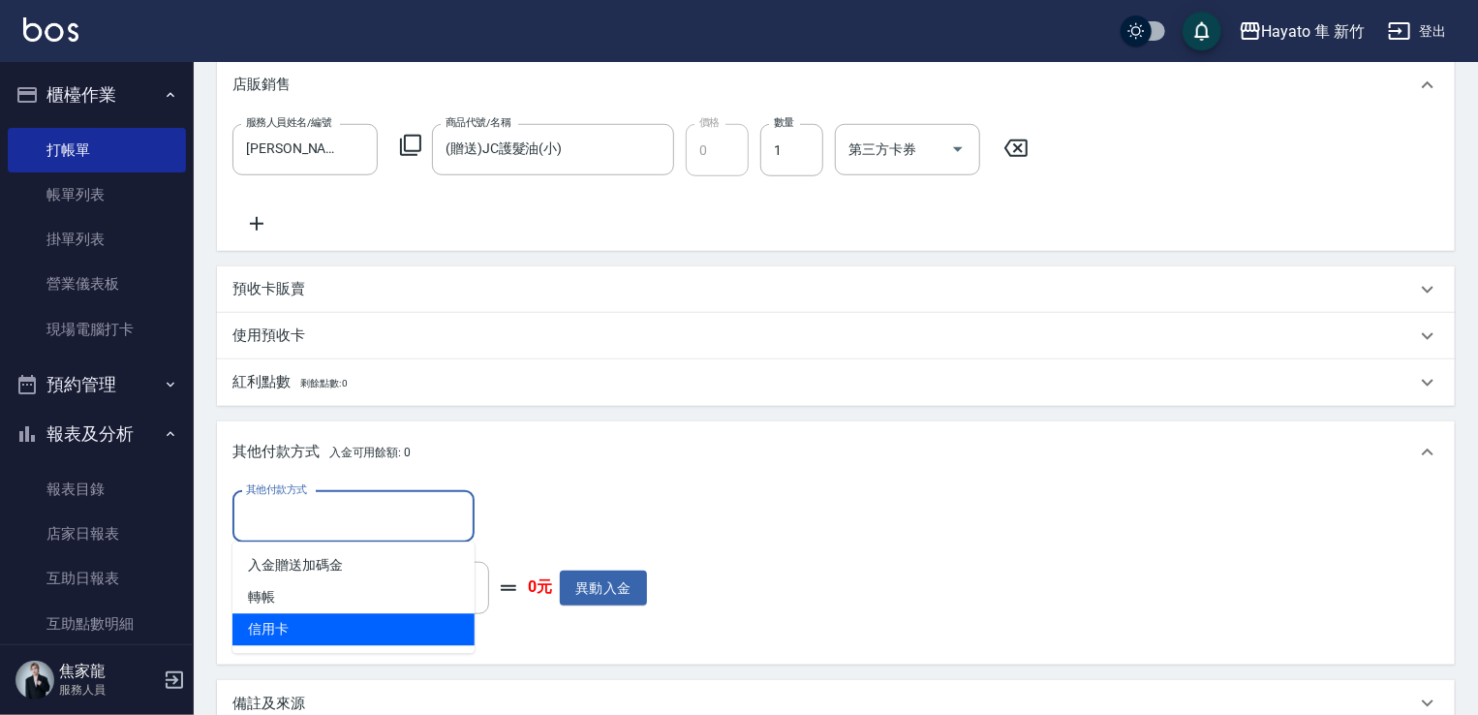
click at [280, 619] on span "信用卡" at bounding box center [353, 630] width 242 height 32
type input "信用卡"
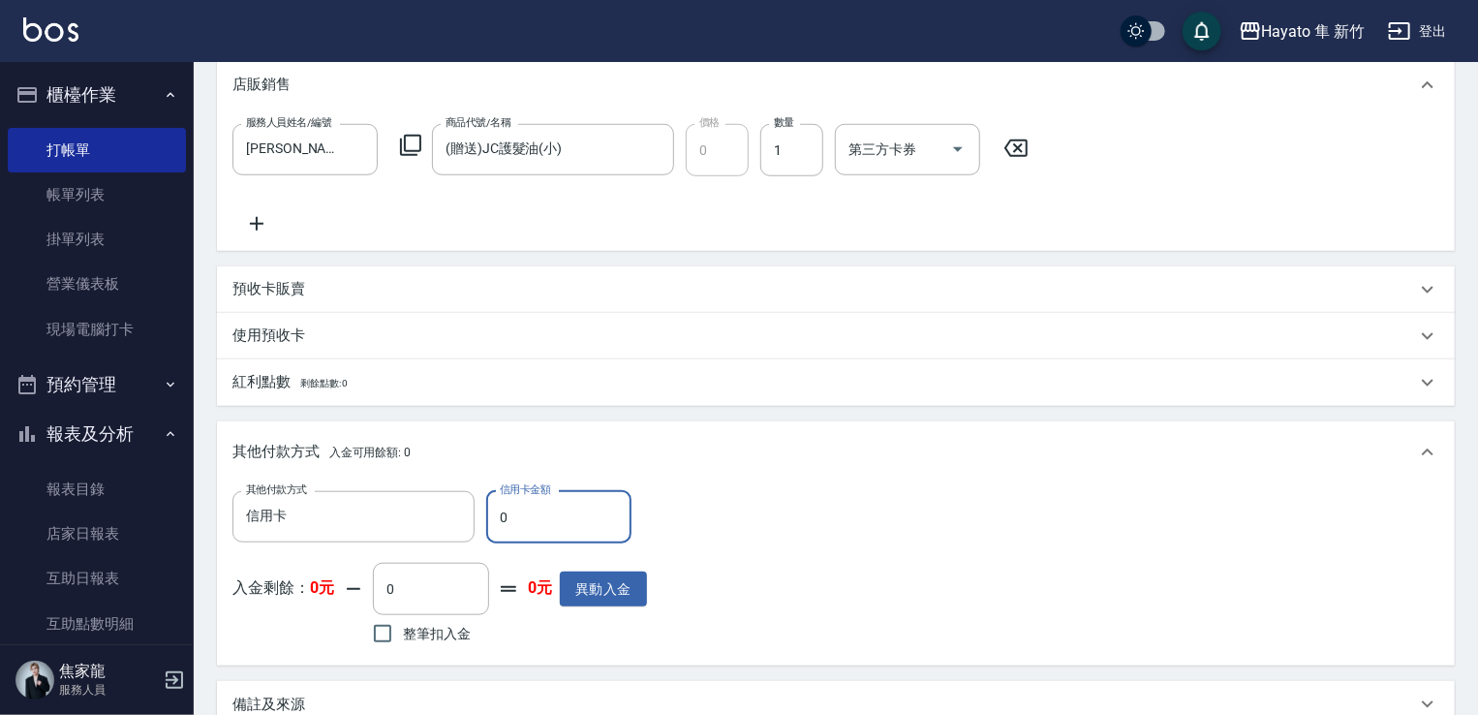
click at [523, 515] on input "0" at bounding box center [558, 517] width 145 height 52
type input "6880"
click at [852, 521] on div "其他付款方式 信用卡 其他付款方式 信用卡金額 6880 信用卡金額 入金剩餘： 0元 0 ​ 整筆扣入金 0元 異動入金" at bounding box center [835, 570] width 1207 height 159
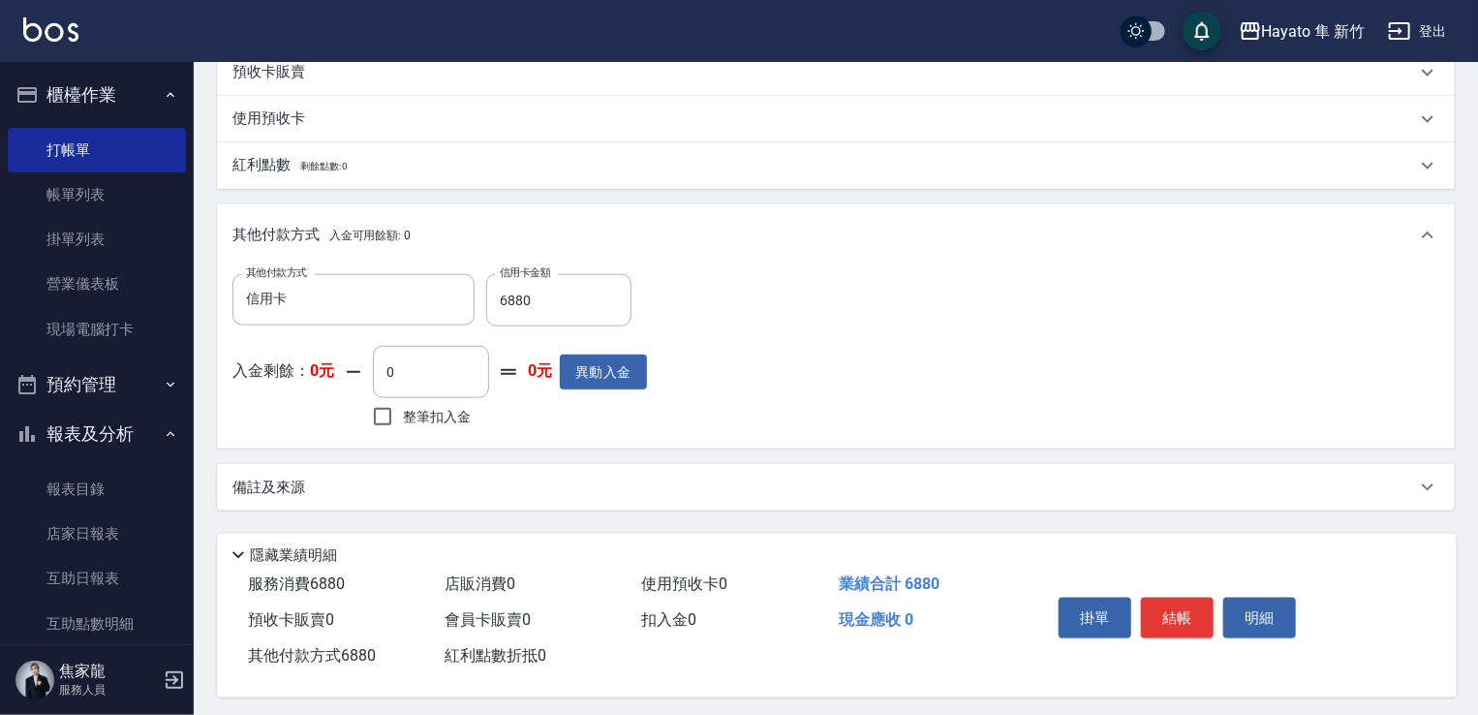
scroll to position [929, 0]
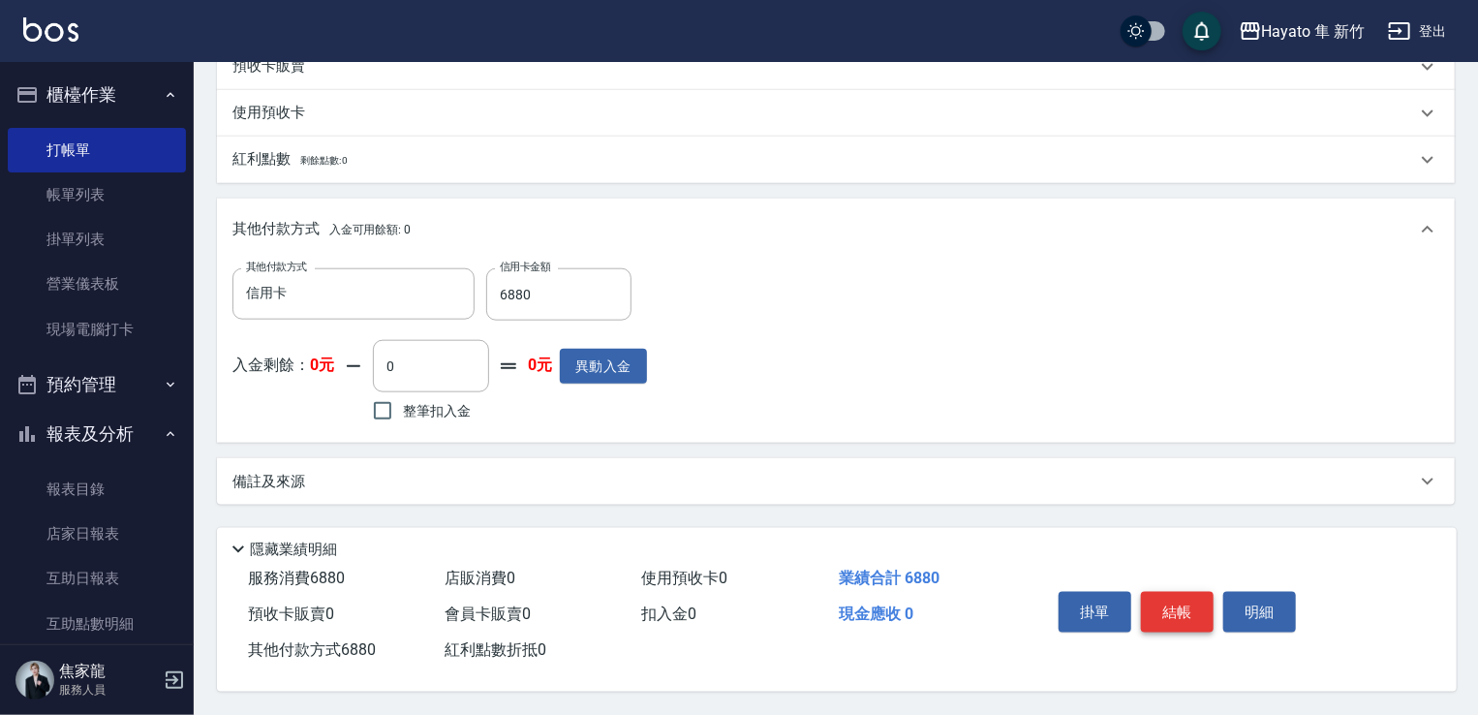
click at [1157, 601] on button "結帳" at bounding box center [1177, 612] width 73 height 41
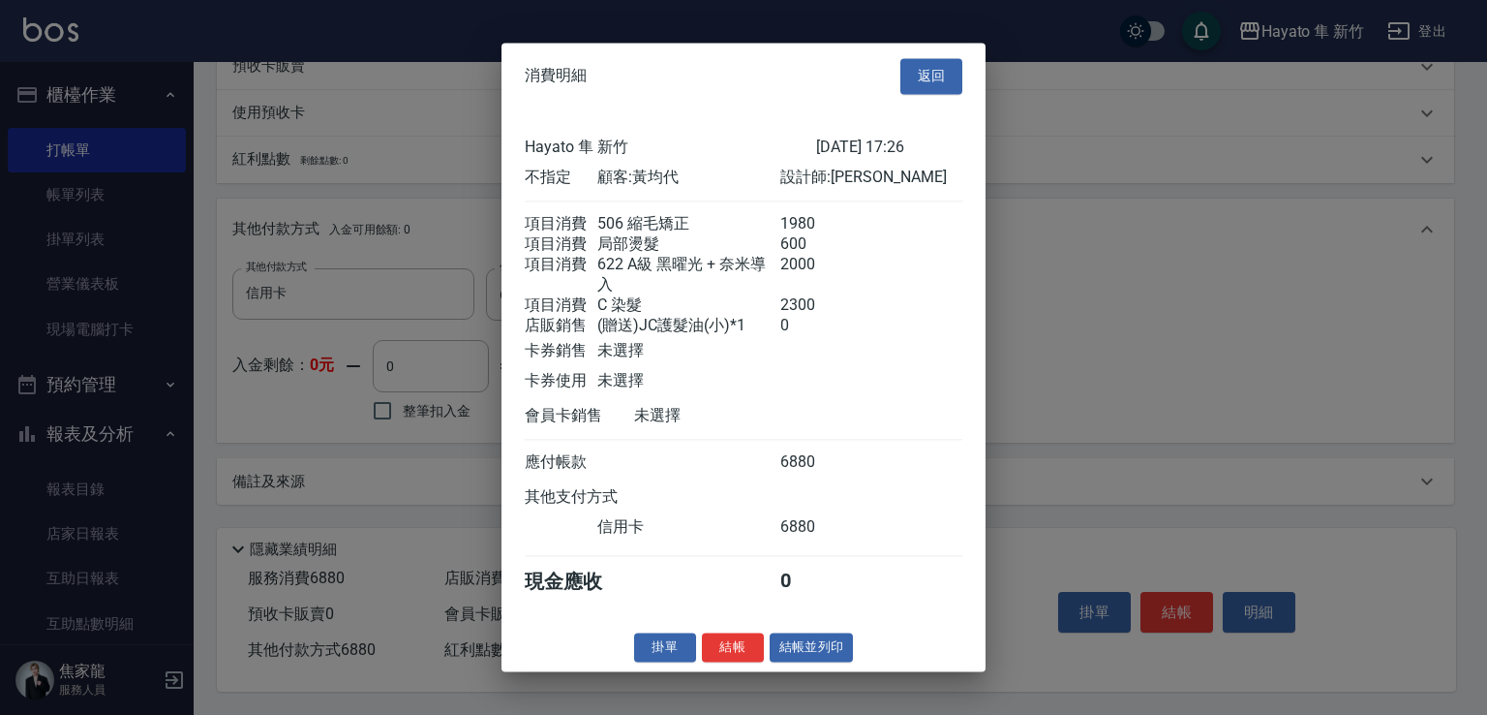
click at [1053, 307] on div at bounding box center [743, 357] width 1487 height 715
click at [926, 58] on button "返回" at bounding box center [932, 76] width 62 height 36
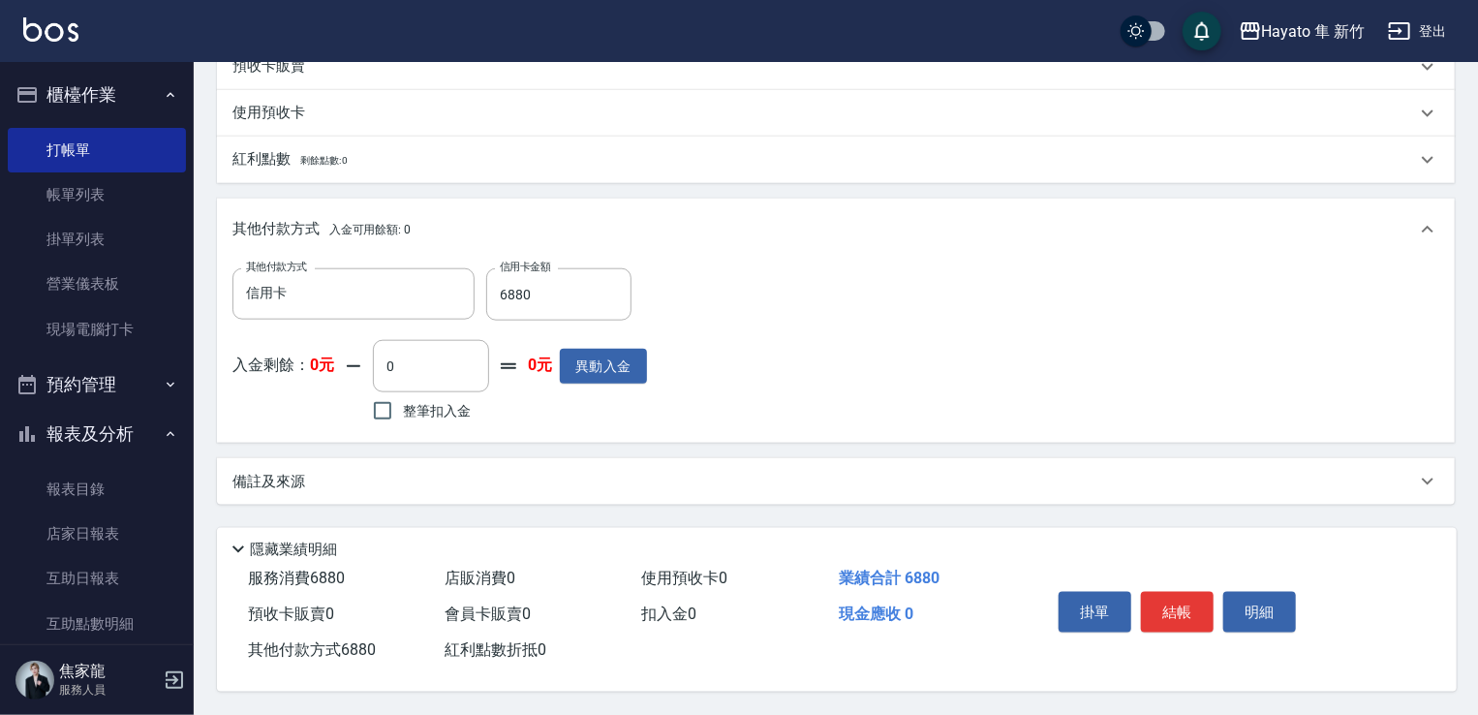
click at [586, 472] on div "備註及來源" at bounding box center [823, 482] width 1183 height 20
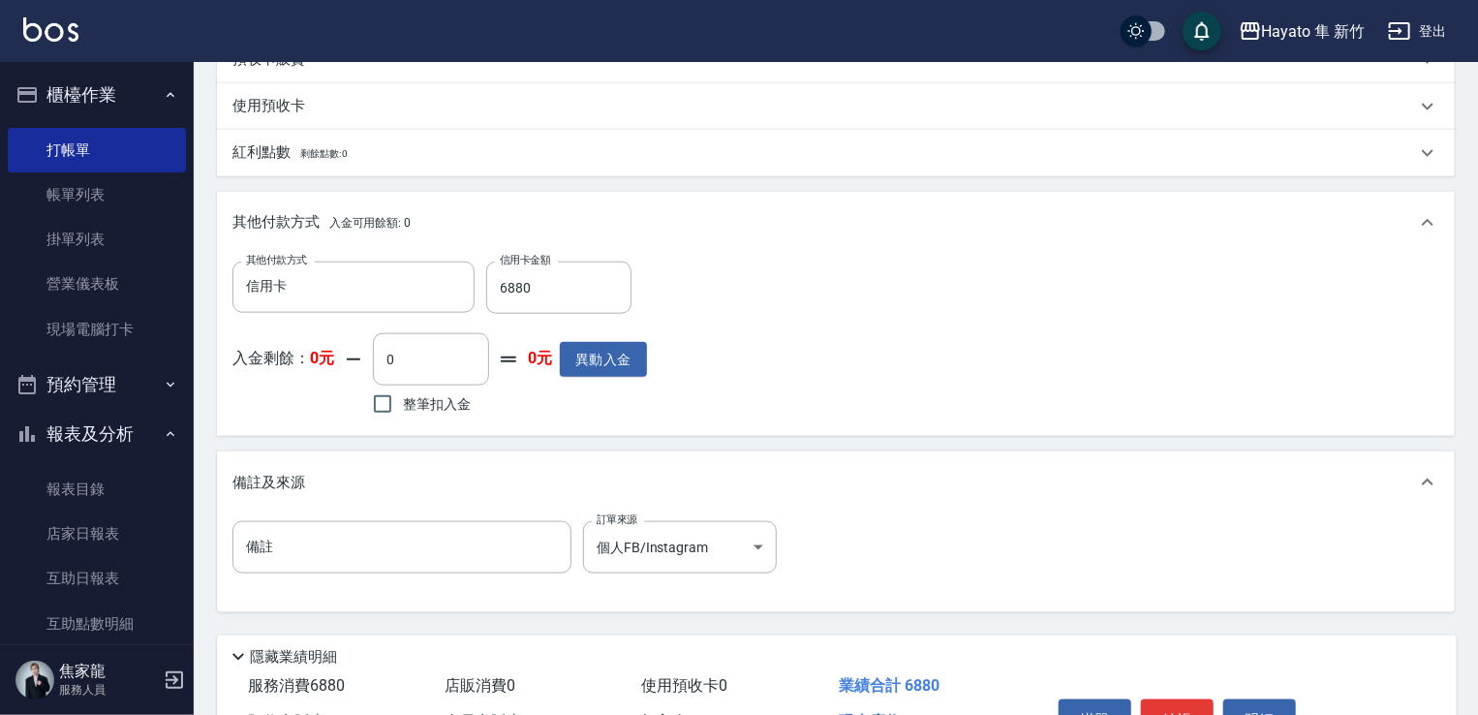
click at [958, 408] on div "其他付款方式 信用卡 其他付款方式 信用卡金額 6880 信用卡金額 入金剩餘： 0元 0 ​ 整筆扣入金 0元 異動入金" at bounding box center [835, 340] width 1207 height 159
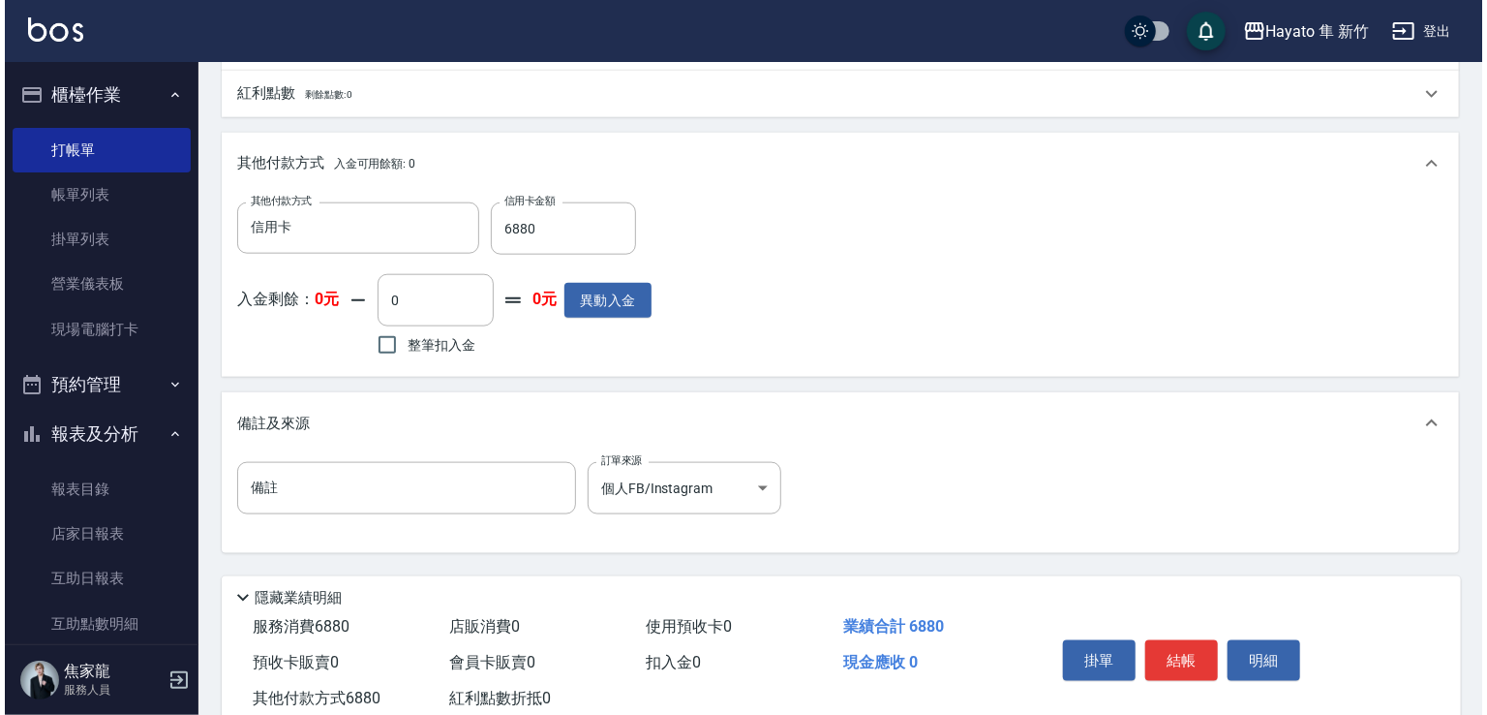
scroll to position [1042, 0]
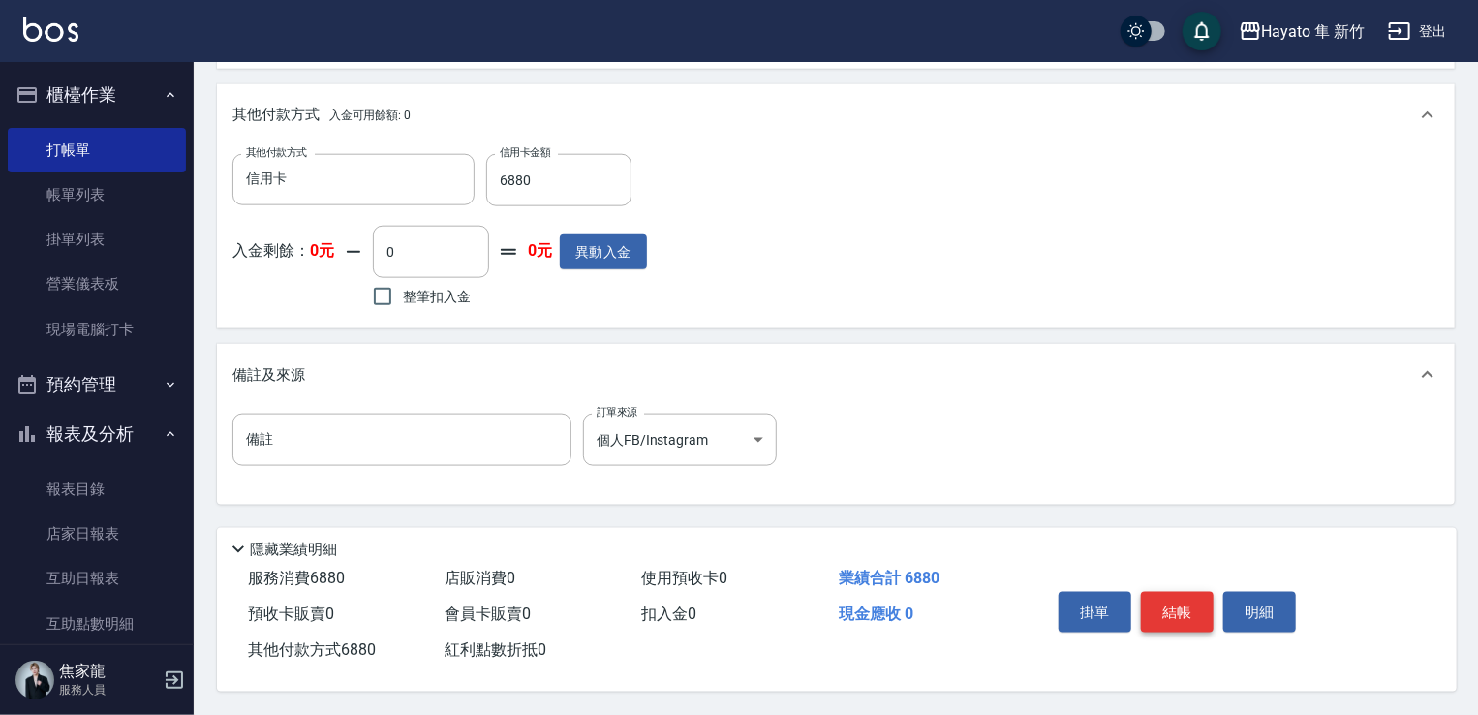
click at [1181, 599] on button "結帳" at bounding box center [1177, 612] width 73 height 41
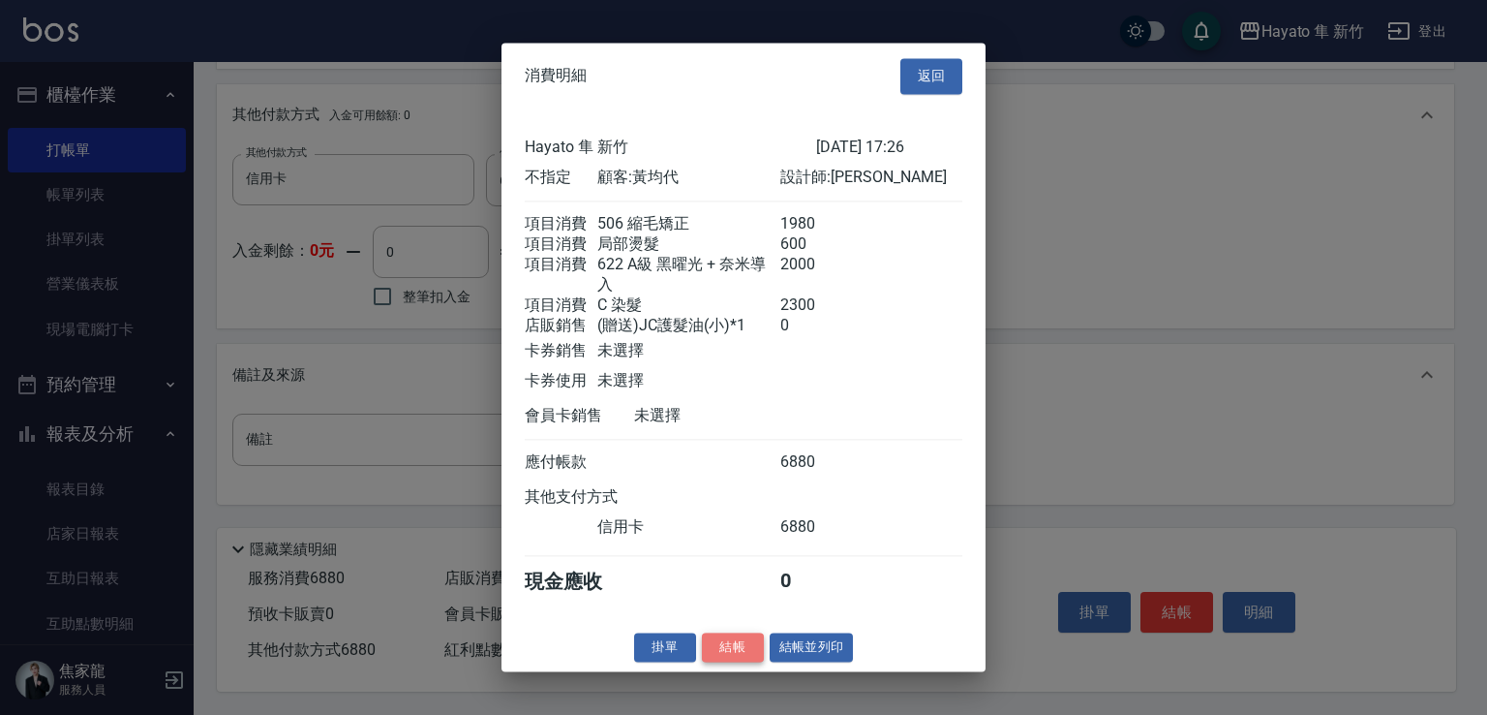
click at [748, 659] on button "結帳" at bounding box center [733, 647] width 62 height 30
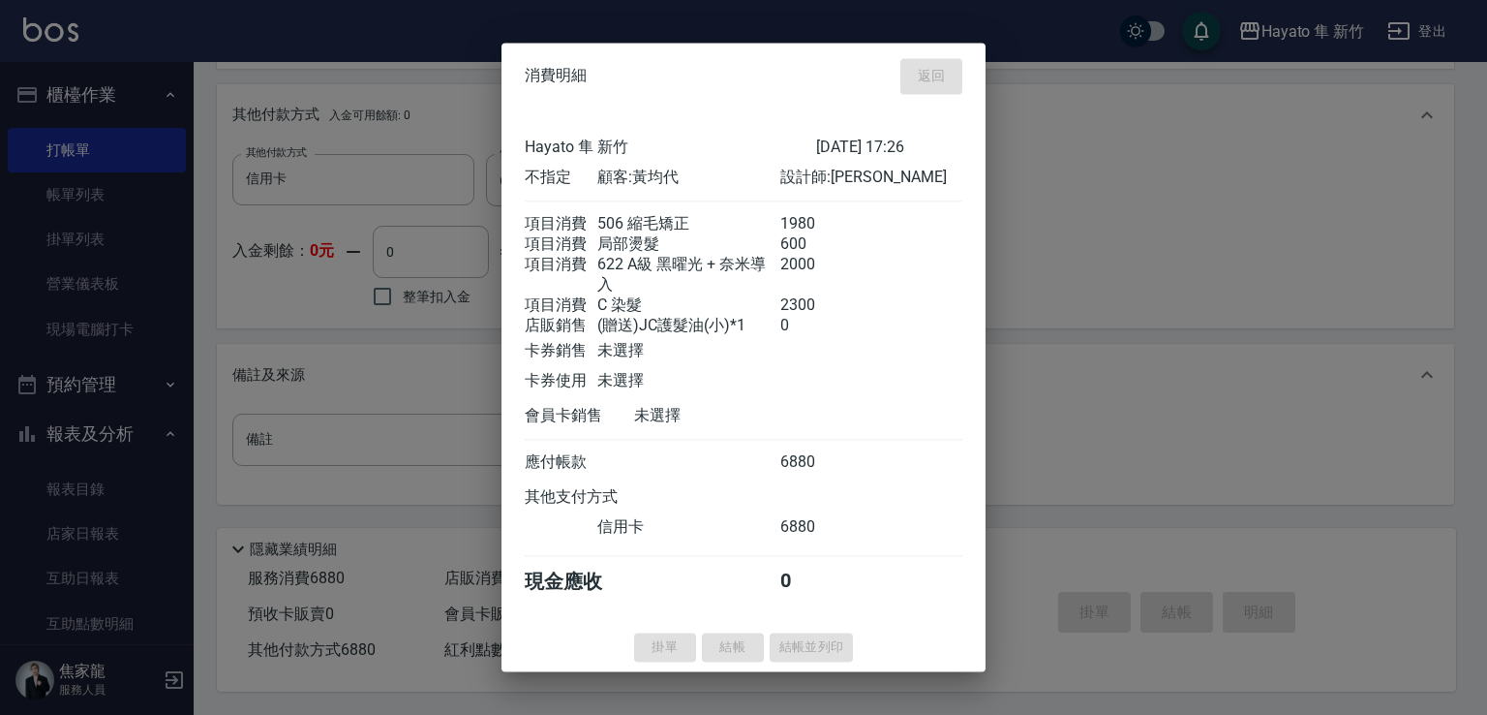
type input "[DATE] 17:29"
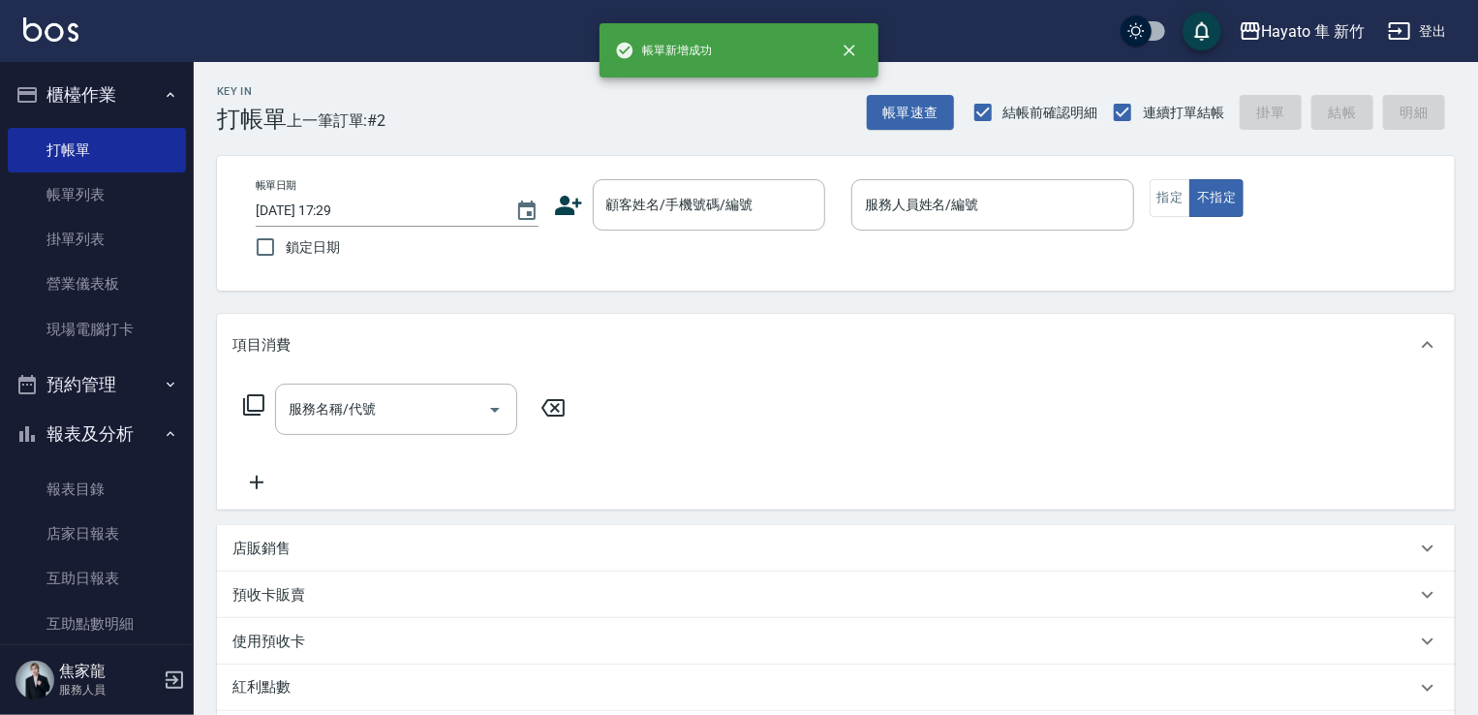
scroll to position [0, 0]
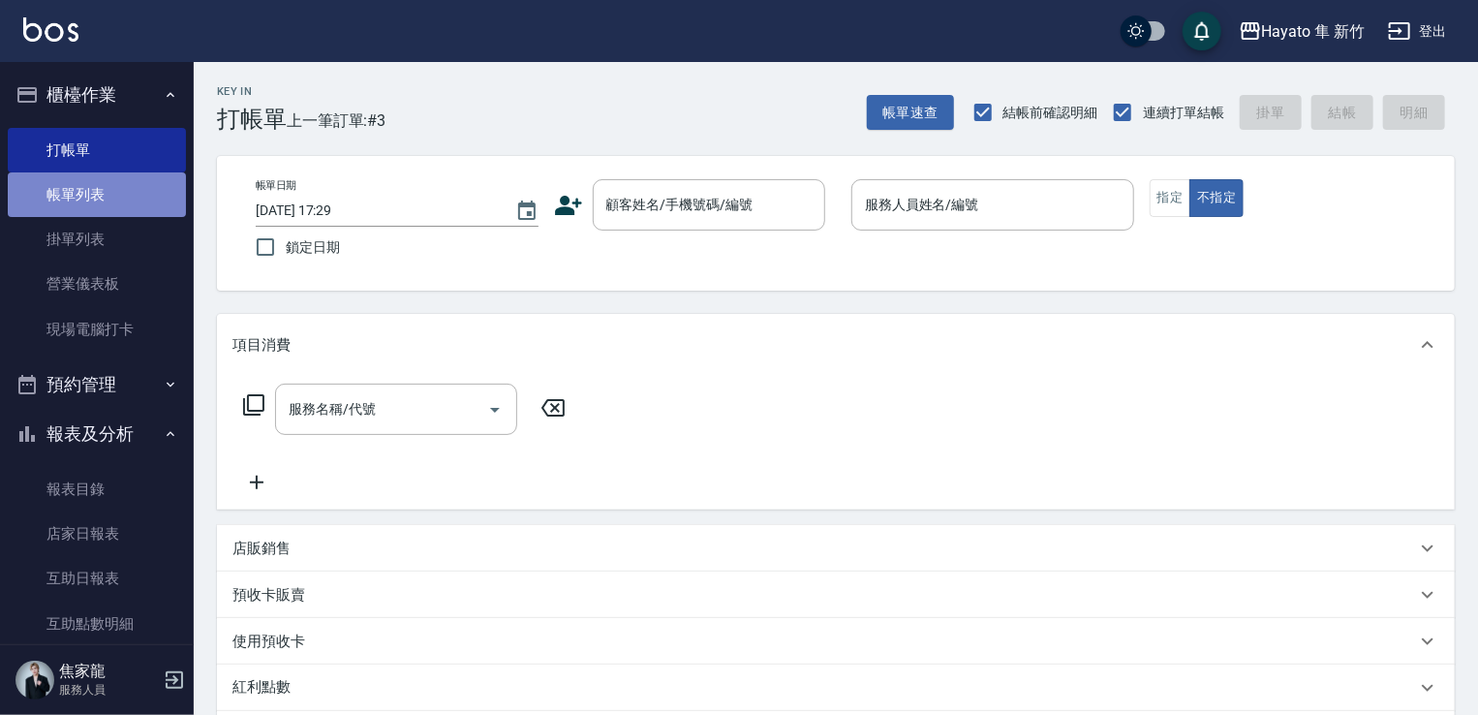
click at [125, 202] on link "帳單列表" at bounding box center [97, 194] width 178 height 45
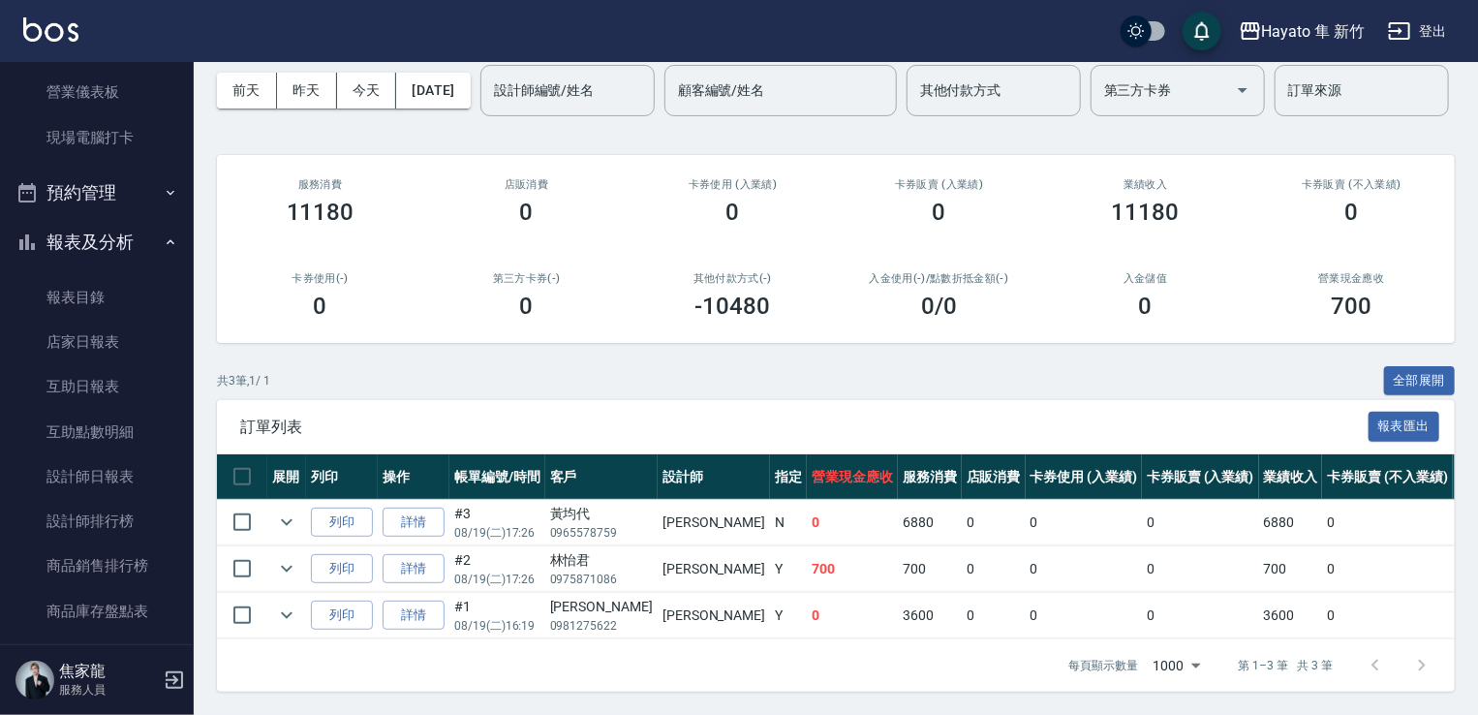
scroll to position [291, 0]
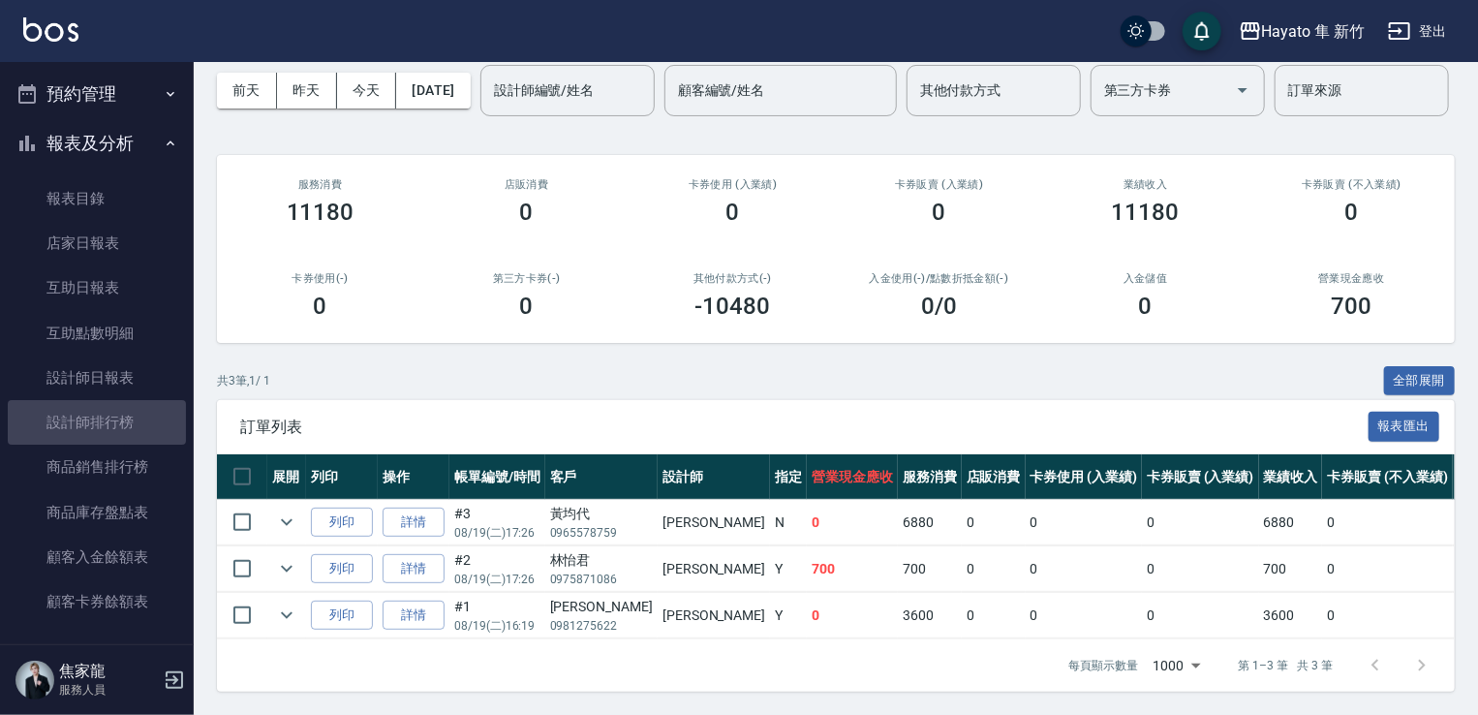
drag, startPoint x: 104, startPoint y: 417, endPoint x: 202, endPoint y: 422, distance: 98.9
click at [106, 419] on link "設計師排行榜" at bounding box center [97, 422] width 178 height 45
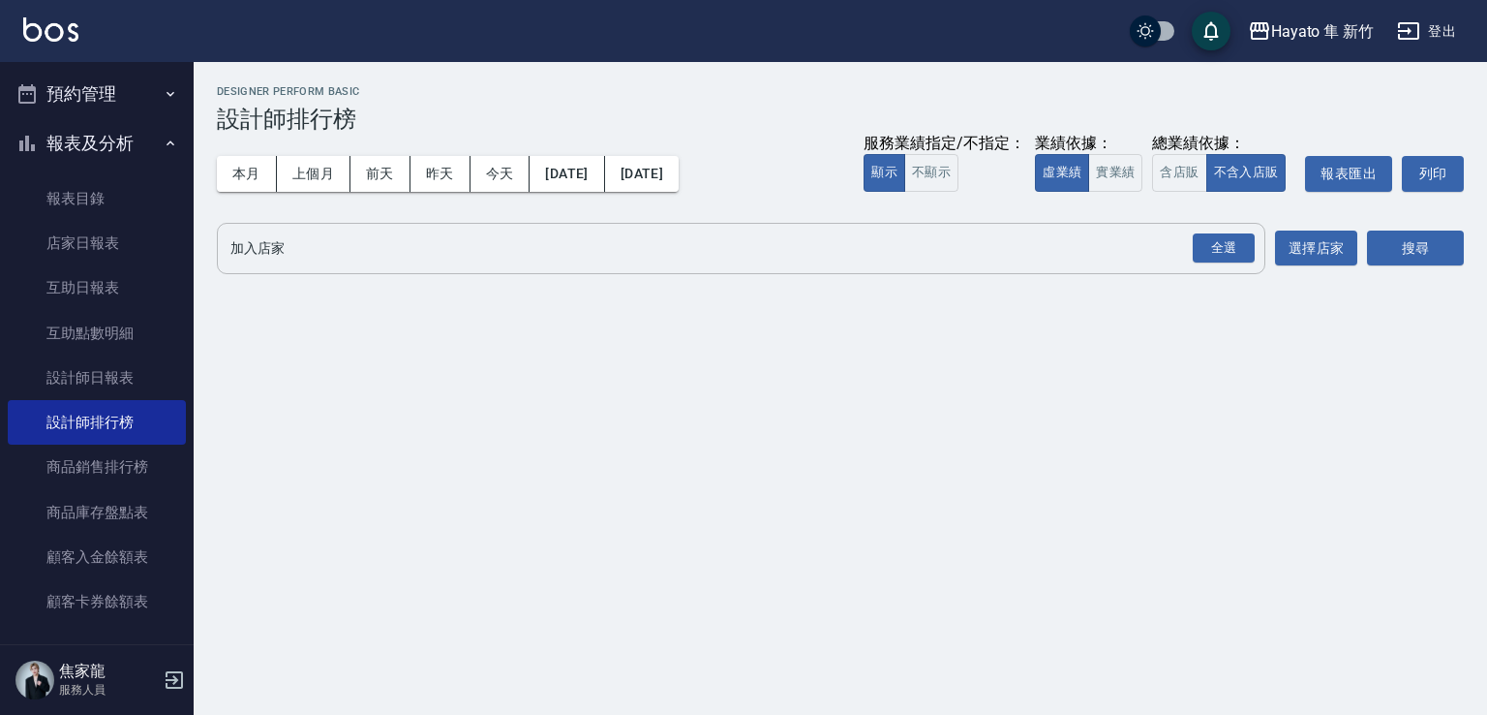
click at [1214, 243] on div "全選" at bounding box center [1224, 248] width 62 height 30
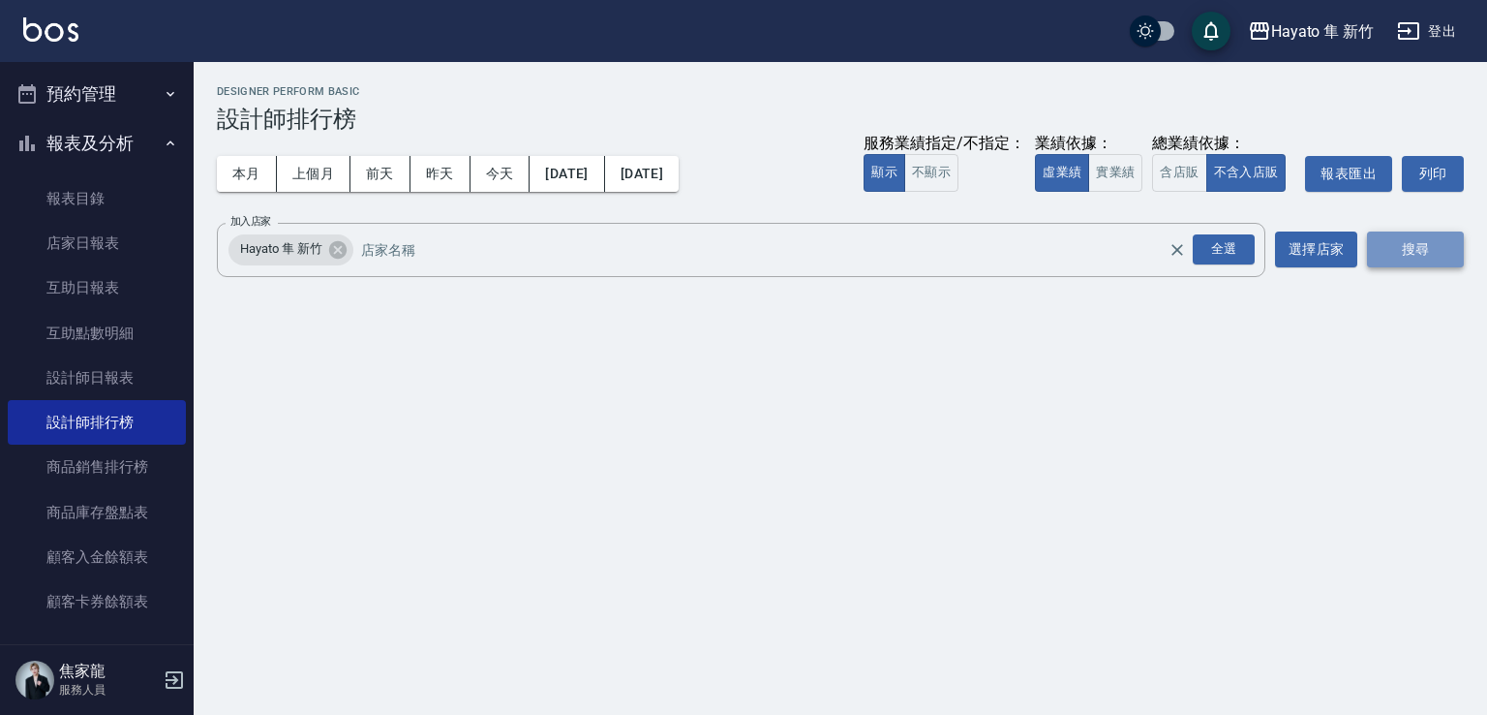
click at [1418, 243] on button "搜尋" at bounding box center [1415, 249] width 97 height 36
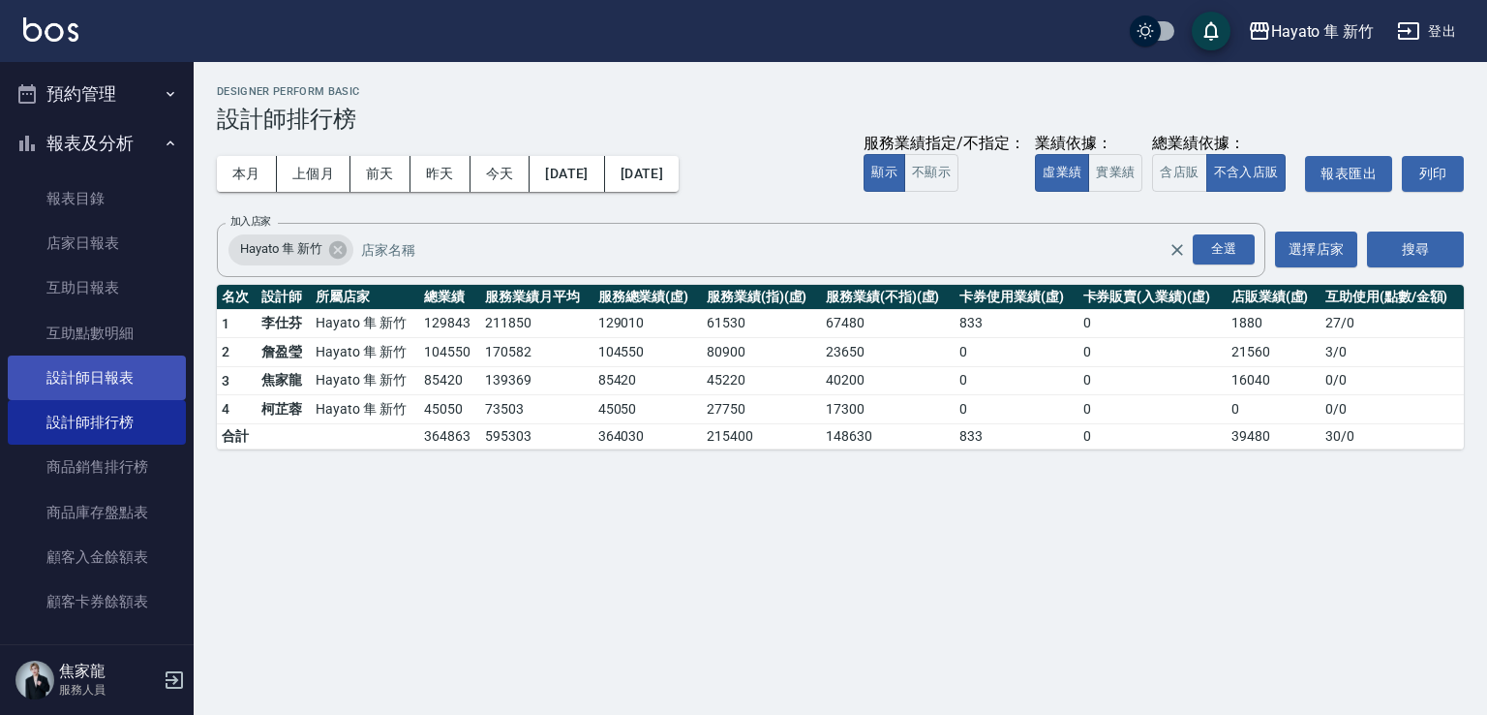
click at [98, 369] on link "設計師日報表" at bounding box center [97, 377] width 178 height 45
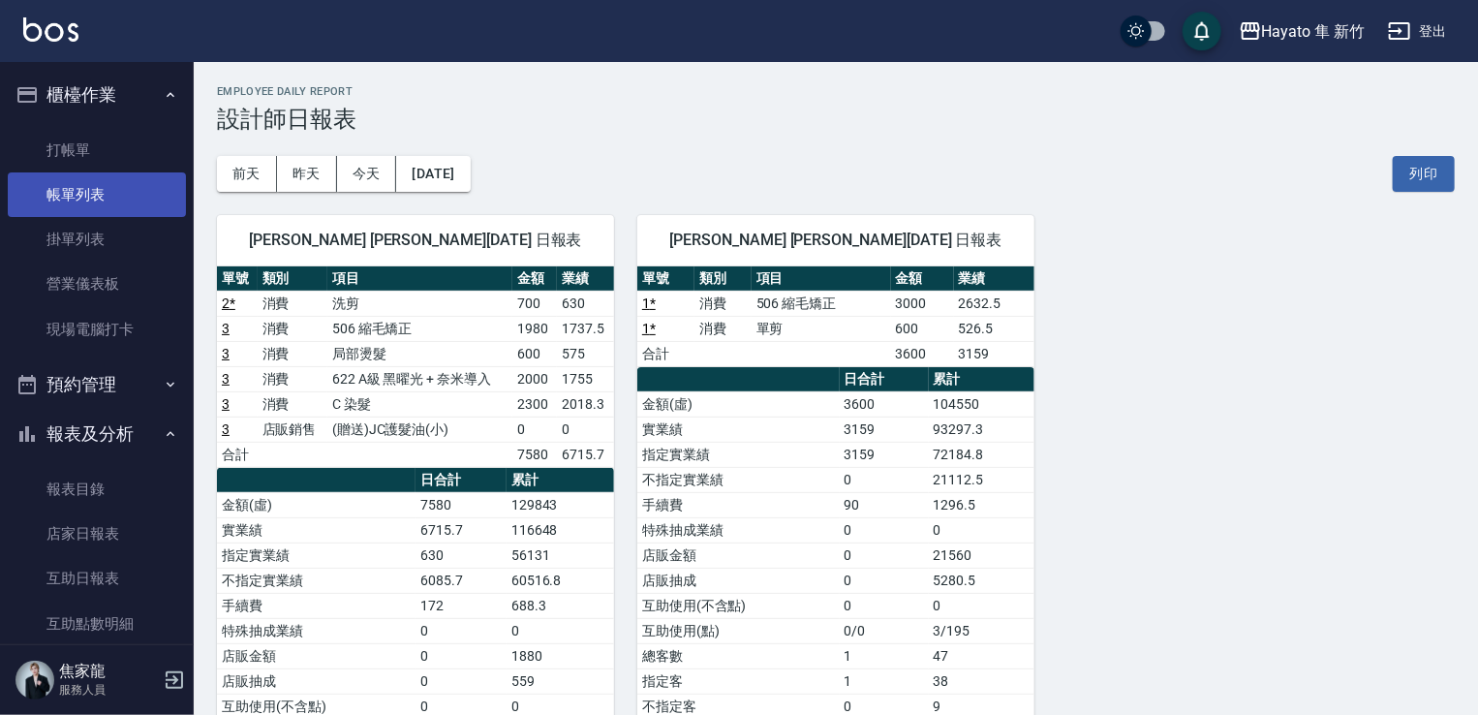
click at [118, 191] on link "帳單列表" at bounding box center [97, 194] width 178 height 45
